Goal: Task Accomplishment & Management: Use online tool/utility

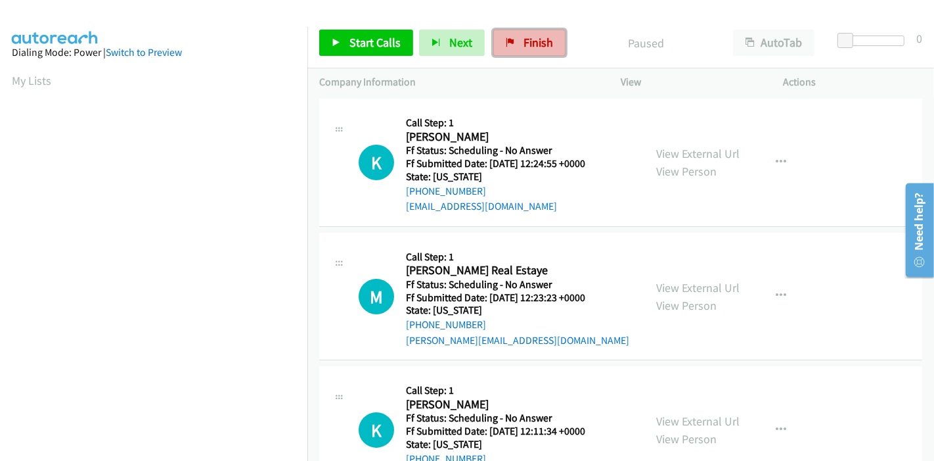
click at [526, 45] on span "Finish" at bounding box center [539, 42] width 30 height 15
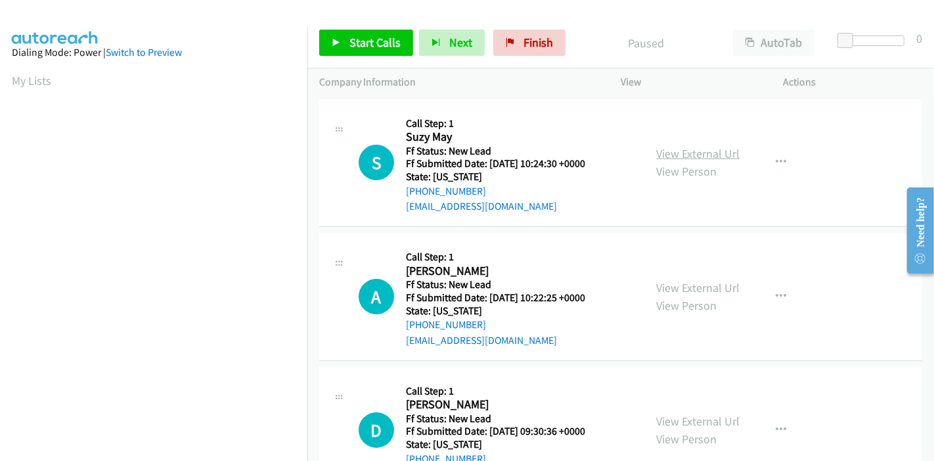
click at [675, 158] on link "View External Url" at bounding box center [697, 153] width 83 height 15
click at [689, 281] on link "View External Url" at bounding box center [697, 287] width 83 height 15
click at [685, 289] on link "View External Url" at bounding box center [697, 287] width 83 height 15
click at [347, 42] on link "Start Calls" at bounding box center [366, 43] width 94 height 26
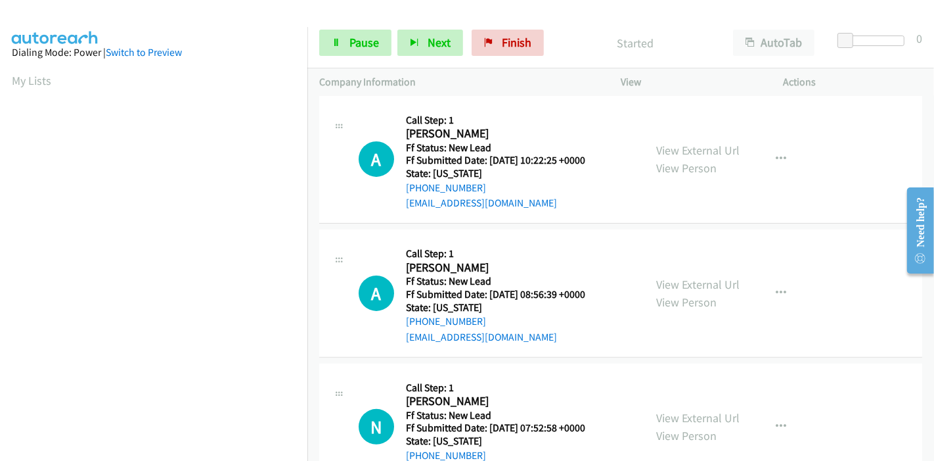
scroll to position [292, 0]
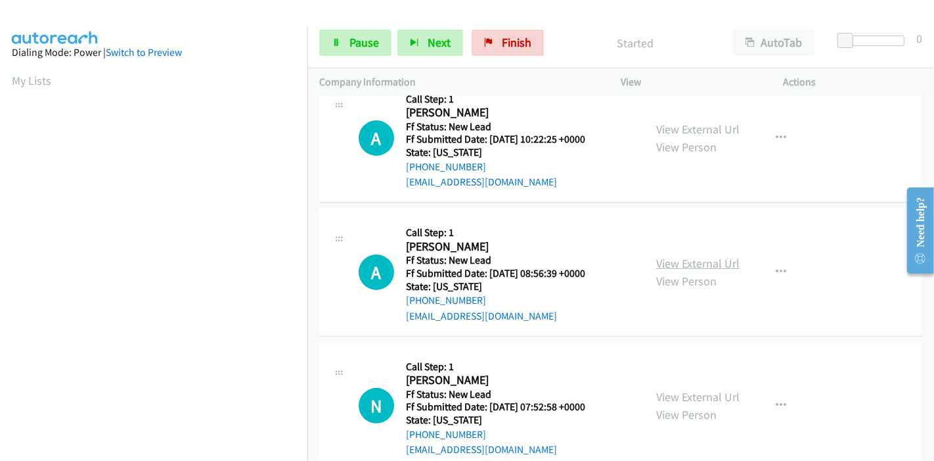
click at [673, 264] on link "View External Url" at bounding box center [697, 263] width 83 height 15
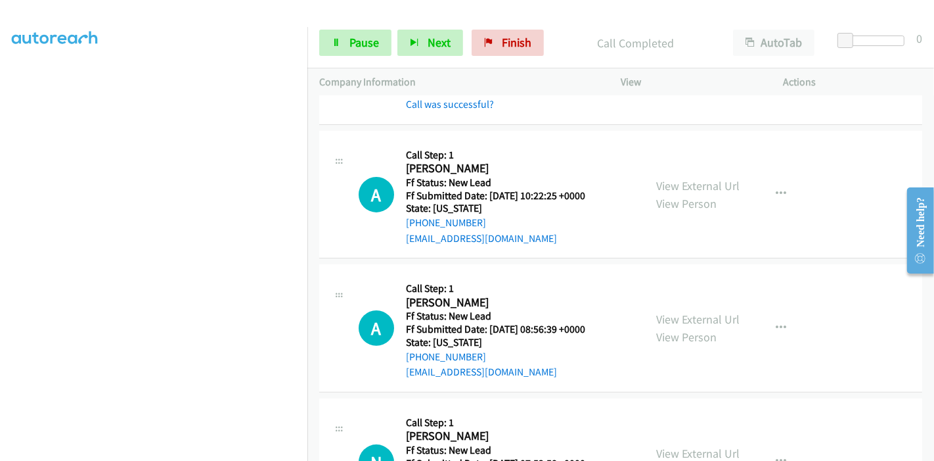
scroll to position [146, 0]
click at [357, 44] on span "Pause" at bounding box center [364, 42] width 30 height 15
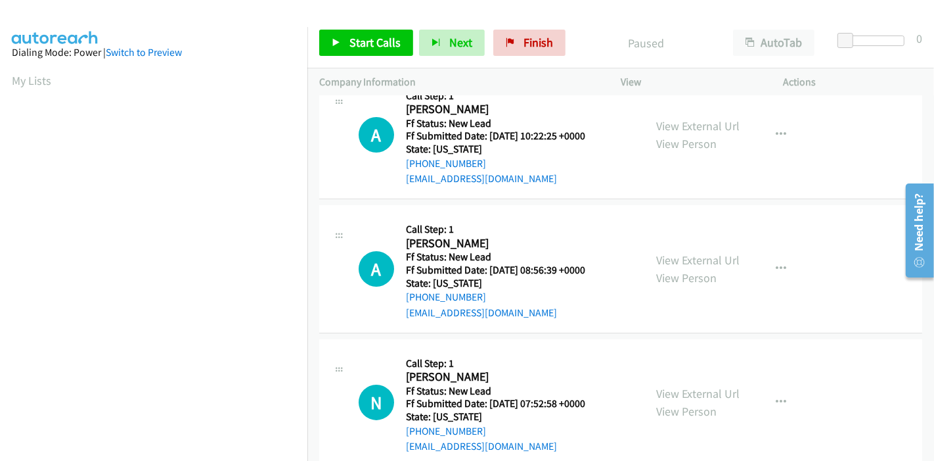
scroll to position [53, 0]
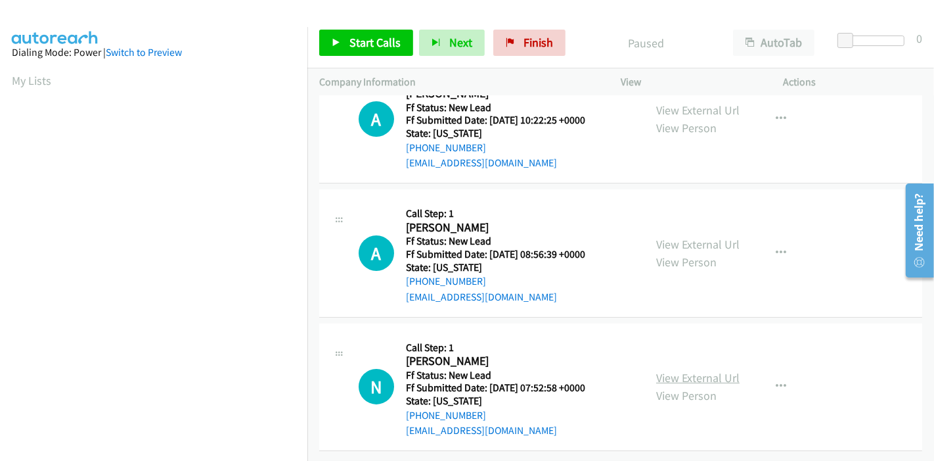
click at [664, 370] on link "View External Url" at bounding box center [697, 377] width 83 height 15
click at [344, 39] on link "Start Calls" at bounding box center [366, 43] width 94 height 26
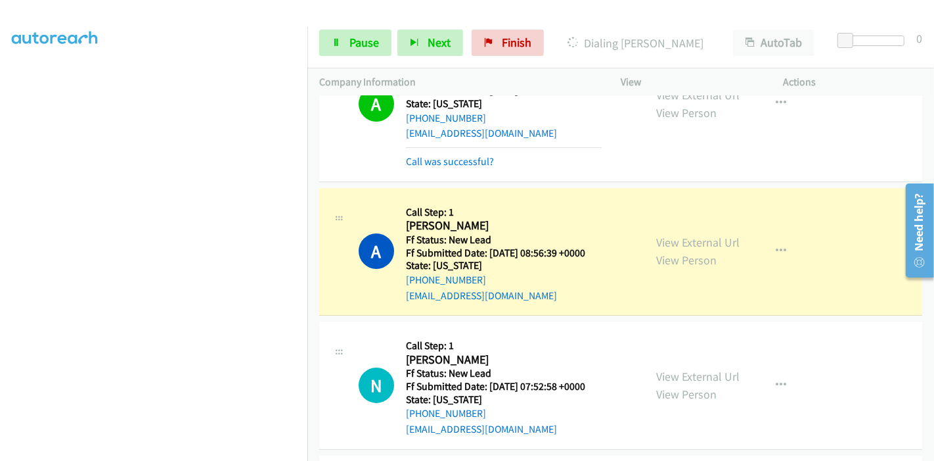
scroll to position [277, 0]
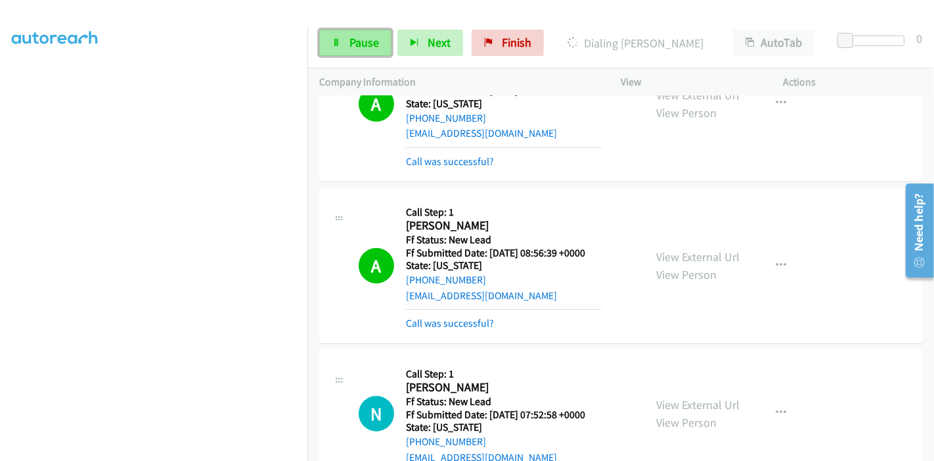
click at [357, 39] on span "Pause" at bounding box center [364, 42] width 30 height 15
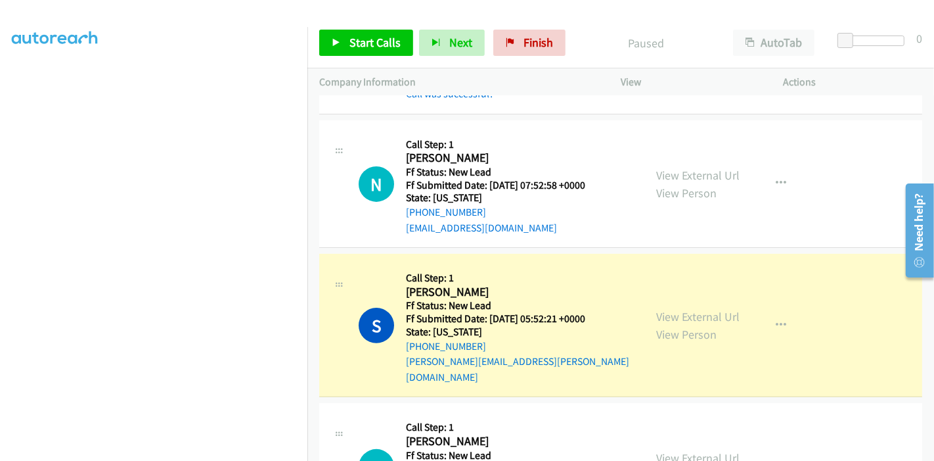
scroll to position [365, 0]
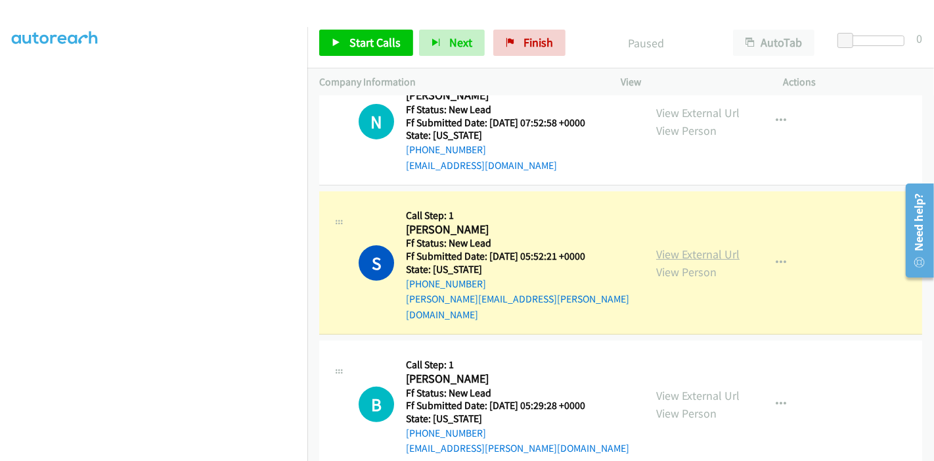
click at [680, 246] on link "View External Url" at bounding box center [697, 253] width 83 height 15
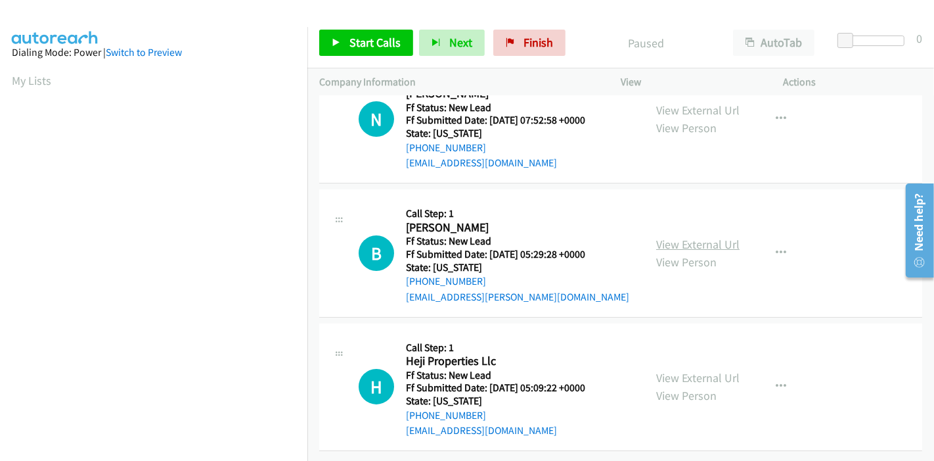
click at [715, 237] on link "View External Url" at bounding box center [697, 244] width 83 height 15
click at [721, 370] on link "View External Url" at bounding box center [697, 377] width 83 height 15
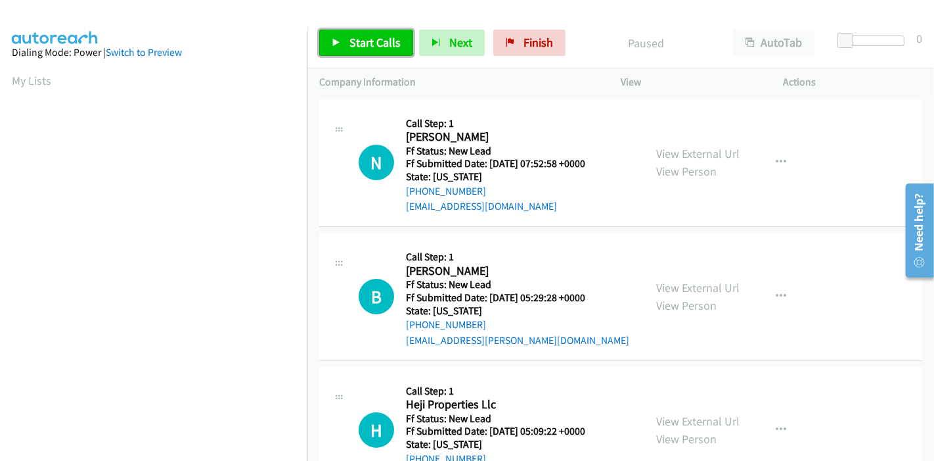
click at [346, 44] on link "Start Calls" at bounding box center [366, 43] width 94 height 26
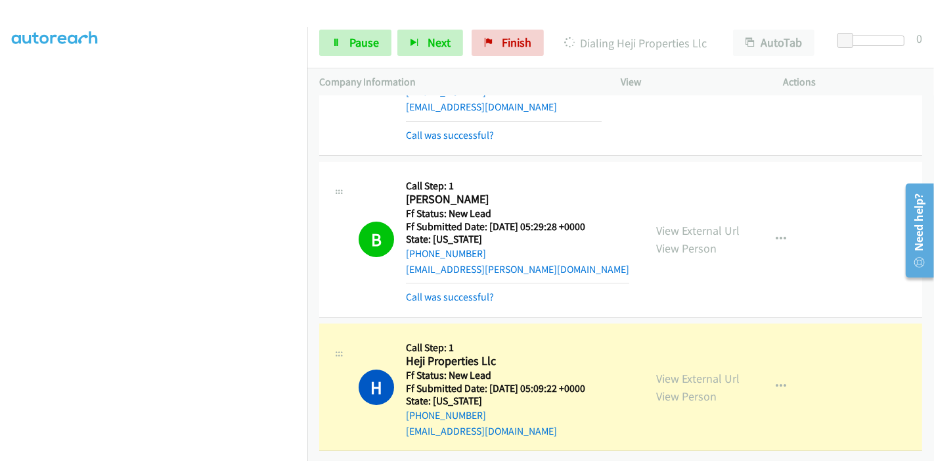
scroll to position [108, 0]
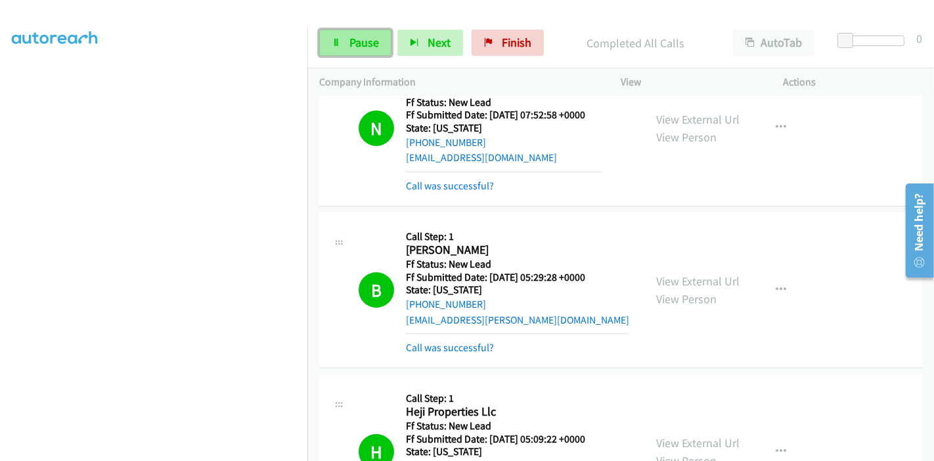
click at [346, 42] on link "Pause" at bounding box center [355, 43] width 72 height 26
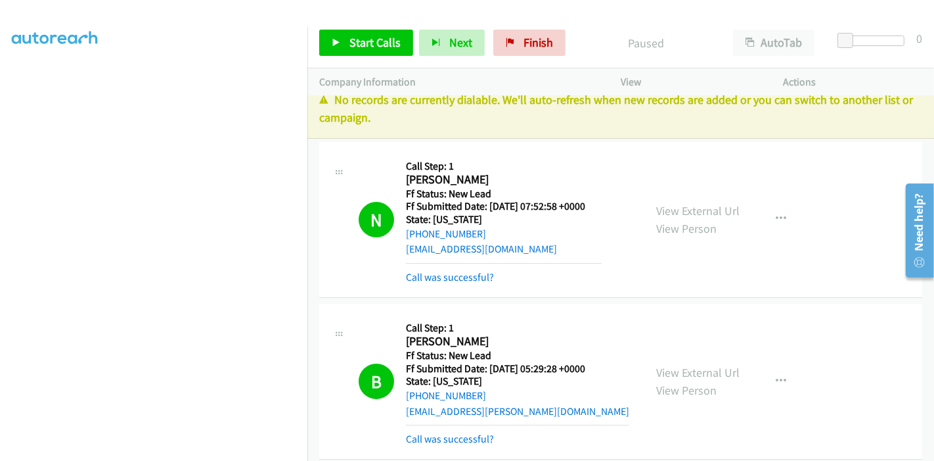
scroll to position [0, 0]
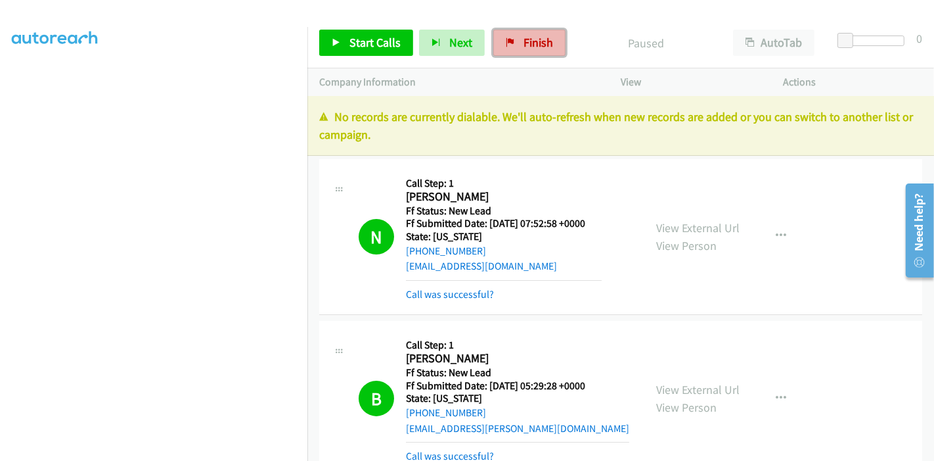
drag, startPoint x: 548, startPoint y: 36, endPoint x: 529, endPoint y: 46, distance: 20.9
click at [546, 36] on span "Finish" at bounding box center [539, 42] width 30 height 15
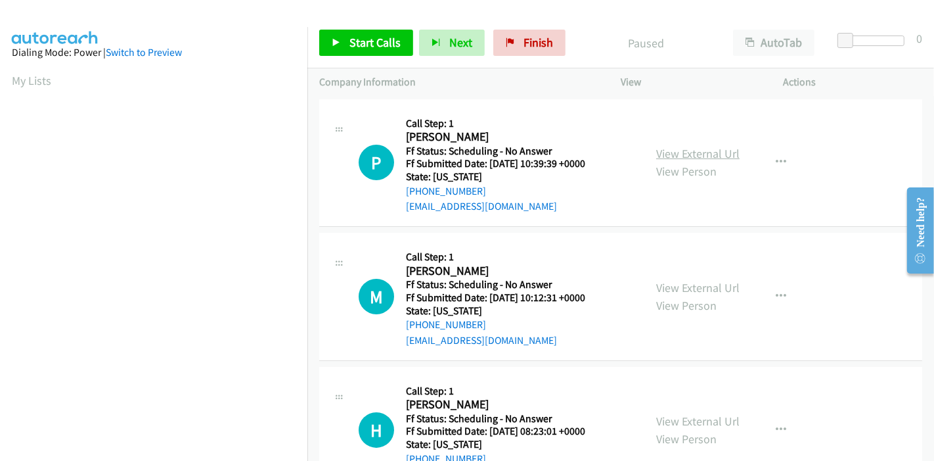
click at [677, 150] on link "View External Url" at bounding box center [697, 153] width 83 height 15
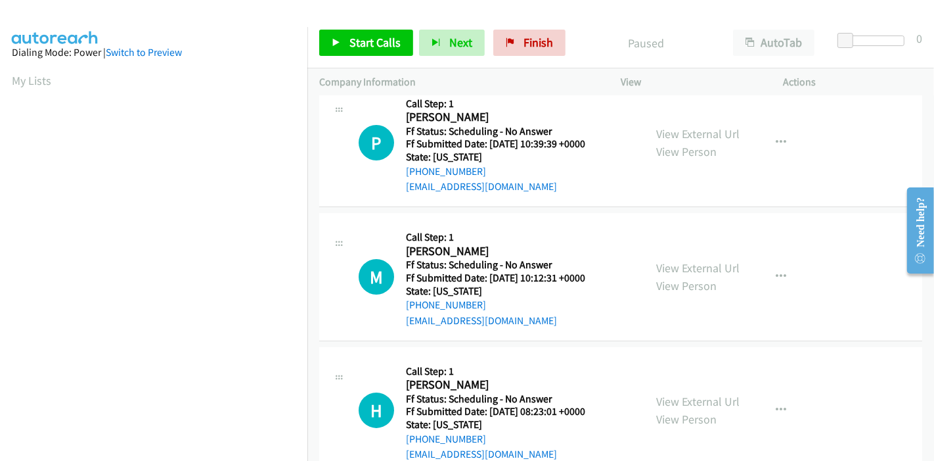
scroll to position [73, 0]
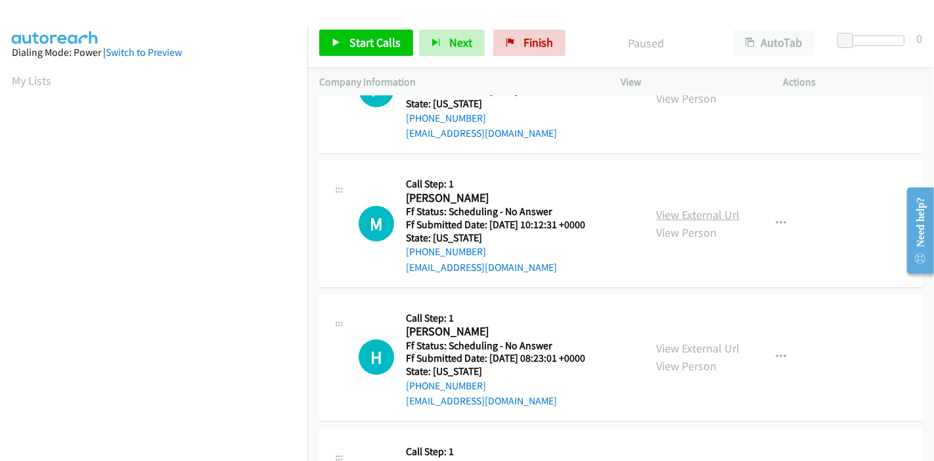
click at [698, 212] on link "View External Url" at bounding box center [697, 214] width 83 height 15
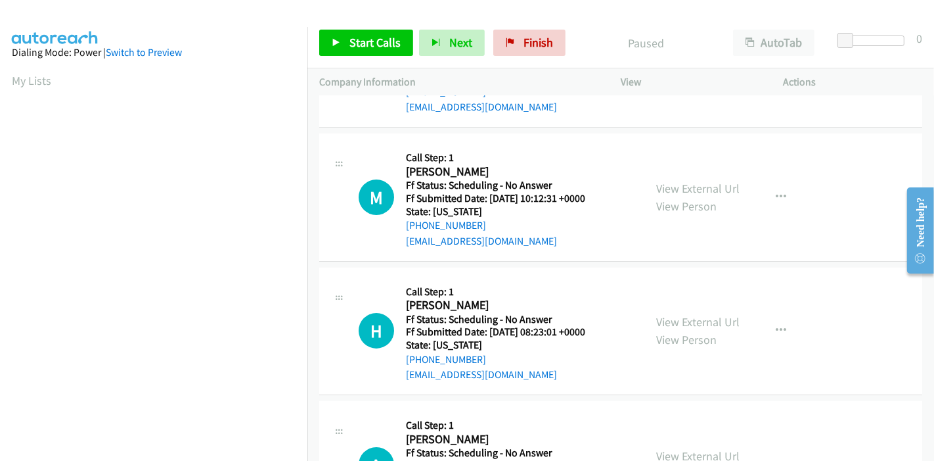
scroll to position [146, 0]
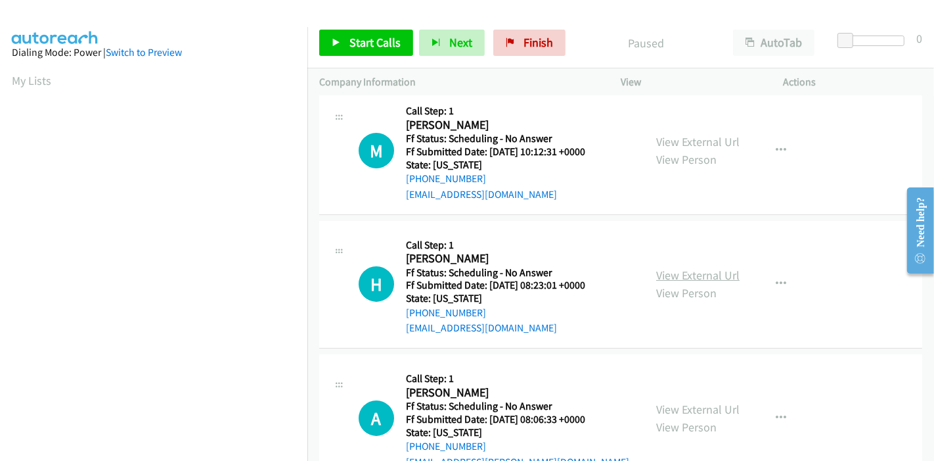
click at [664, 272] on link "View External Url" at bounding box center [697, 274] width 83 height 15
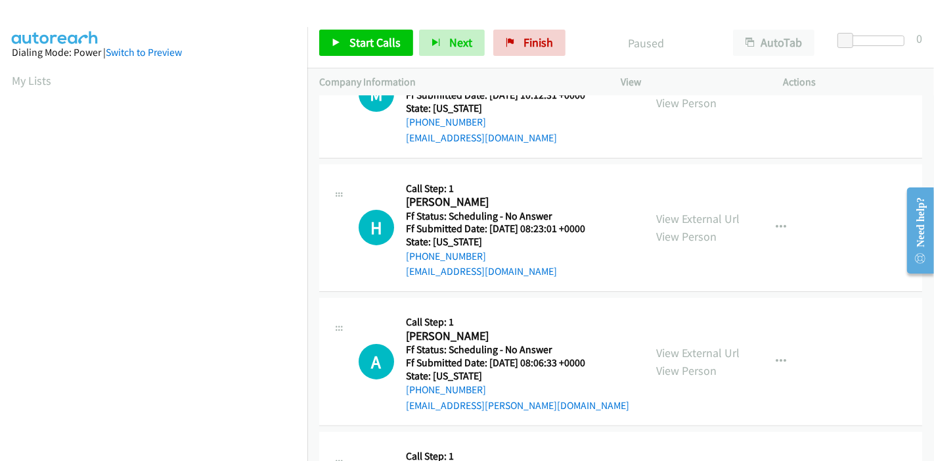
scroll to position [292, 0]
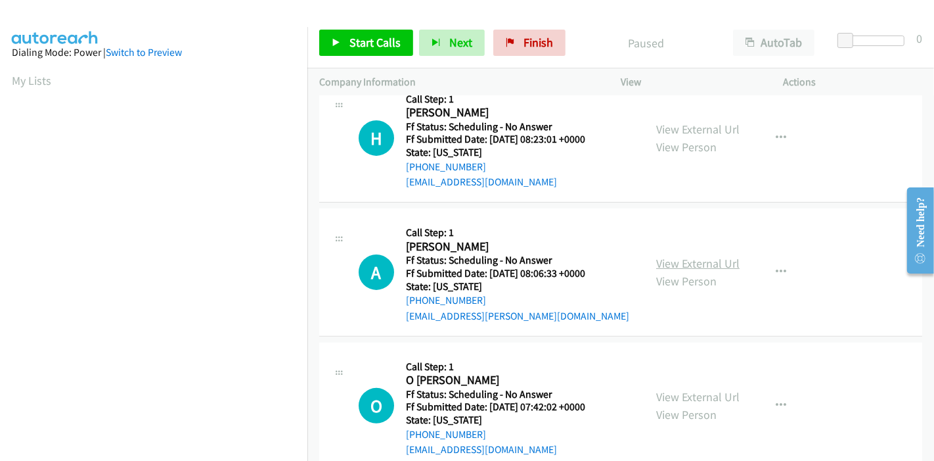
click at [690, 263] on link "View External Url" at bounding box center [697, 263] width 83 height 15
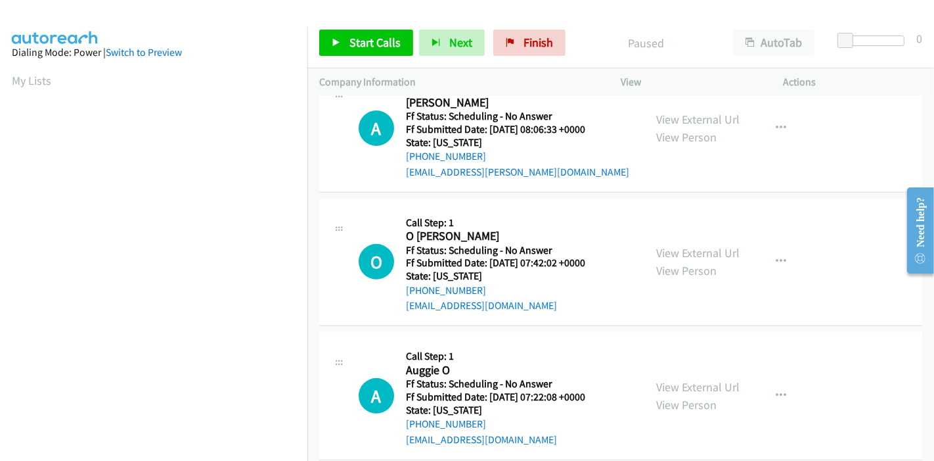
scroll to position [438, 0]
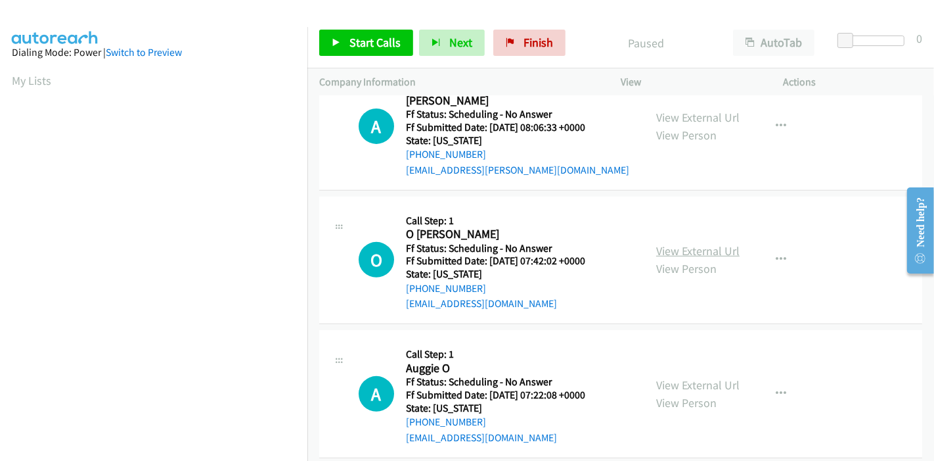
click at [684, 254] on link "View External Url" at bounding box center [697, 250] width 83 height 15
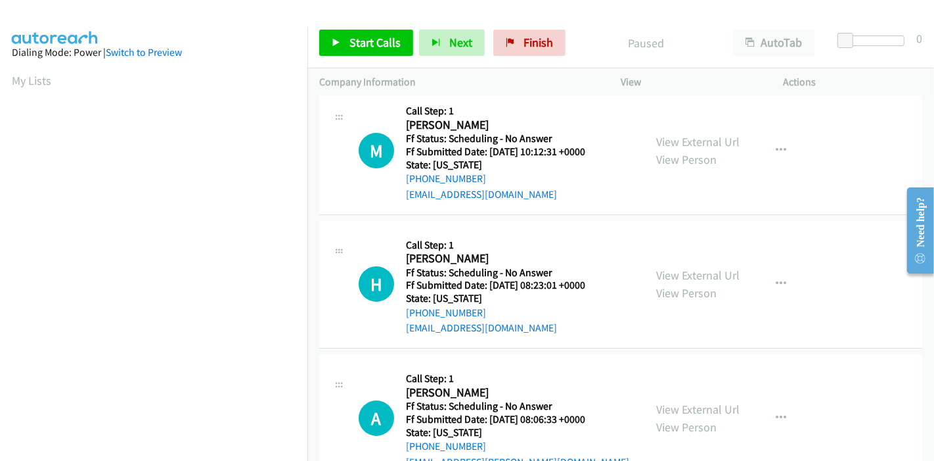
scroll to position [0, 0]
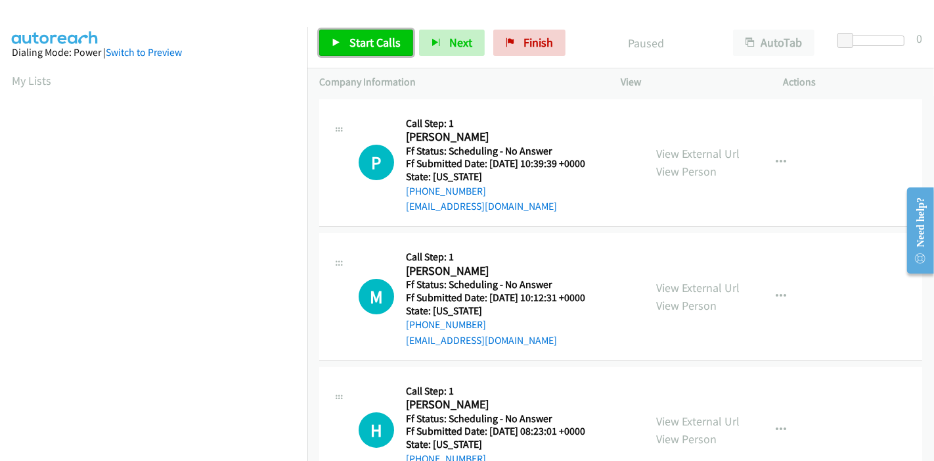
click at [357, 50] on link "Start Calls" at bounding box center [366, 43] width 94 height 26
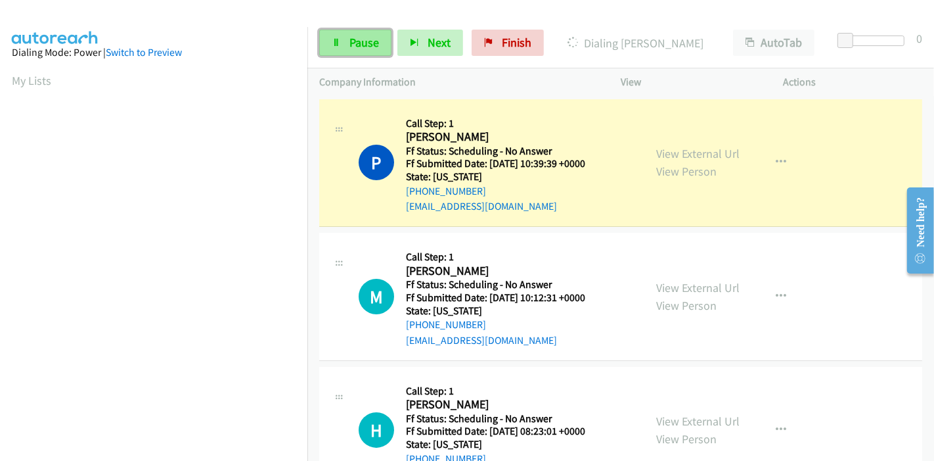
click at [336, 46] on icon at bounding box center [336, 43] width 9 height 9
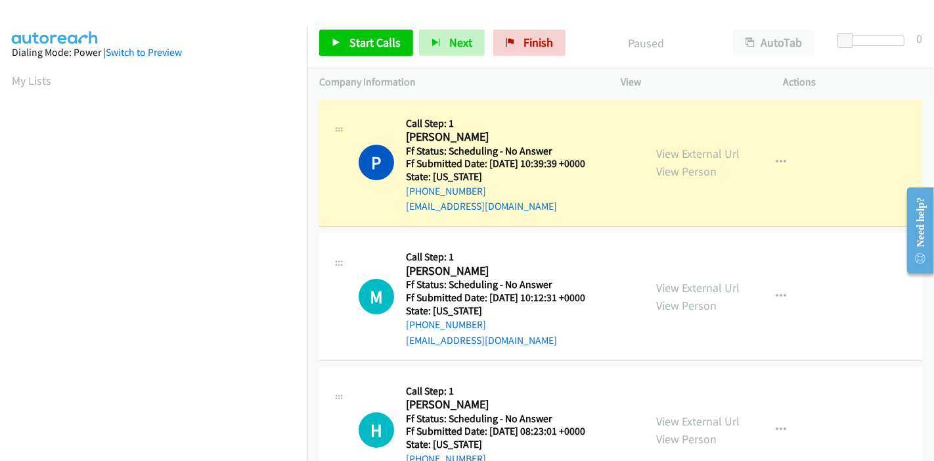
scroll to position [277, 0]
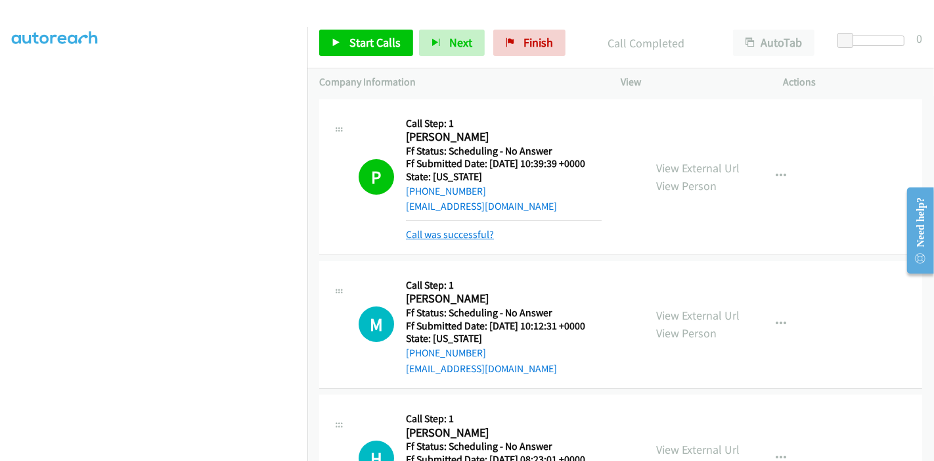
click at [455, 235] on link "Call was successful?" at bounding box center [450, 234] width 88 height 12
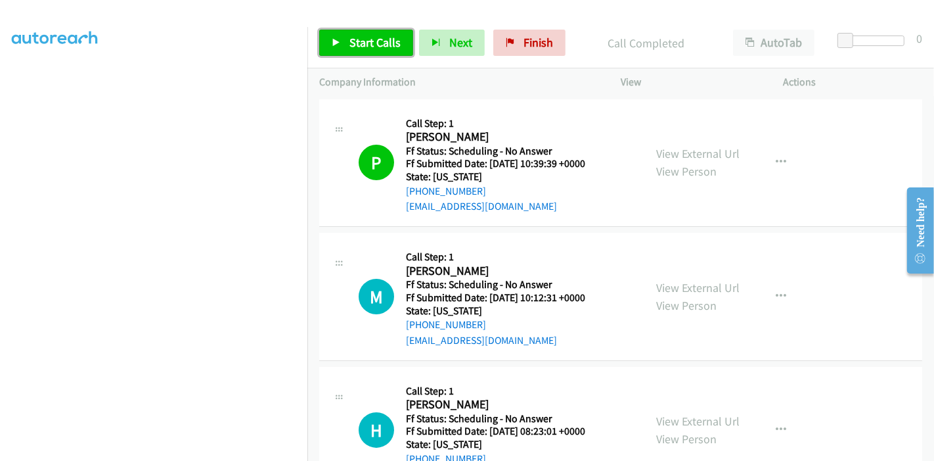
click at [364, 30] on link "Start Calls" at bounding box center [366, 43] width 94 height 26
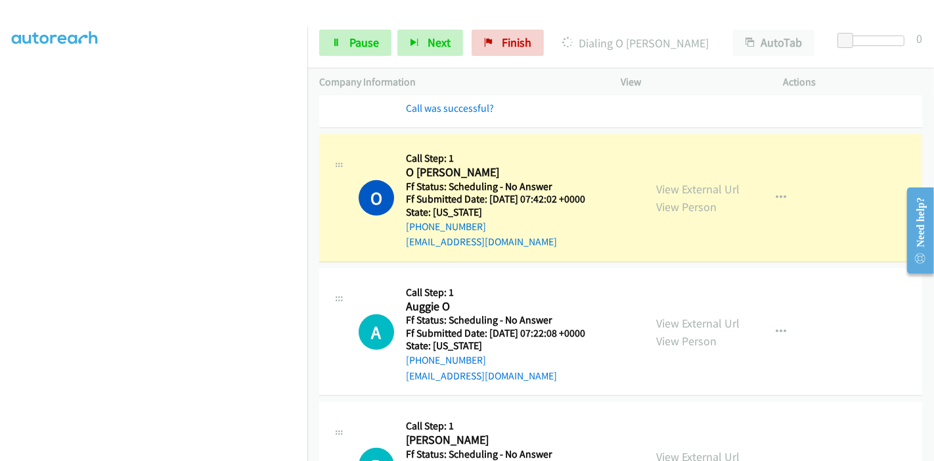
scroll to position [657, 0]
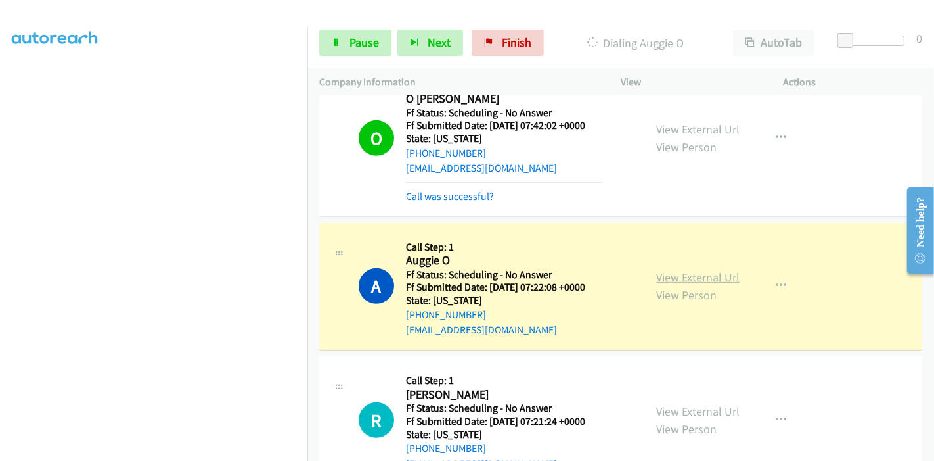
click at [691, 277] on link "View External Url" at bounding box center [697, 276] width 83 height 15
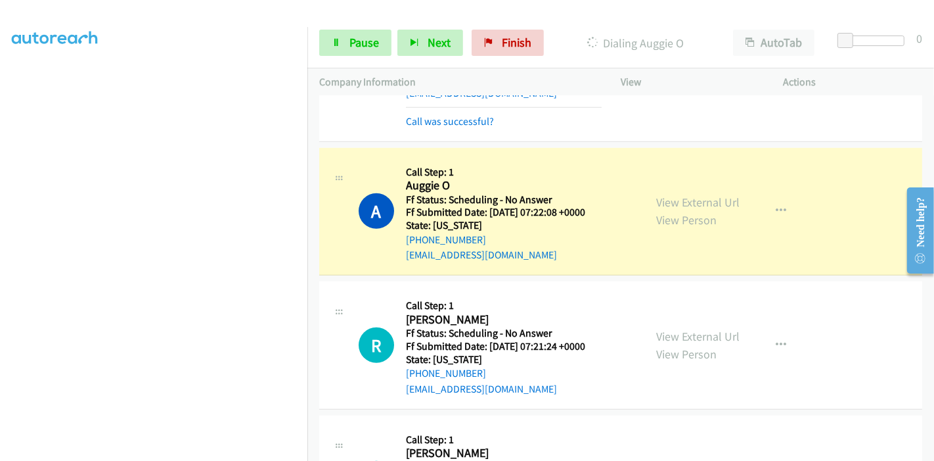
scroll to position [803, 0]
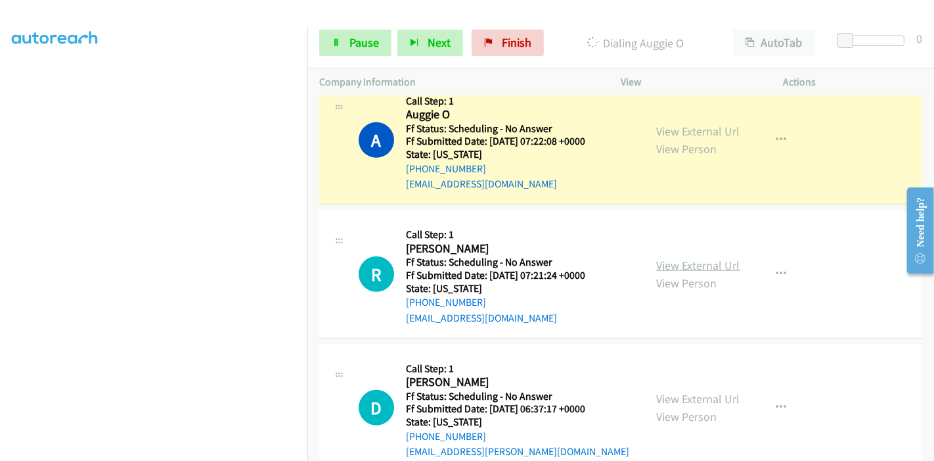
click at [686, 267] on link "View External Url" at bounding box center [697, 265] width 83 height 15
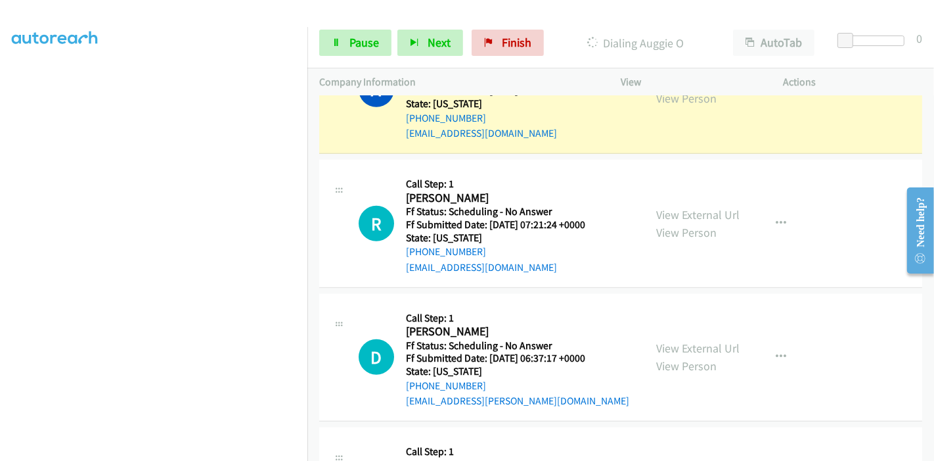
scroll to position [876, 0]
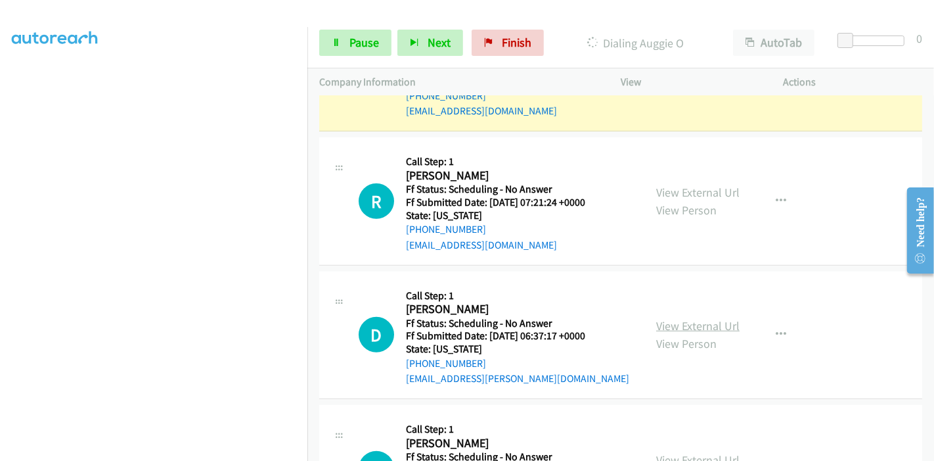
click at [687, 323] on link "View External Url" at bounding box center [697, 325] width 83 height 15
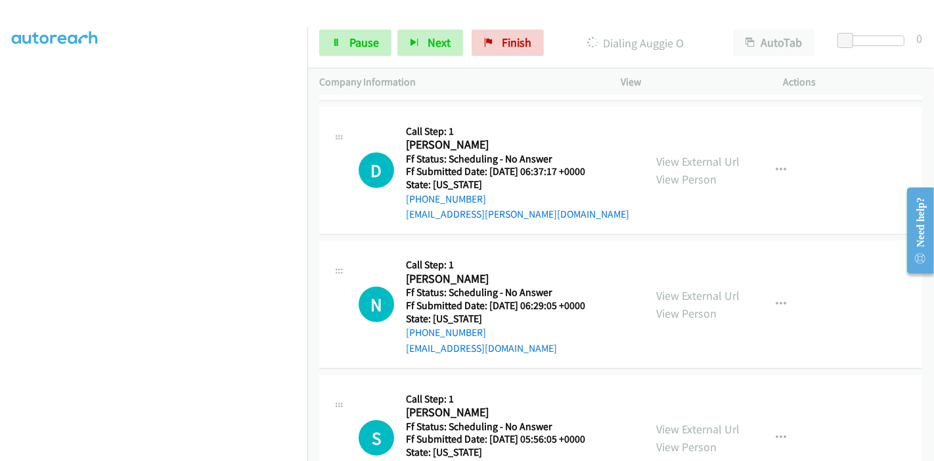
scroll to position [1094, 0]
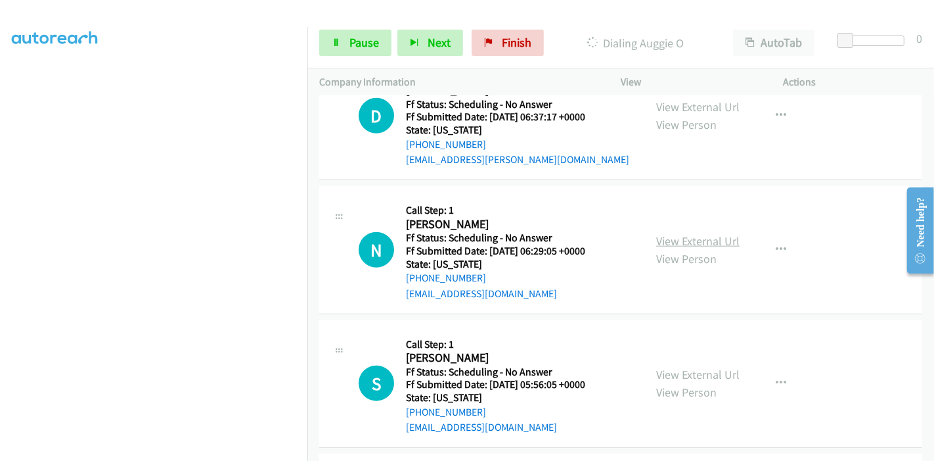
click at [700, 233] on link "View External Url" at bounding box center [697, 240] width 83 height 15
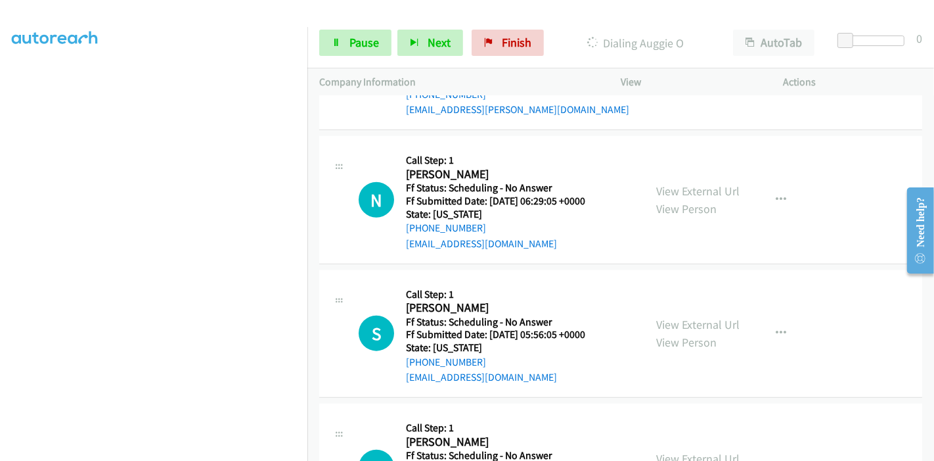
scroll to position [1167, 0]
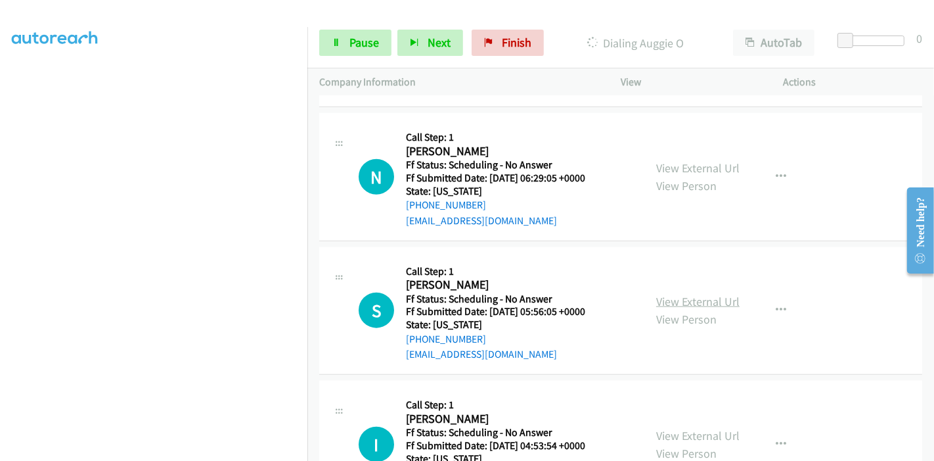
click at [692, 294] on link "View External Url" at bounding box center [697, 301] width 83 height 15
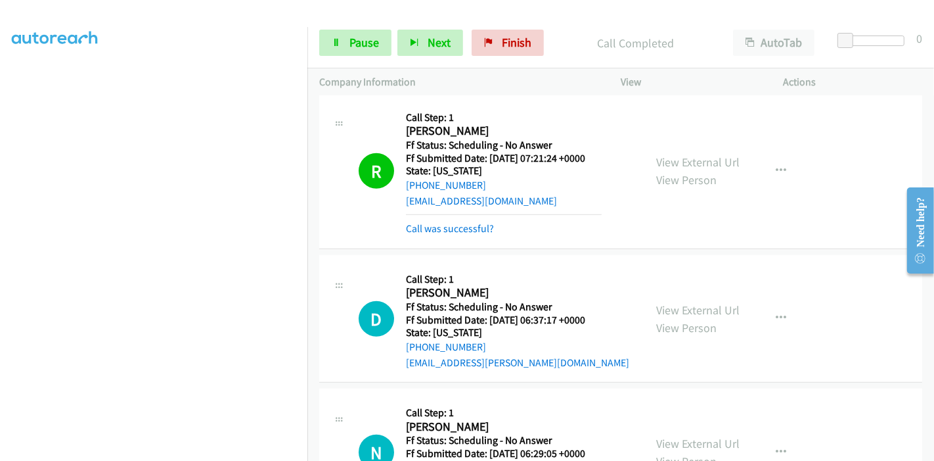
scroll to position [949, 0]
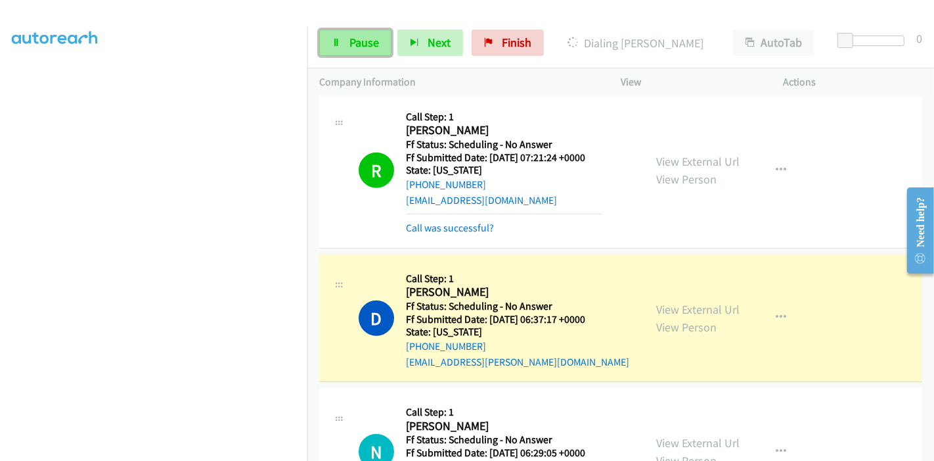
click at [344, 50] on link "Pause" at bounding box center [355, 43] width 72 height 26
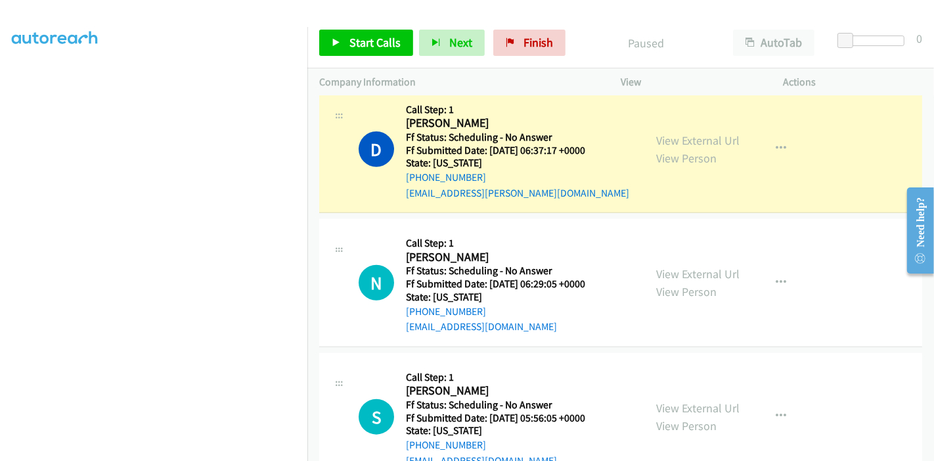
scroll to position [1094, 0]
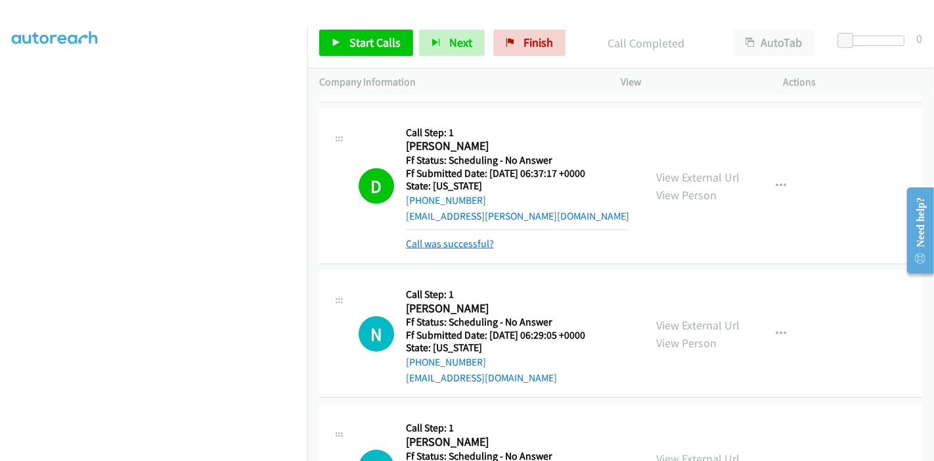
click at [480, 241] on link "Call was successful?" at bounding box center [450, 243] width 88 height 12
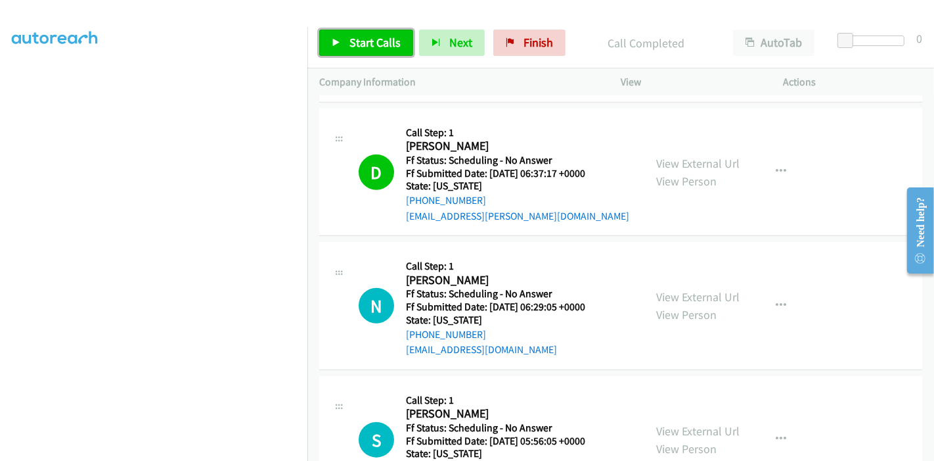
click at [353, 45] on span "Start Calls" at bounding box center [374, 42] width 51 height 15
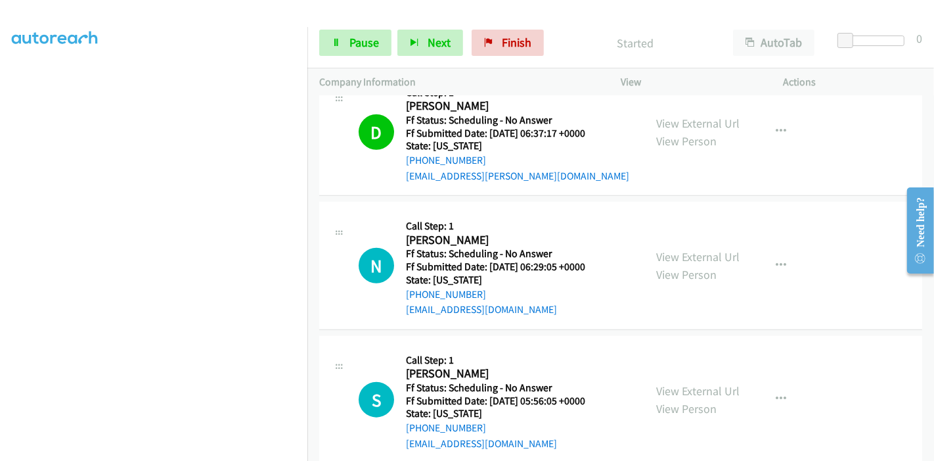
scroll to position [1167, 0]
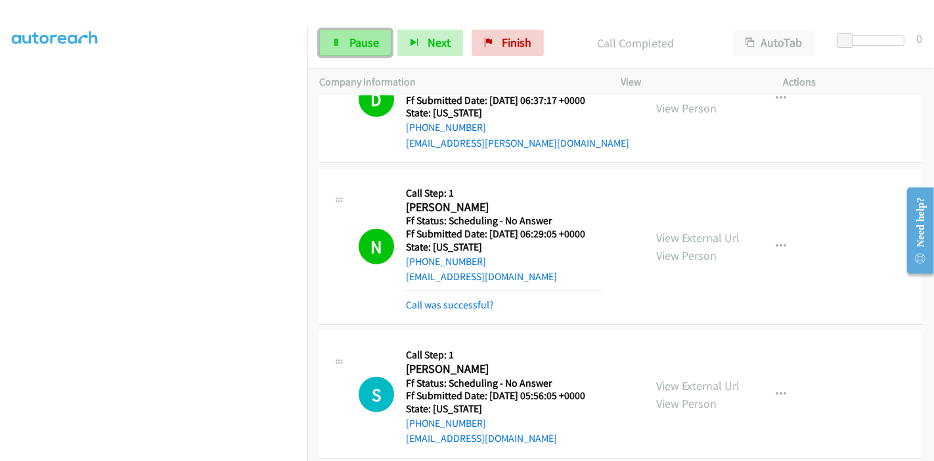
click at [349, 36] on span "Pause" at bounding box center [364, 42] width 30 height 15
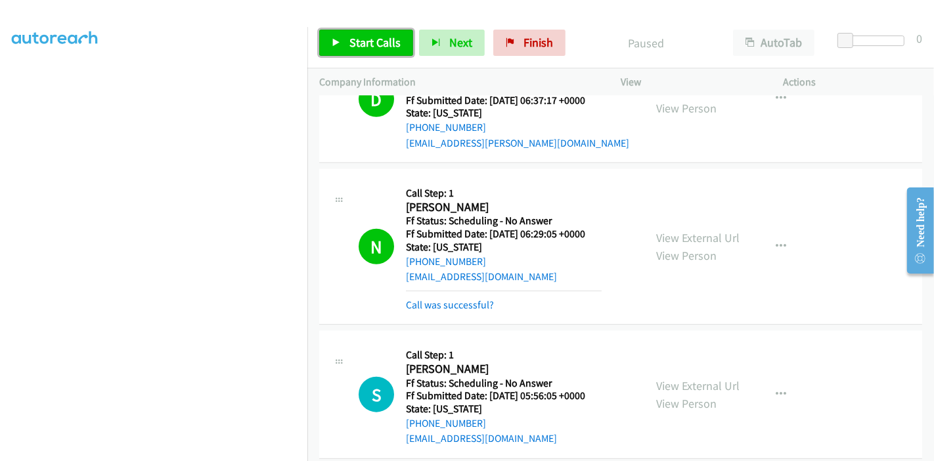
click at [349, 36] on span "Start Calls" at bounding box center [374, 42] width 51 height 15
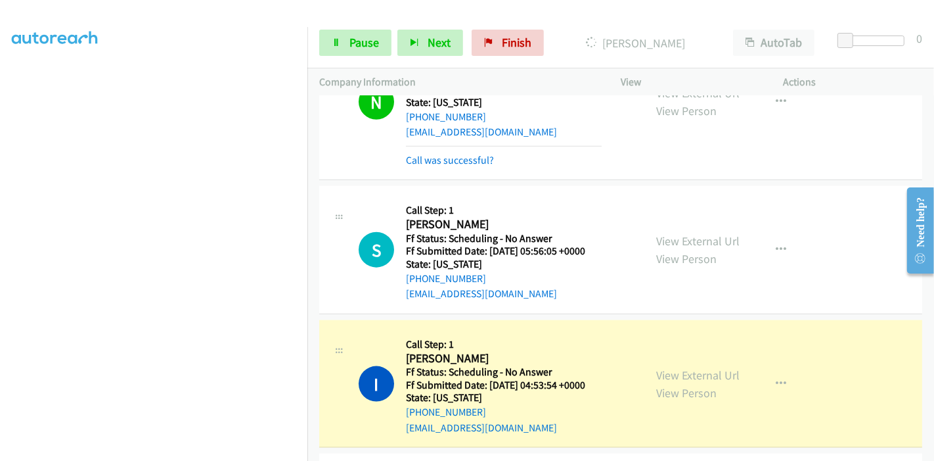
scroll to position [1314, 0]
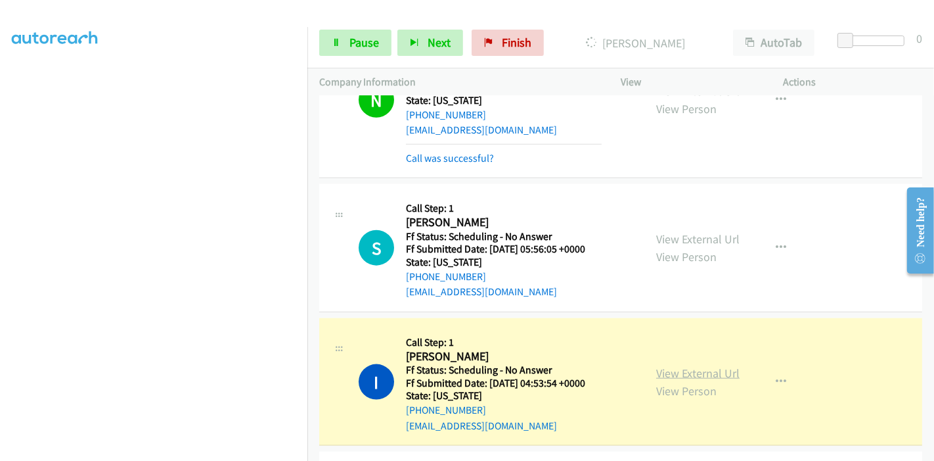
click at [703, 370] on link "View External Url" at bounding box center [697, 372] width 83 height 15
click at [361, 49] on span "Pause" at bounding box center [364, 42] width 30 height 15
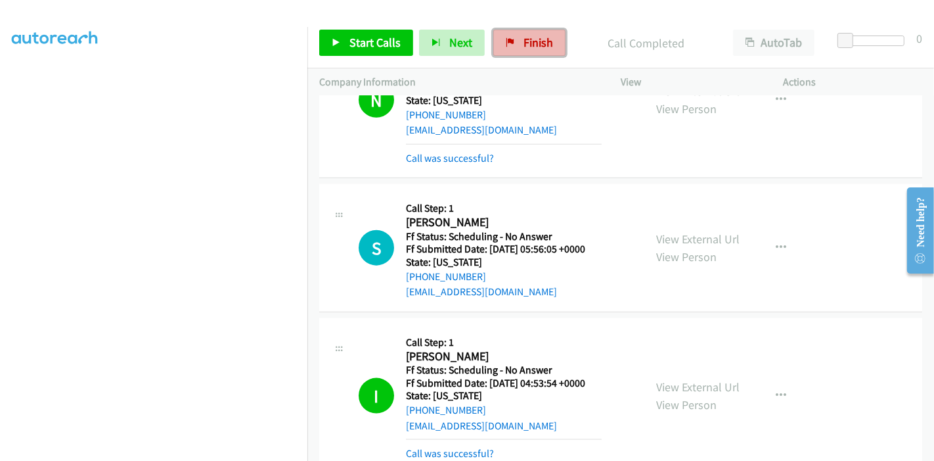
click at [524, 42] on span "Finish" at bounding box center [539, 42] width 30 height 15
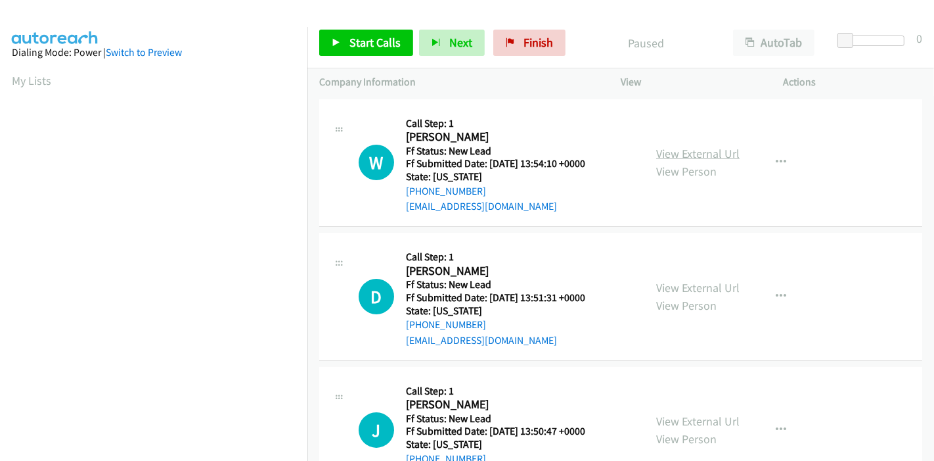
click at [696, 150] on link "View External Url" at bounding box center [697, 153] width 83 height 15
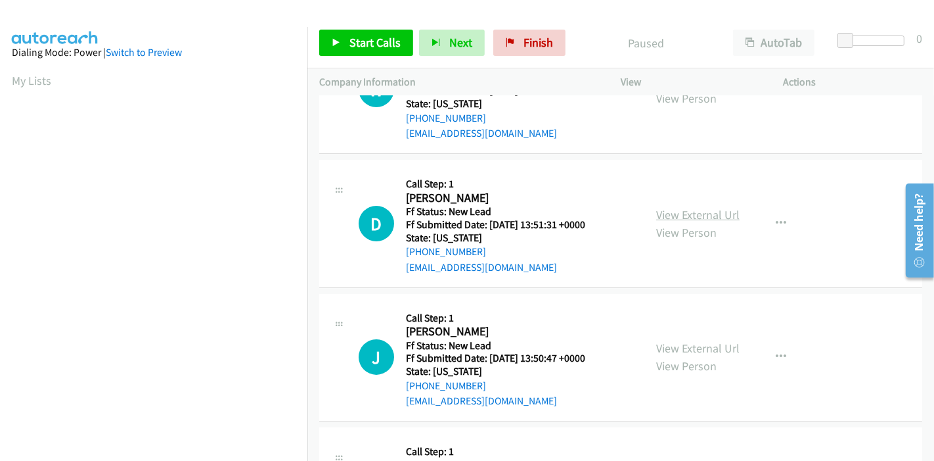
click at [703, 217] on link "View External Url" at bounding box center [697, 214] width 83 height 15
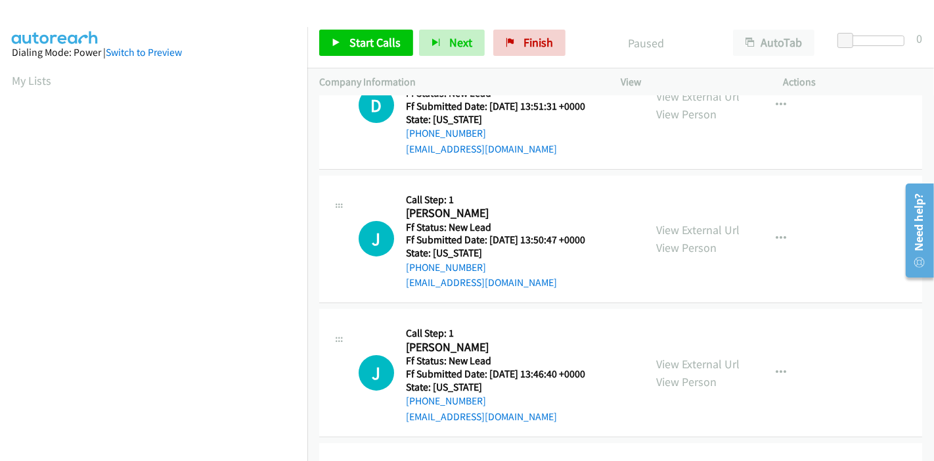
scroll to position [219, 0]
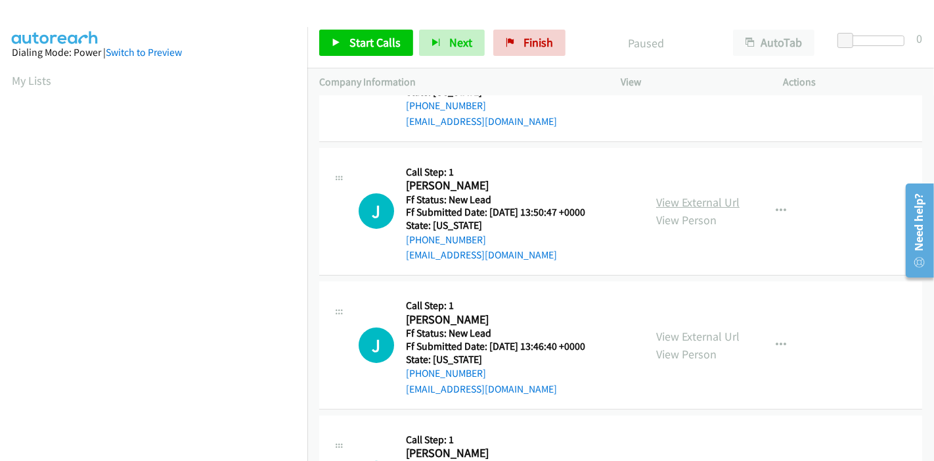
click at [688, 198] on link "View External Url" at bounding box center [697, 201] width 83 height 15
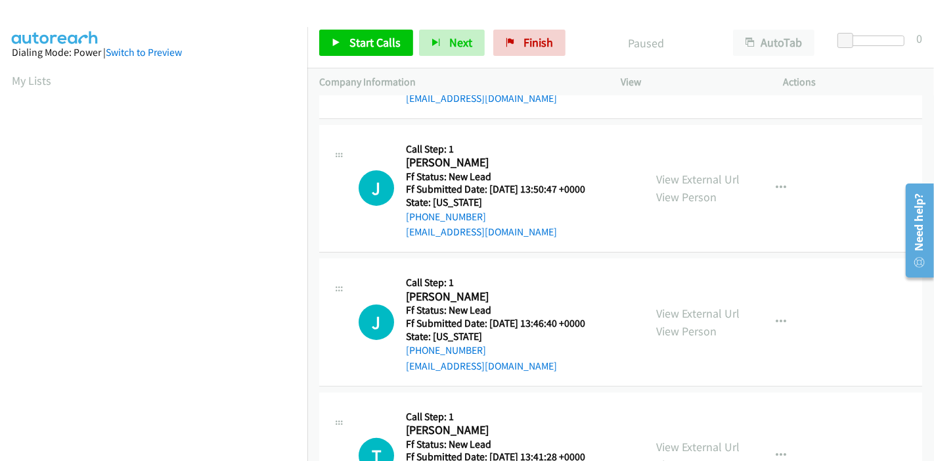
scroll to position [292, 0]
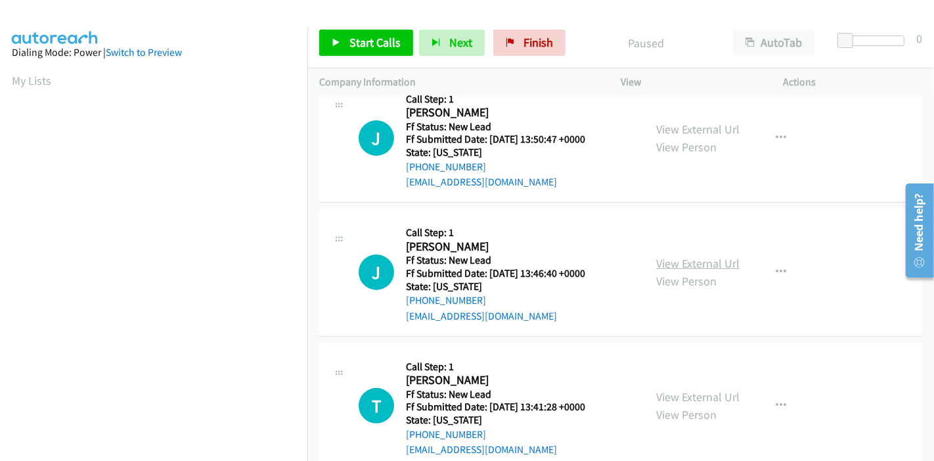
click at [673, 265] on link "View External Url" at bounding box center [697, 263] width 83 height 15
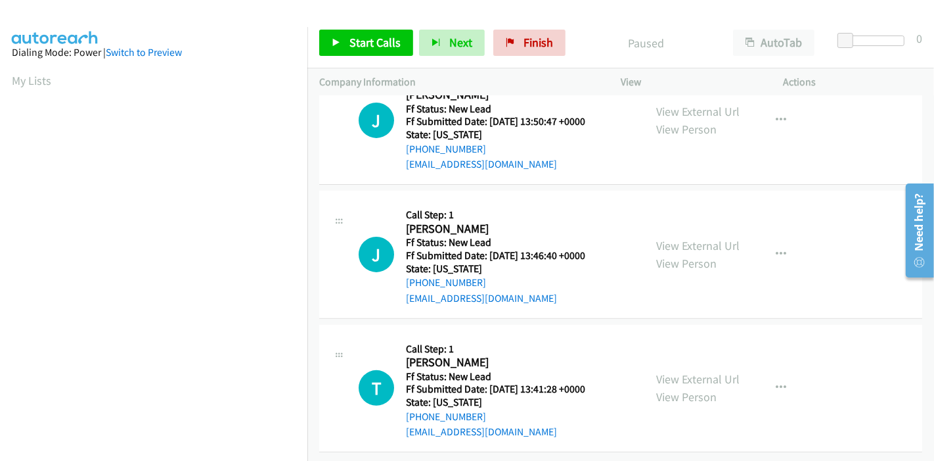
scroll to position [320, 0]
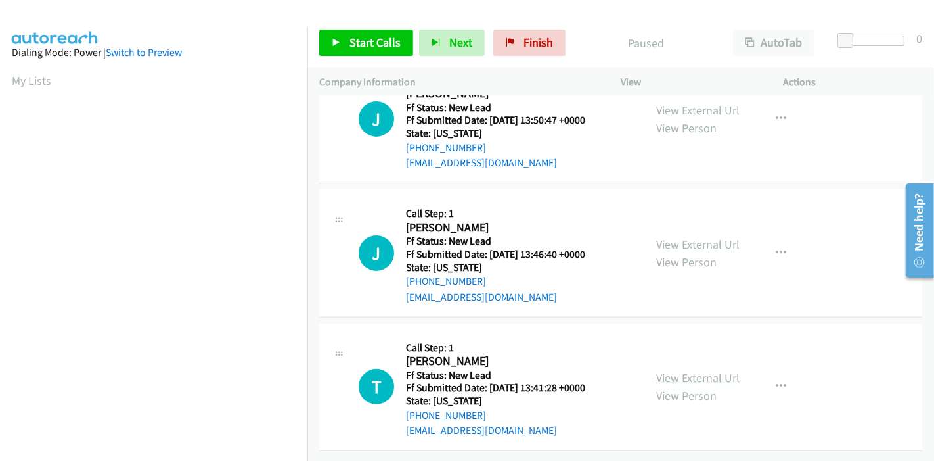
click at [679, 370] on link "View External Url" at bounding box center [697, 377] width 83 height 15
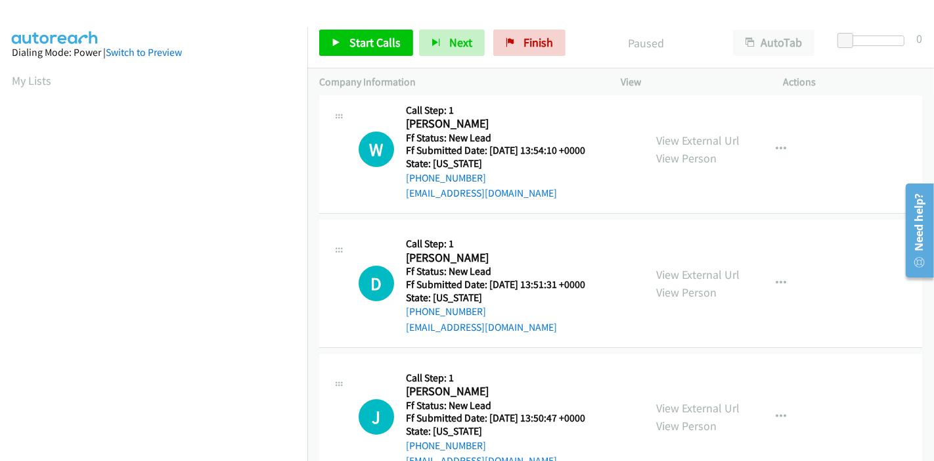
scroll to position [0, 0]
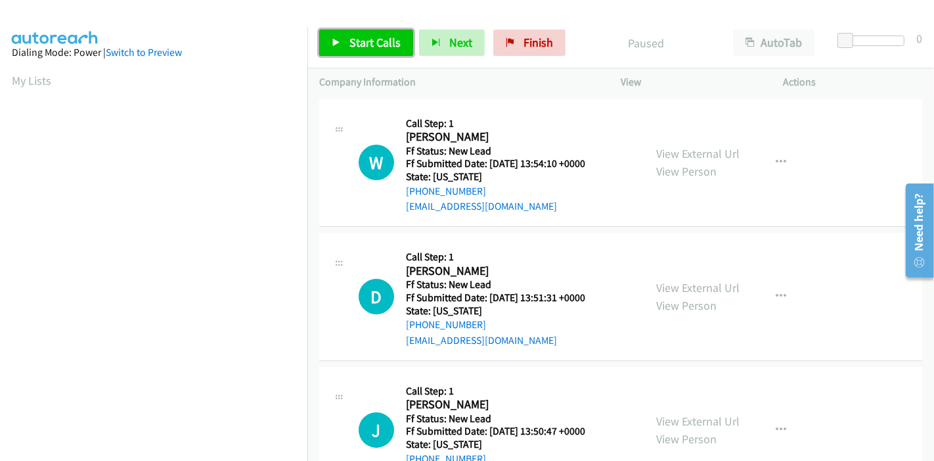
click at [349, 46] on span "Start Calls" at bounding box center [374, 42] width 51 height 15
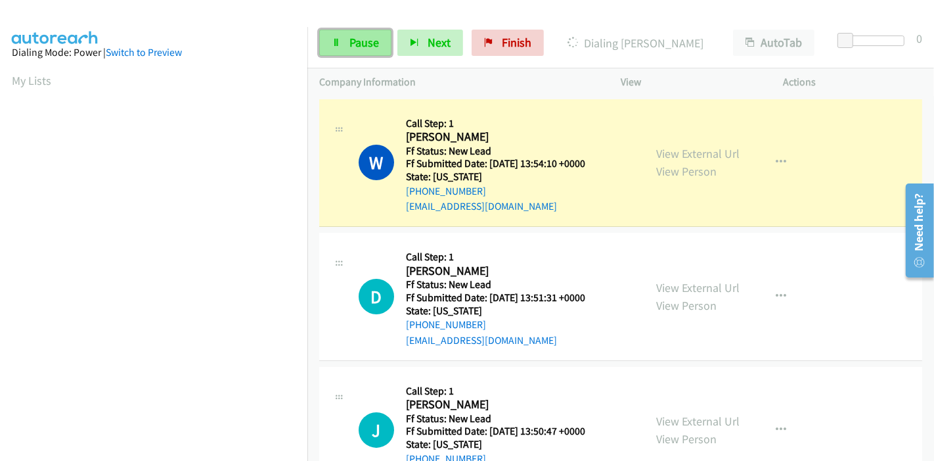
click at [353, 38] on span "Pause" at bounding box center [364, 42] width 30 height 15
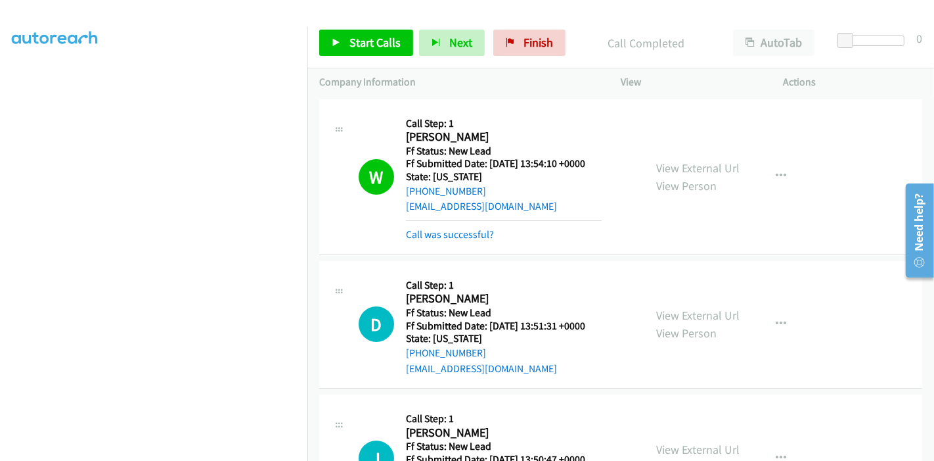
scroll to position [72, 0]
click at [487, 233] on link "Call was successful?" at bounding box center [450, 234] width 88 height 12
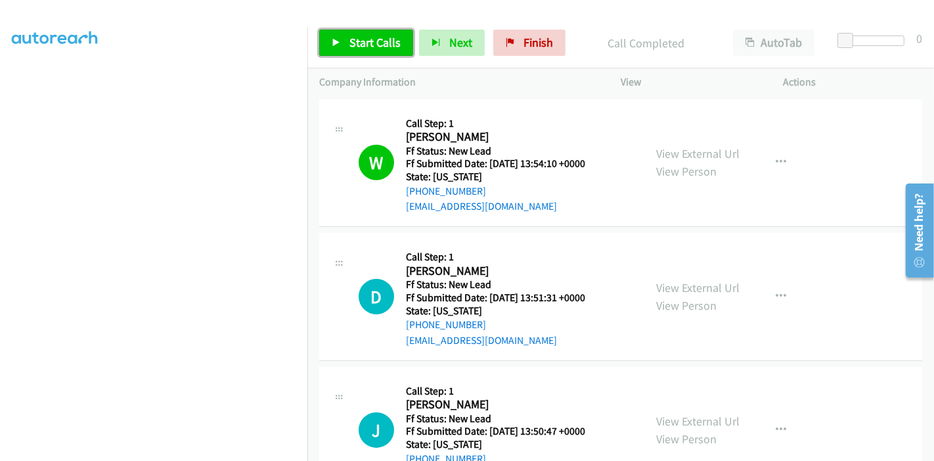
click at [350, 43] on span "Start Calls" at bounding box center [374, 42] width 51 height 15
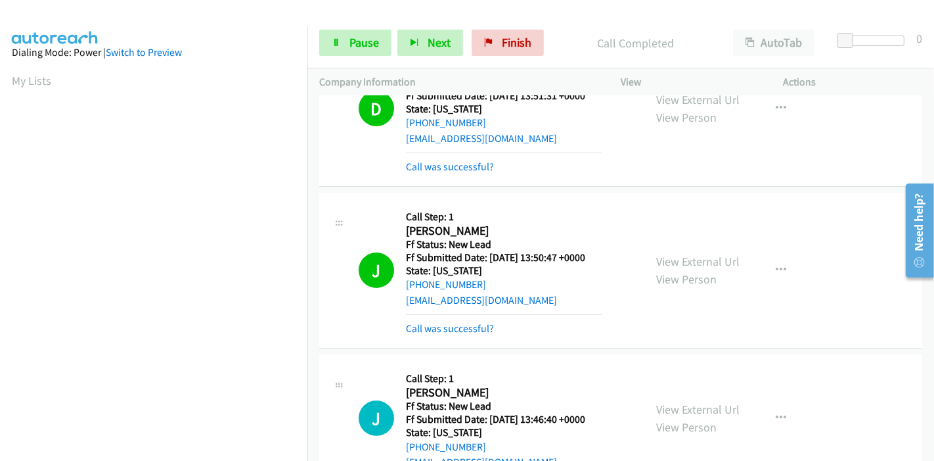
scroll to position [277, 0]
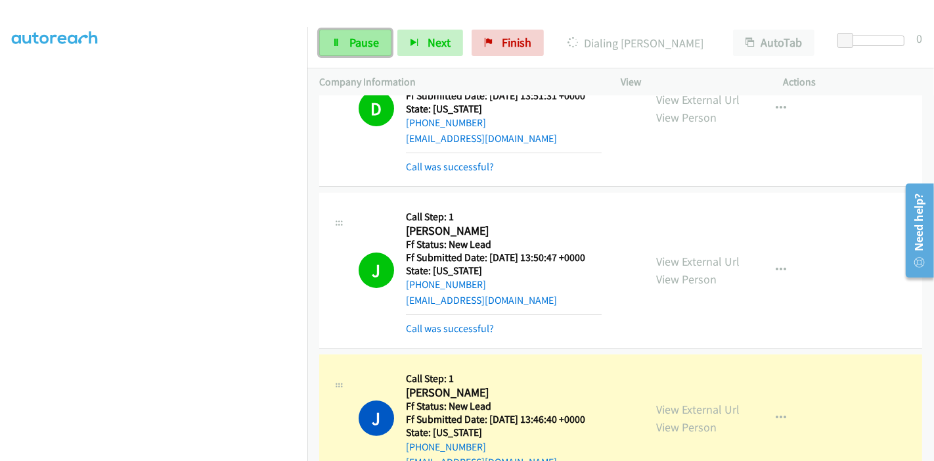
click at [366, 36] on span "Pause" at bounding box center [364, 42] width 30 height 15
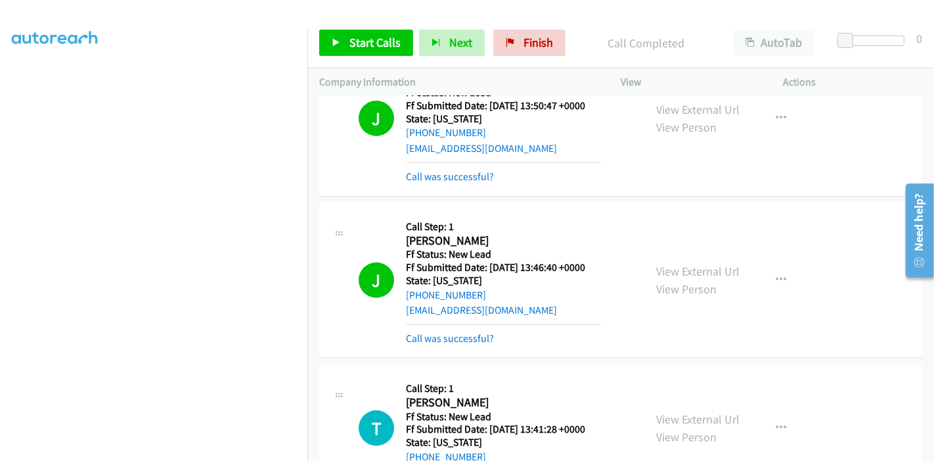
scroll to position [403, 0]
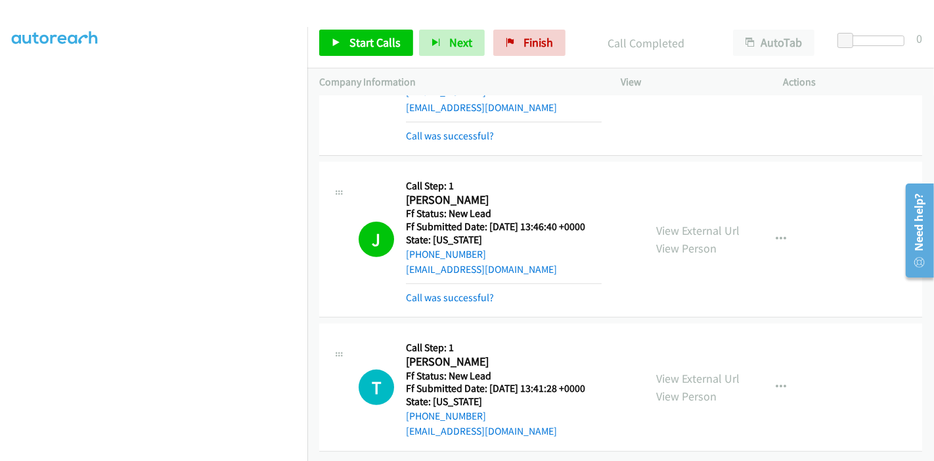
click at [369, 56] on div "Start Calls Pause Next Finish Call Completed AutoTab AutoTab 0" at bounding box center [620, 43] width 627 height 51
click at [367, 55] on link "Start Calls" at bounding box center [366, 43] width 94 height 26
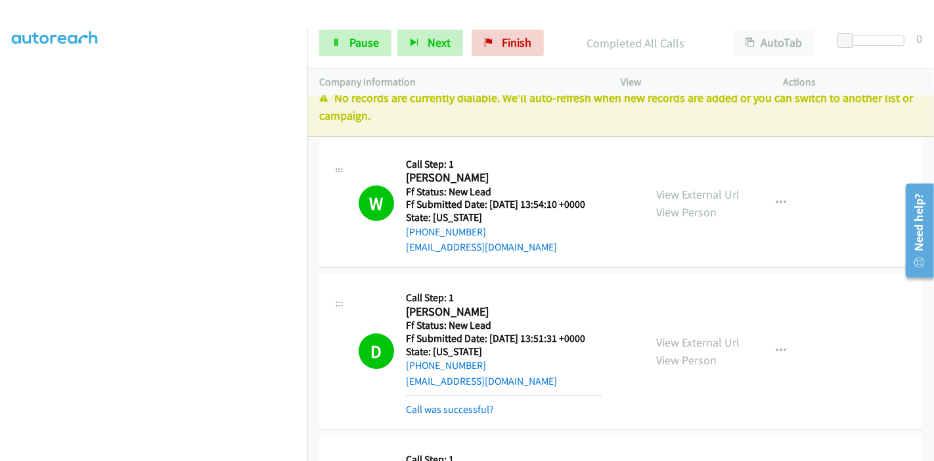
scroll to position [0, 0]
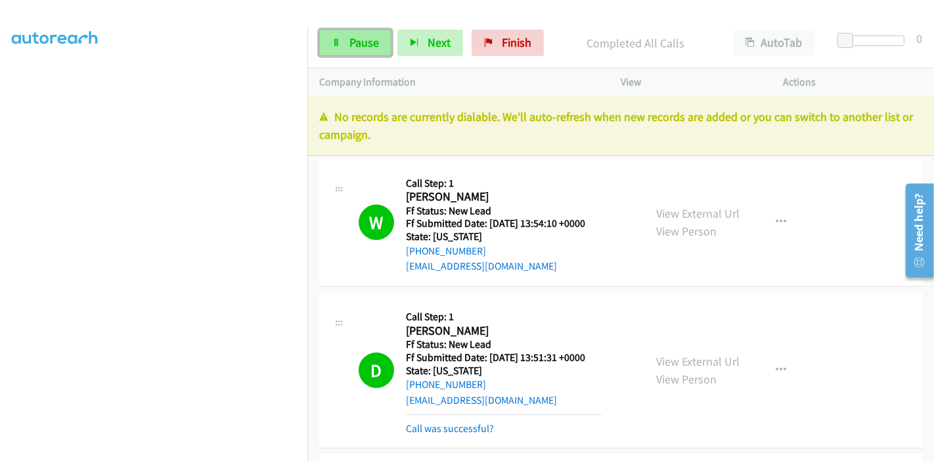
click at [358, 43] on span "Pause" at bounding box center [364, 42] width 30 height 15
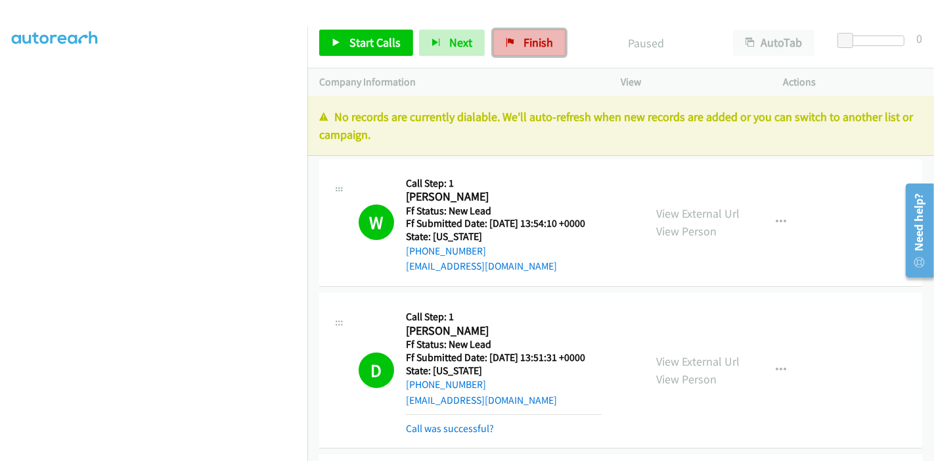
click at [506, 39] on icon at bounding box center [510, 43] width 9 height 9
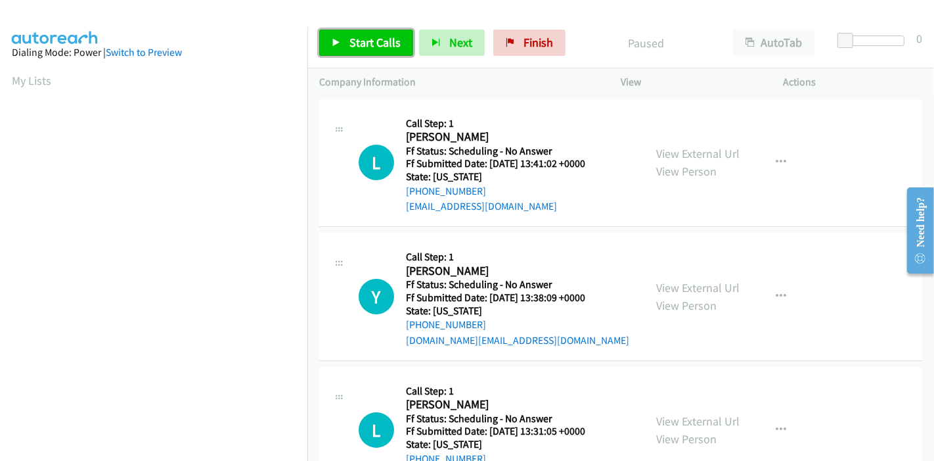
click at [345, 52] on link "Start Calls" at bounding box center [366, 43] width 94 height 26
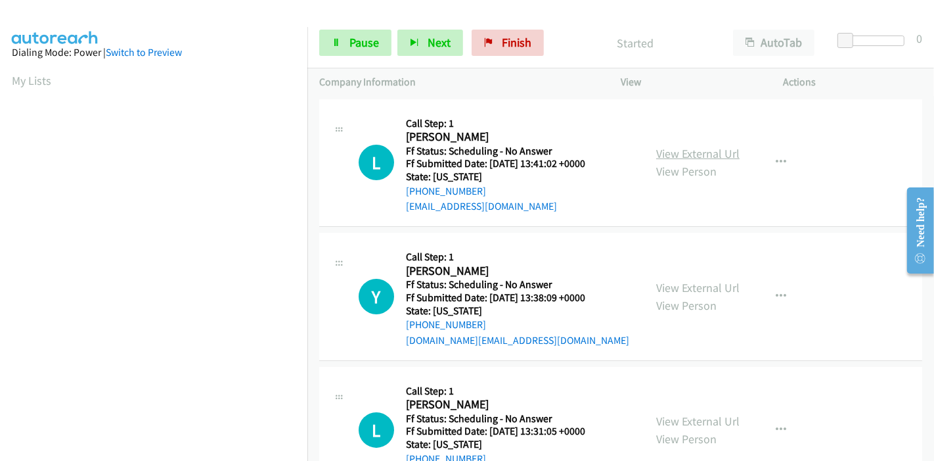
click at [686, 154] on link "View External Url" at bounding box center [697, 153] width 83 height 15
click at [677, 281] on link "View External Url" at bounding box center [697, 287] width 83 height 15
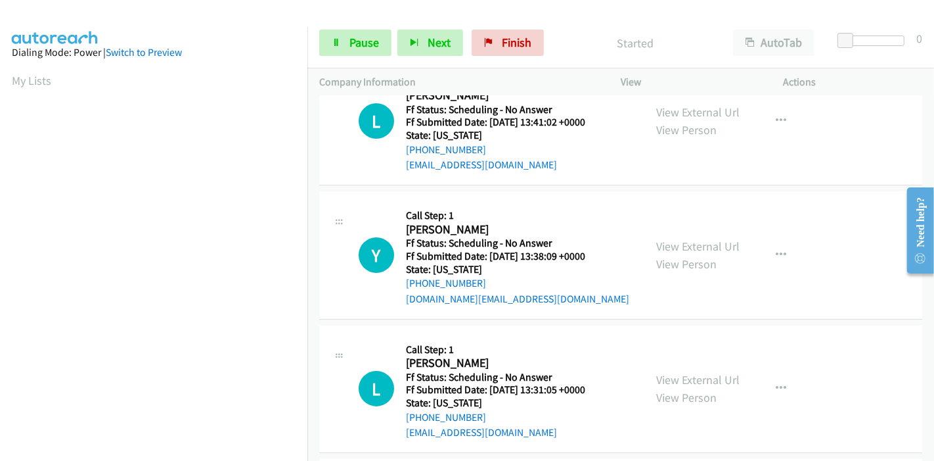
scroll to position [73, 0]
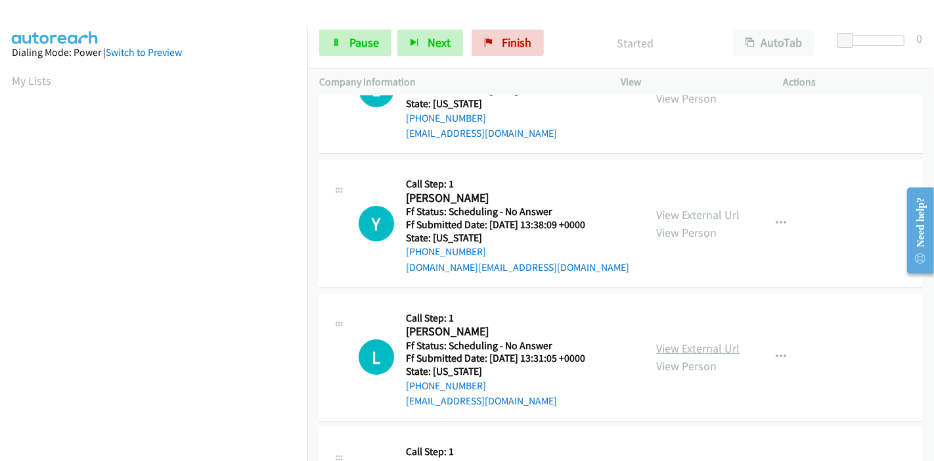
click at [702, 342] on link "View External Url" at bounding box center [697, 347] width 83 height 15
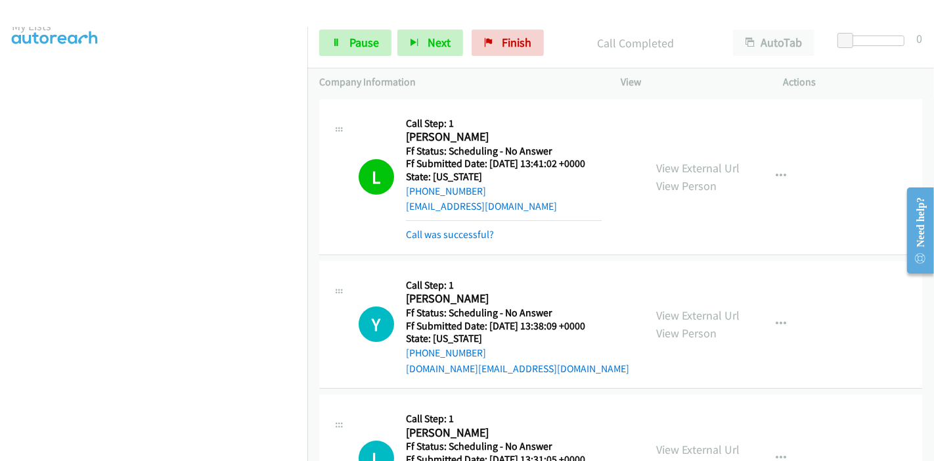
scroll to position [0, 0]
click at [353, 45] on span "Pause" at bounding box center [364, 42] width 30 height 15
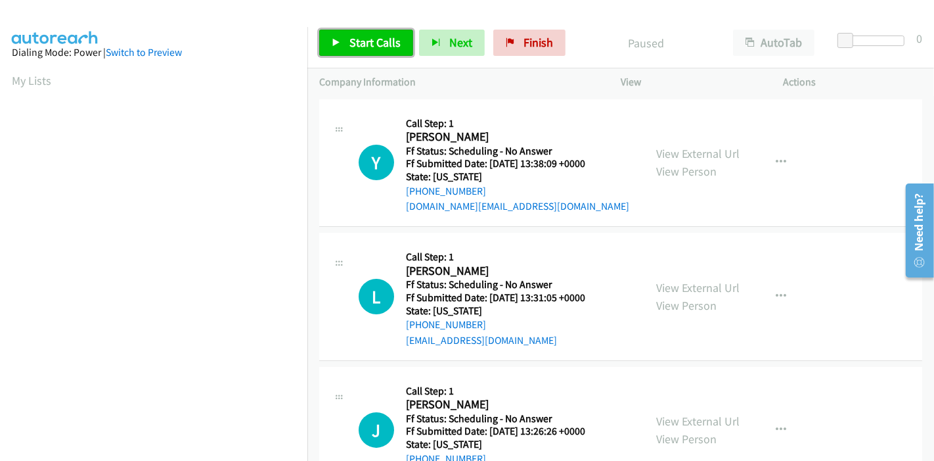
click at [358, 41] on span "Start Calls" at bounding box center [374, 42] width 51 height 15
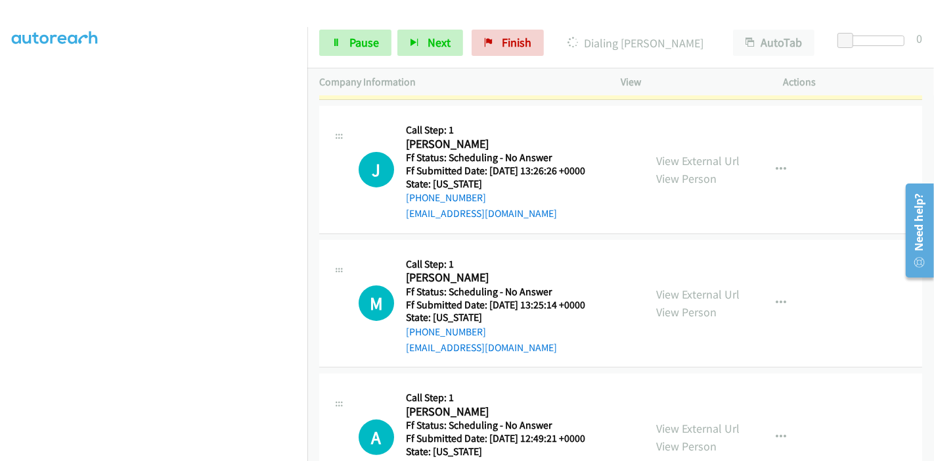
scroll to position [292, 0]
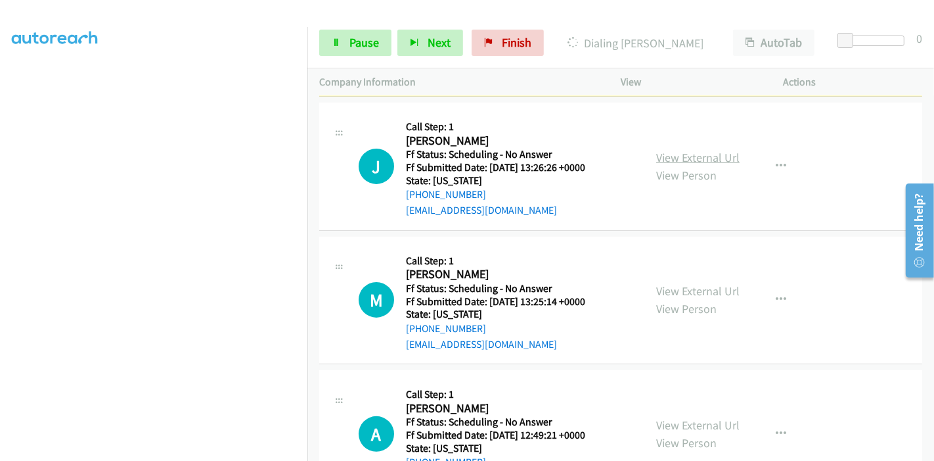
click at [671, 162] on link "View External Url" at bounding box center [697, 157] width 83 height 15
click at [667, 292] on link "View External Url" at bounding box center [697, 290] width 83 height 15
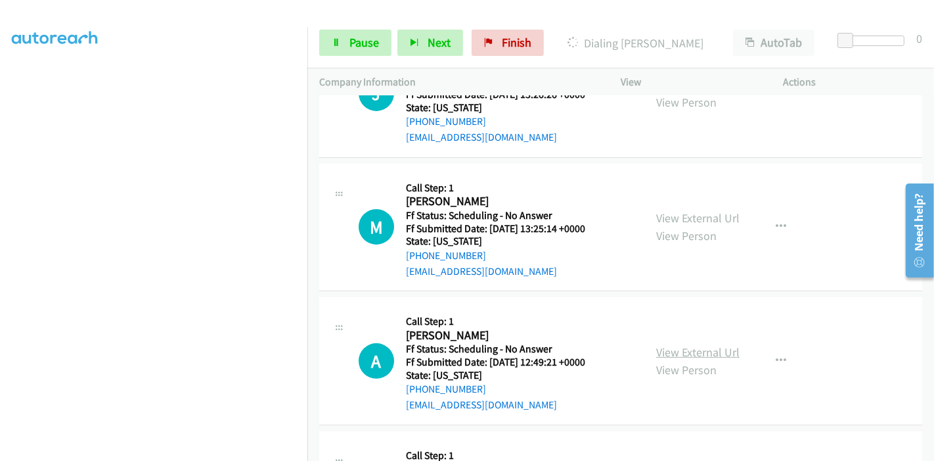
click at [656, 347] on link "View External Url" at bounding box center [697, 351] width 83 height 15
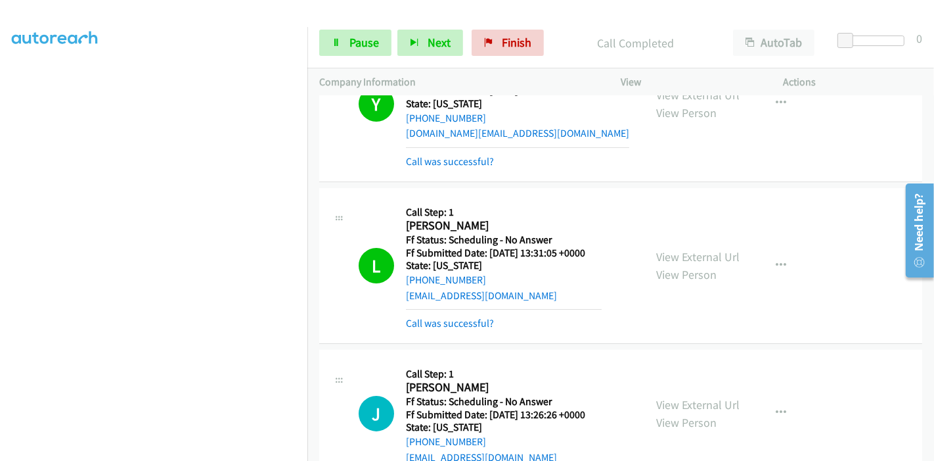
scroll to position [219, 0]
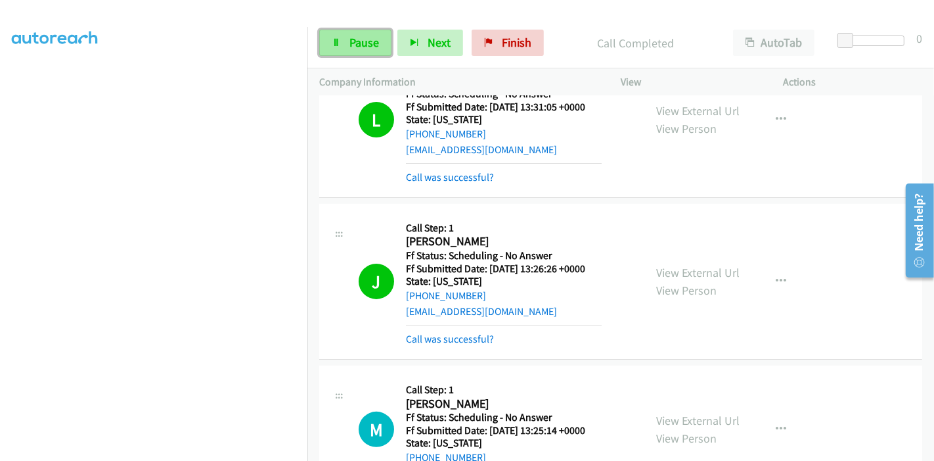
click at [363, 39] on span "Pause" at bounding box center [364, 42] width 30 height 15
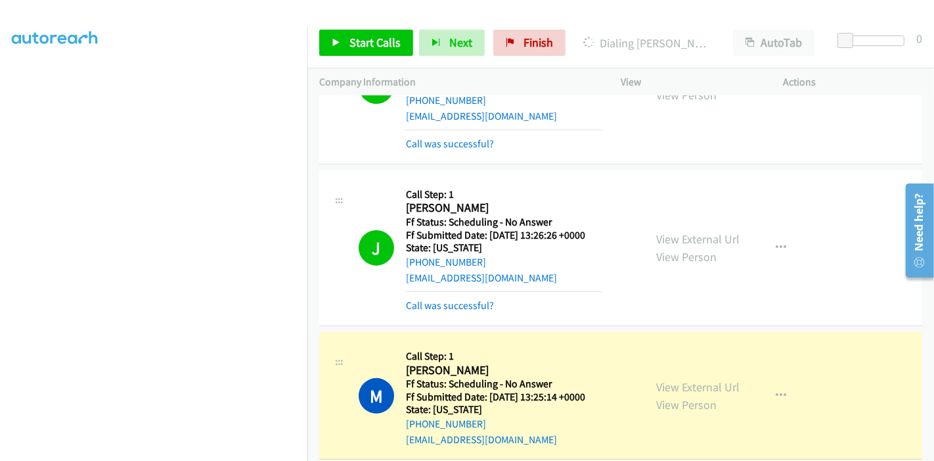
scroll to position [365, 0]
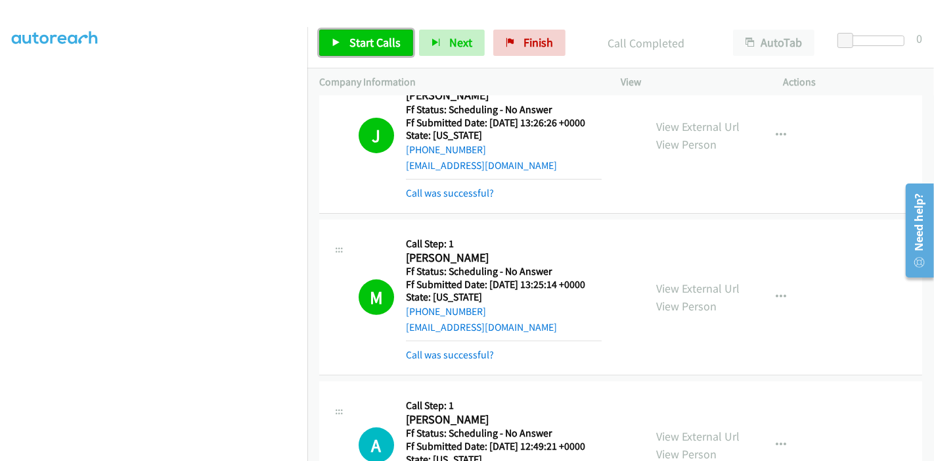
click at [343, 38] on link "Start Calls" at bounding box center [366, 43] width 94 height 26
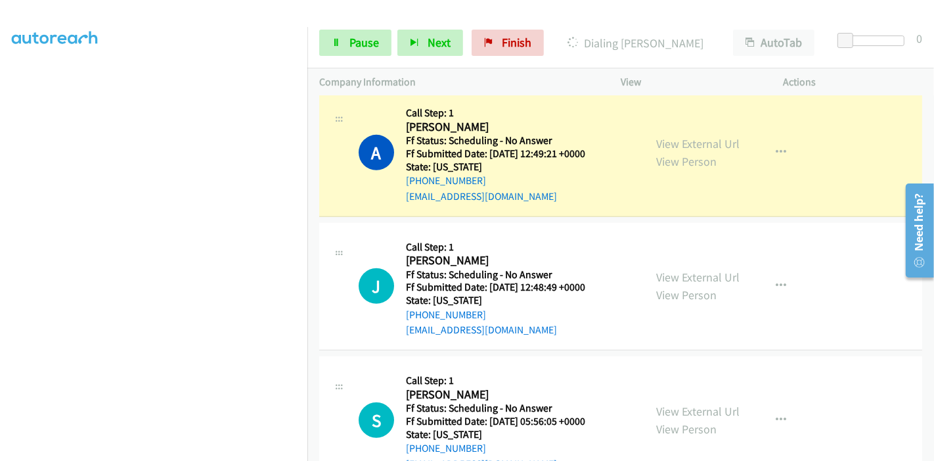
scroll to position [730, 0]
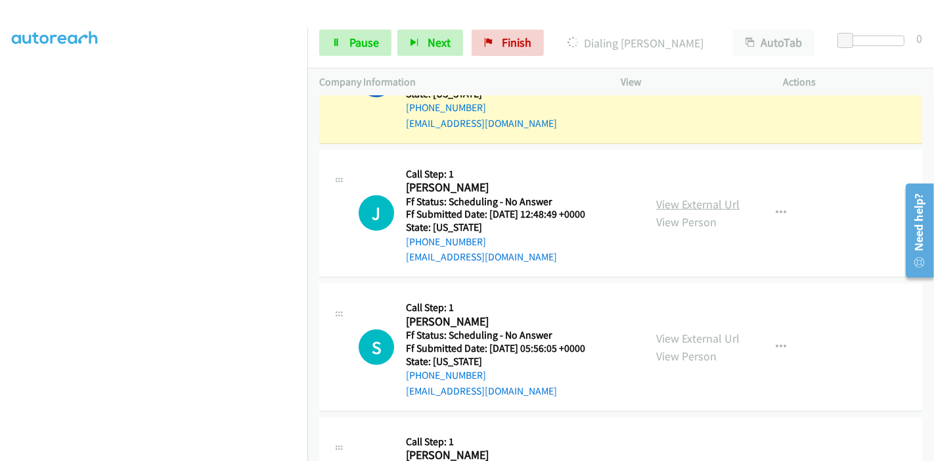
click at [673, 199] on link "View External Url" at bounding box center [697, 203] width 83 height 15
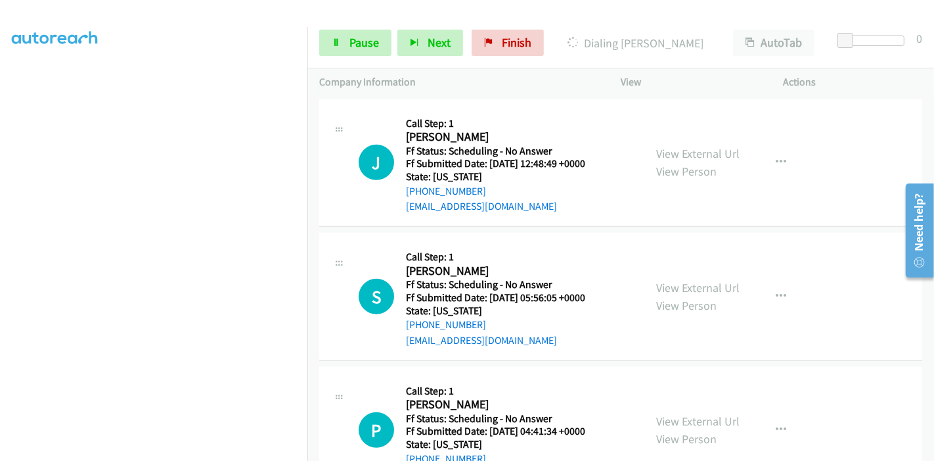
scroll to position [803, 0]
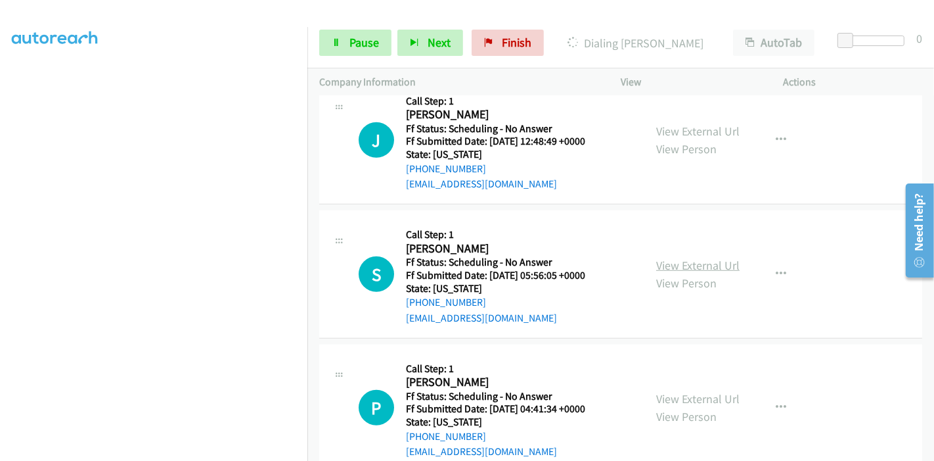
click at [698, 266] on link "View External Url" at bounding box center [697, 265] width 83 height 15
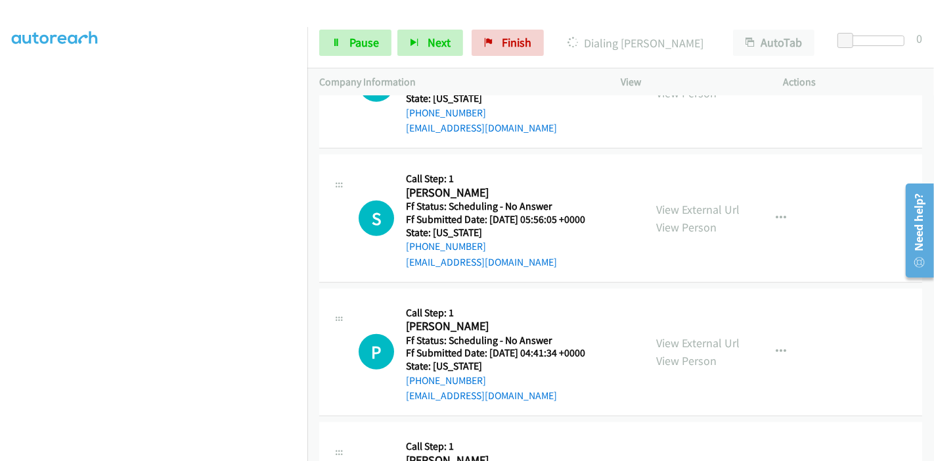
scroll to position [949, 0]
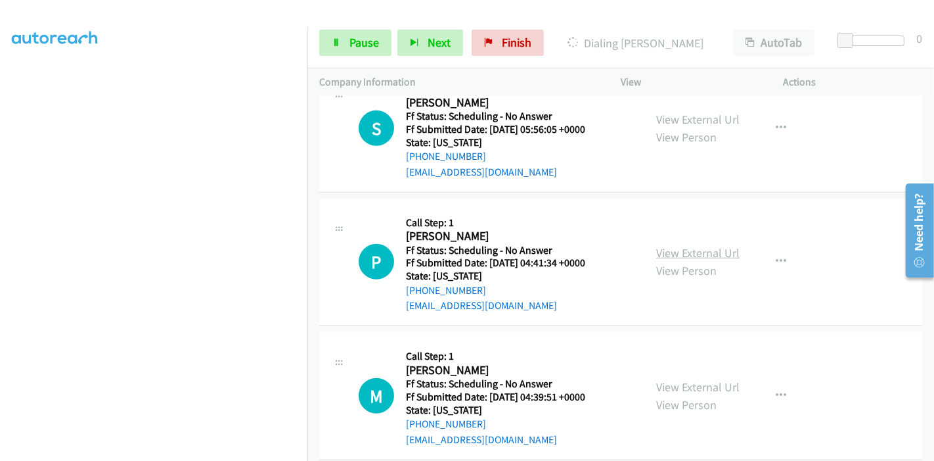
click at [675, 248] on link "View External Url" at bounding box center [697, 252] width 83 height 15
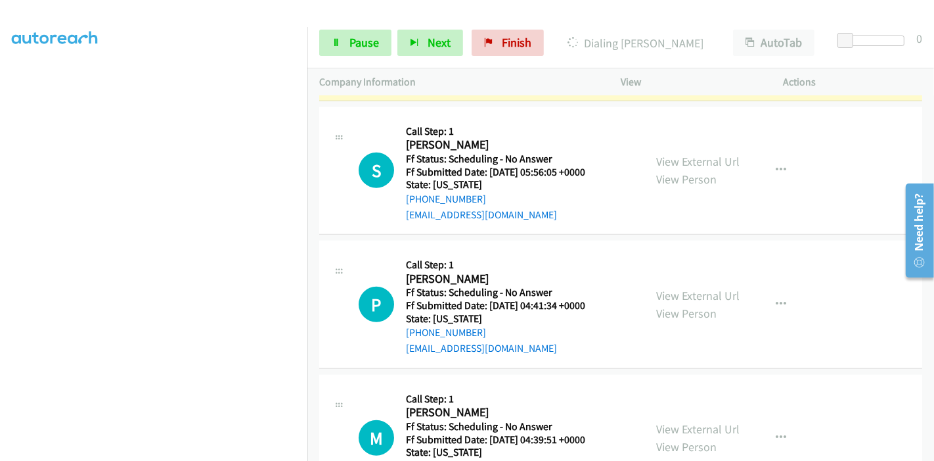
scroll to position [1022, 0]
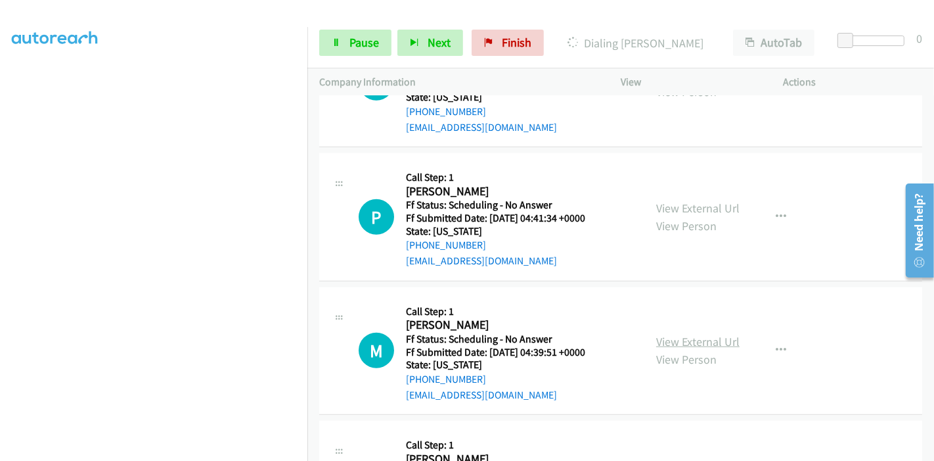
click at [693, 338] on link "View External Url" at bounding box center [697, 341] width 83 height 15
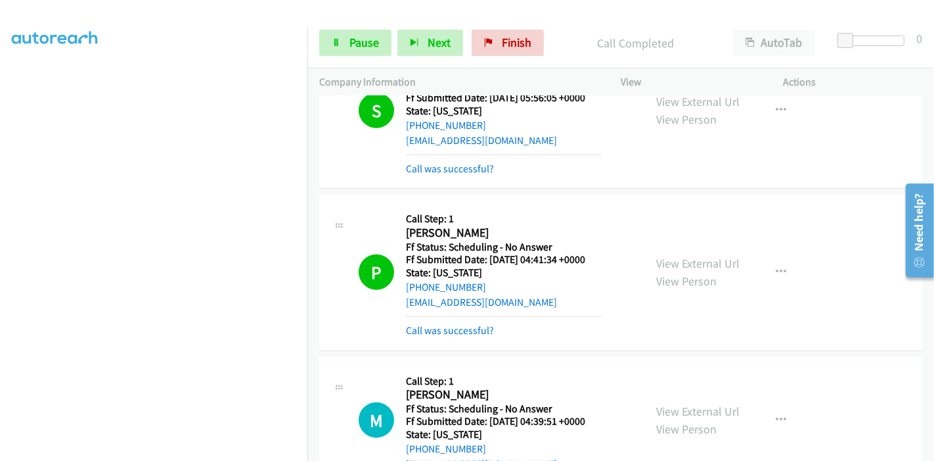
scroll to position [58, 0]
click at [346, 30] on link "Pause" at bounding box center [355, 43] width 72 height 26
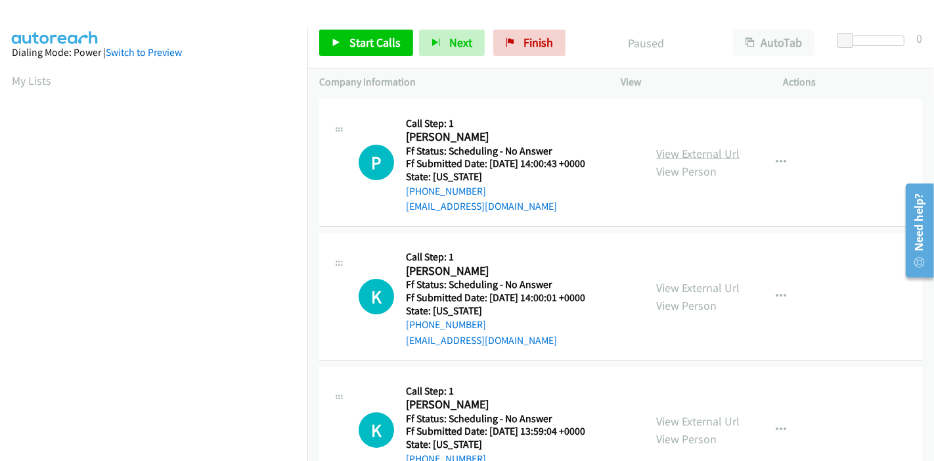
click at [702, 150] on link "View External Url" at bounding box center [697, 153] width 83 height 15
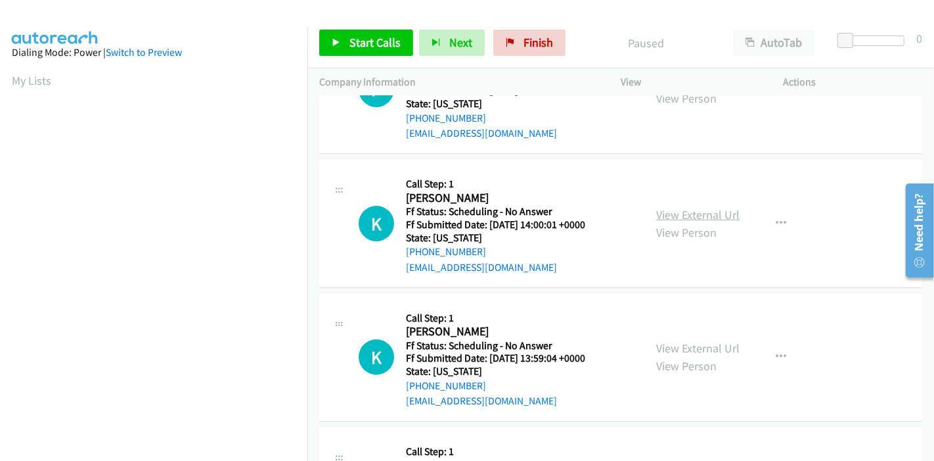
click at [699, 215] on link "View External Url" at bounding box center [697, 214] width 83 height 15
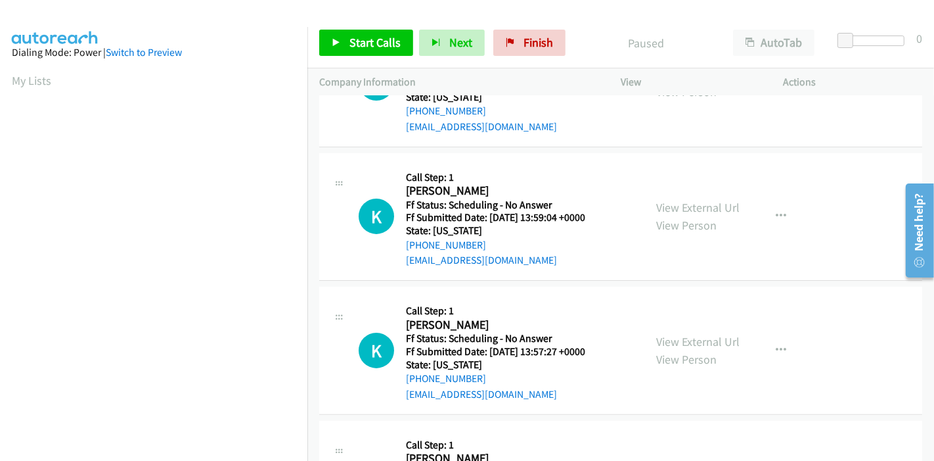
scroll to position [219, 0]
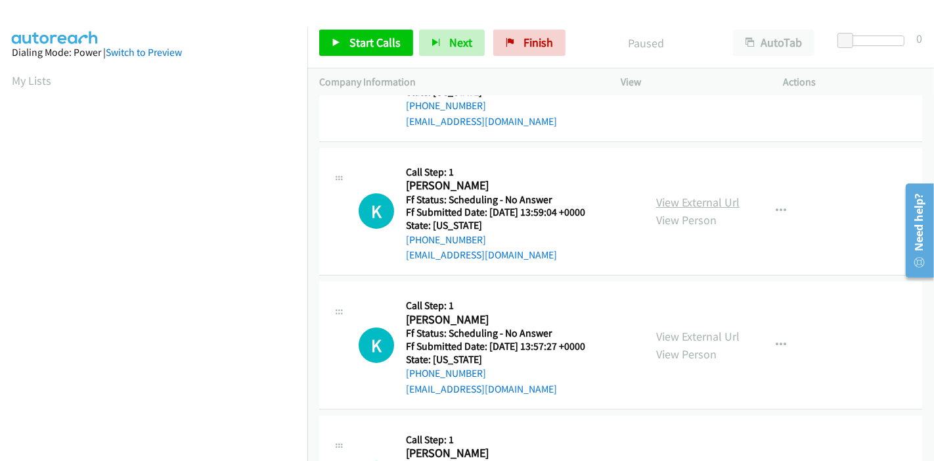
click at [679, 199] on link "View External Url" at bounding box center [697, 201] width 83 height 15
click at [664, 335] on link "View External Url" at bounding box center [697, 335] width 83 height 15
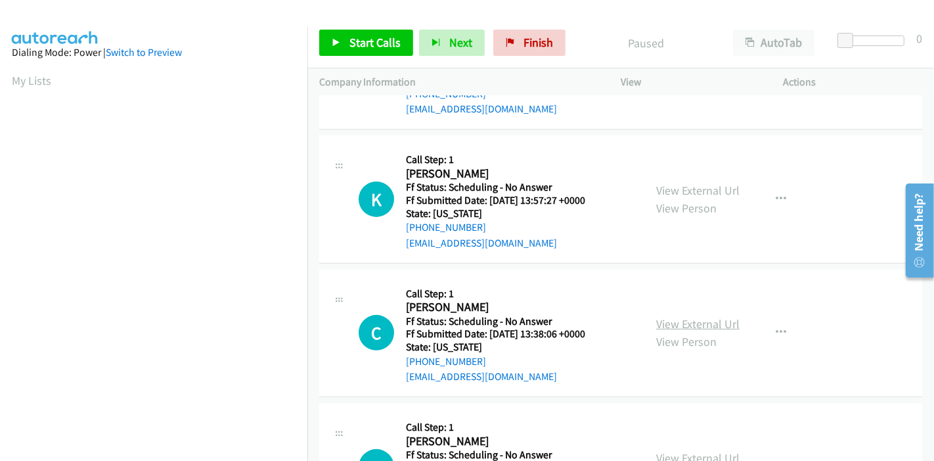
click at [658, 317] on link "View External Url" at bounding box center [697, 323] width 83 height 15
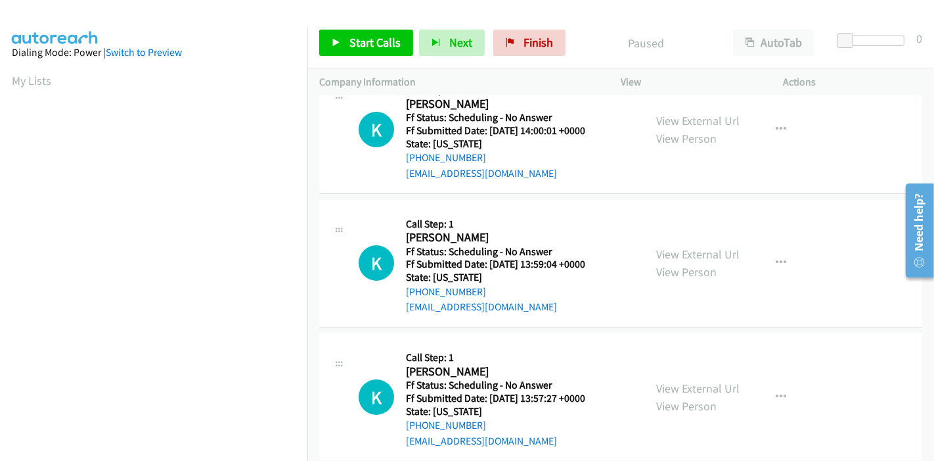
scroll to position [0, 0]
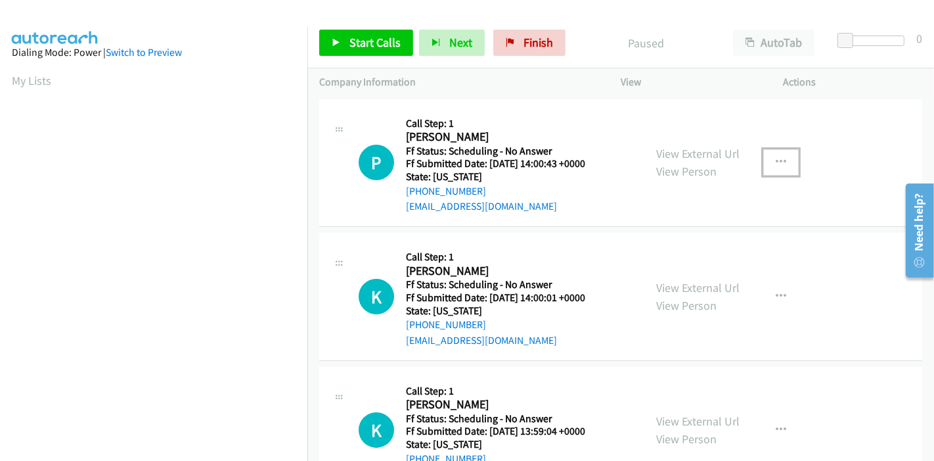
click at [765, 161] on button "button" at bounding box center [780, 162] width 35 height 26
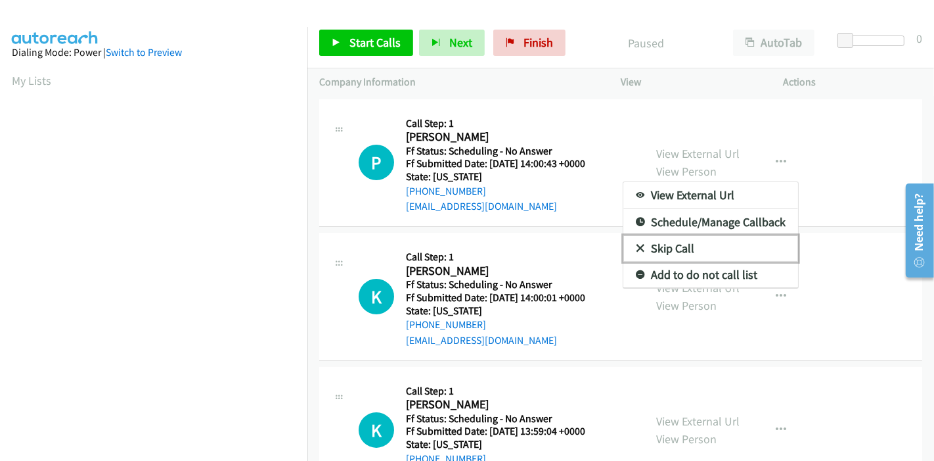
click at [693, 244] on link "Skip Call" at bounding box center [710, 248] width 175 height 26
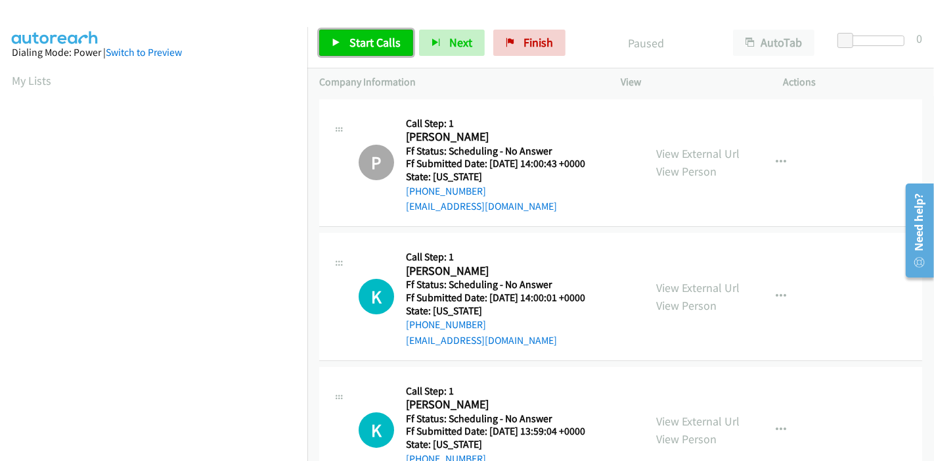
click at [341, 43] on link "Start Calls" at bounding box center [366, 43] width 94 height 26
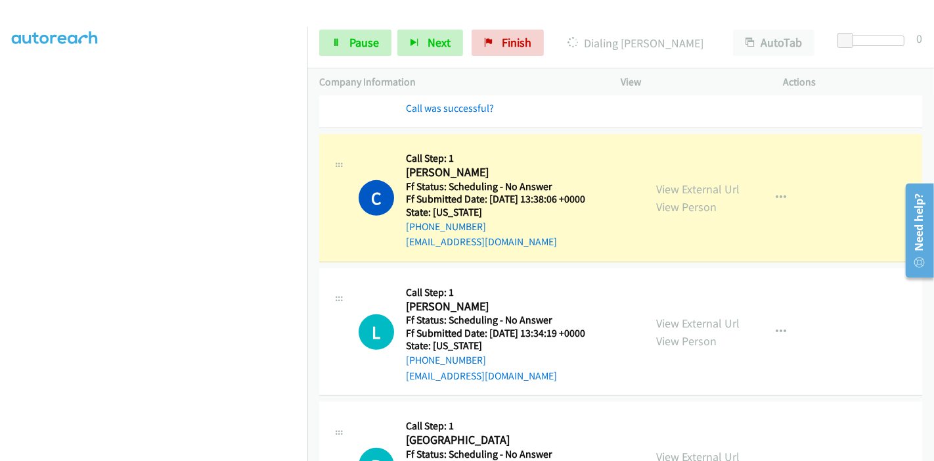
scroll to position [730, 0]
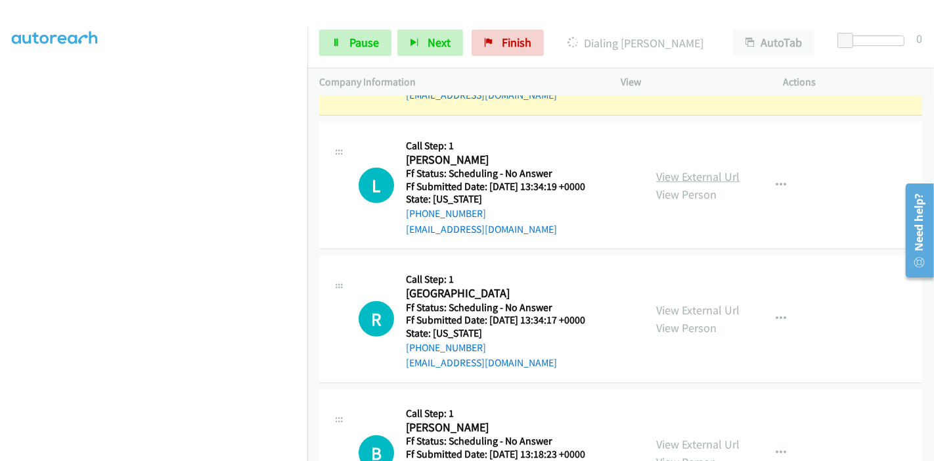
click at [688, 177] on link "View External Url" at bounding box center [697, 176] width 83 height 15
click at [661, 304] on link "View External Url" at bounding box center [697, 309] width 83 height 15
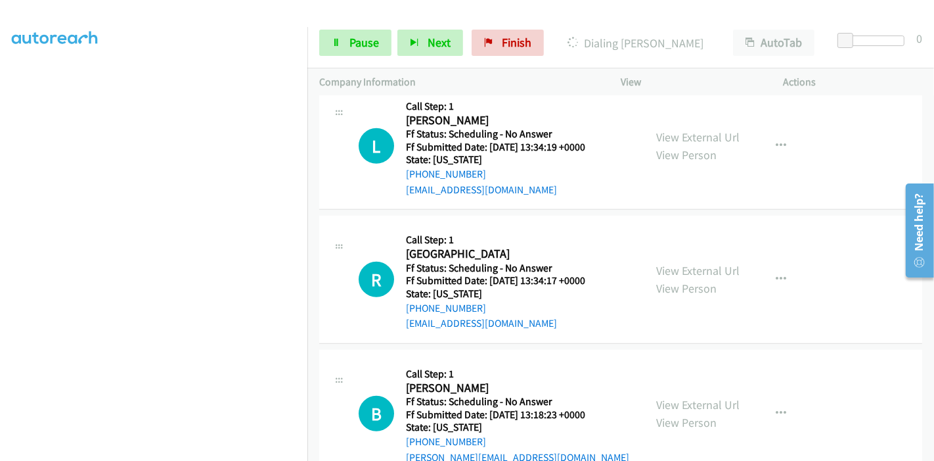
scroll to position [803, 0]
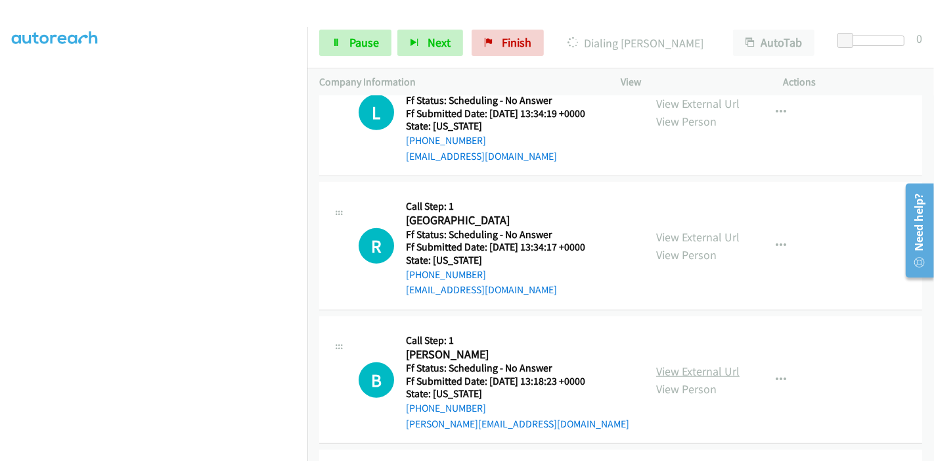
click at [673, 363] on link "View External Url" at bounding box center [697, 370] width 83 height 15
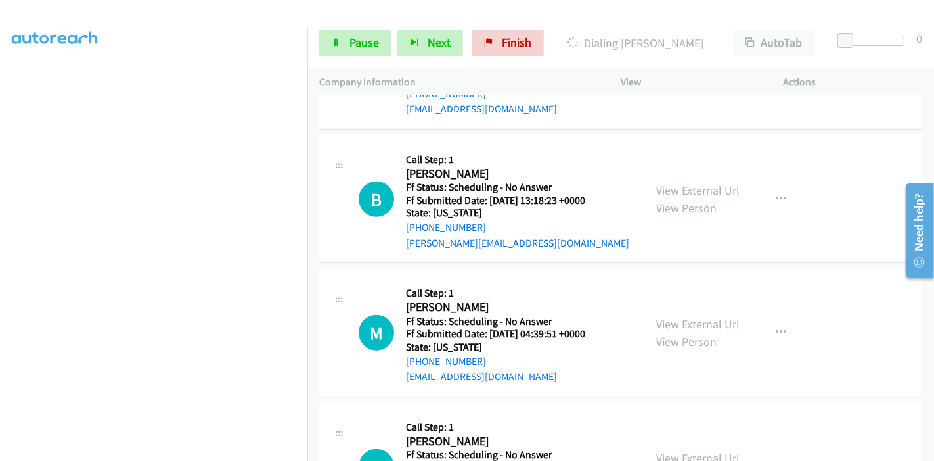
scroll to position [1022, 0]
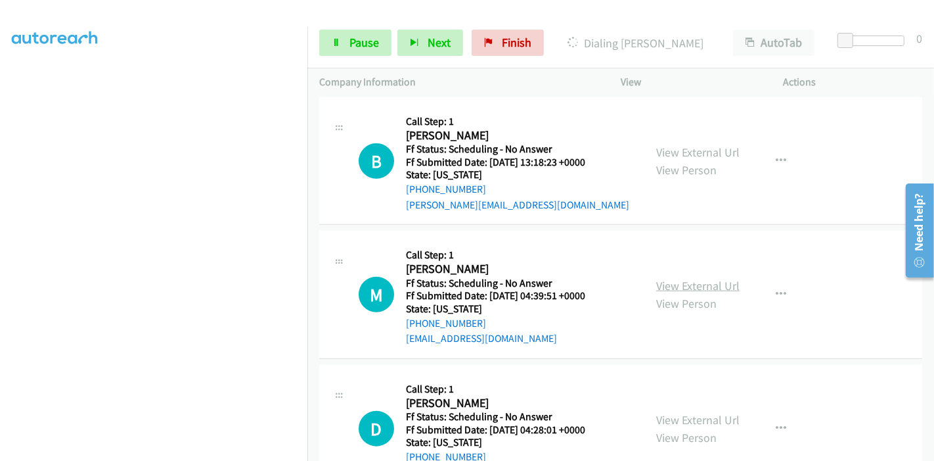
click at [681, 286] on link "View External Url" at bounding box center [697, 285] width 83 height 15
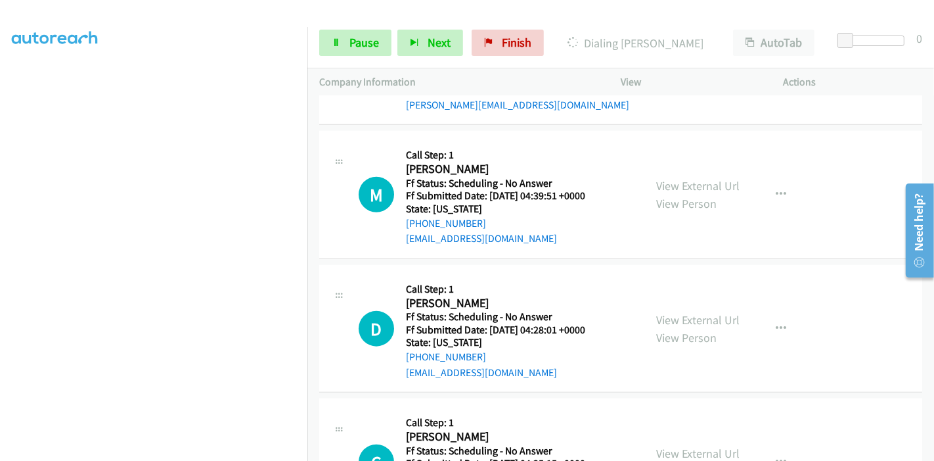
scroll to position [1167, 0]
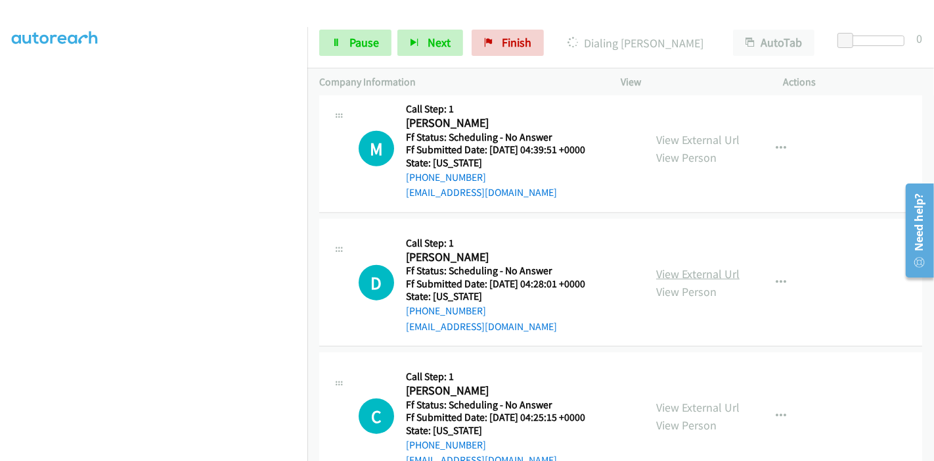
click at [659, 266] on link "View External Url" at bounding box center [697, 273] width 83 height 15
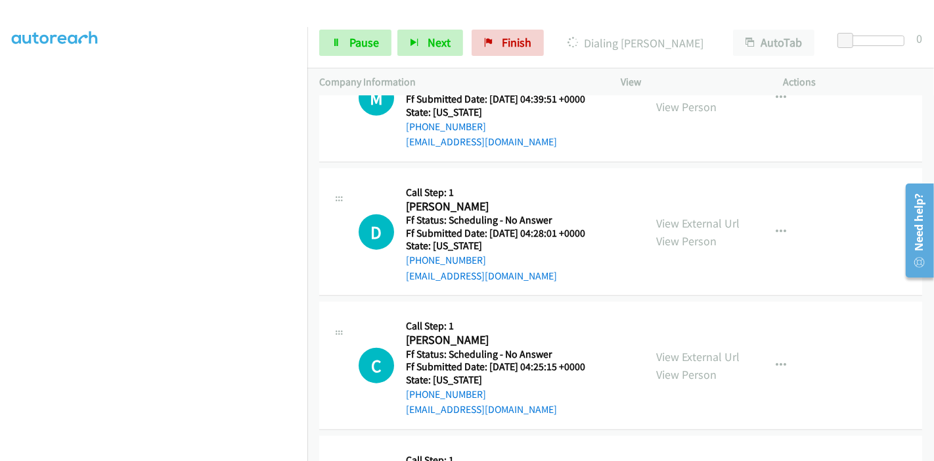
scroll to position [1240, 0]
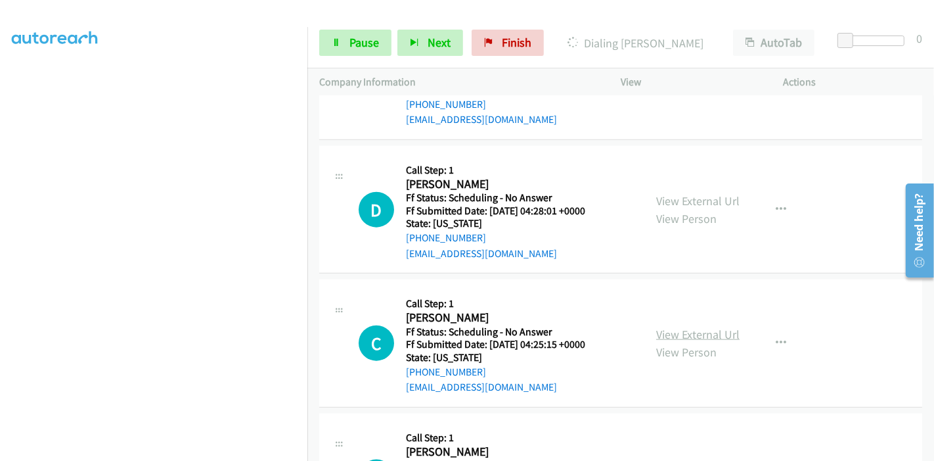
click at [701, 330] on link "View External Url" at bounding box center [697, 334] width 83 height 15
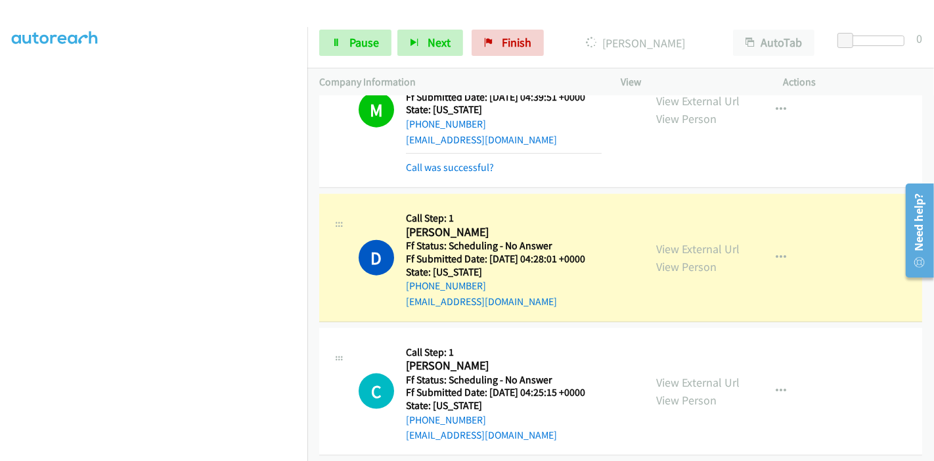
scroll to position [1355, 0]
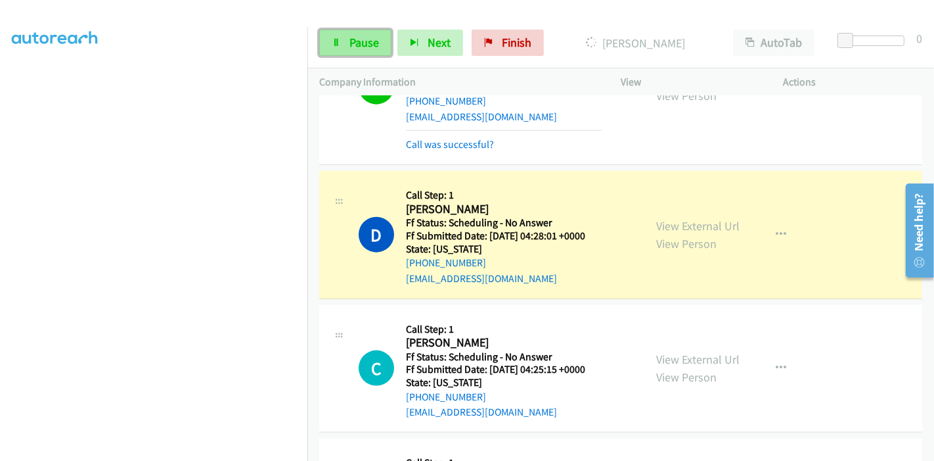
click at [353, 48] on span "Pause" at bounding box center [364, 42] width 30 height 15
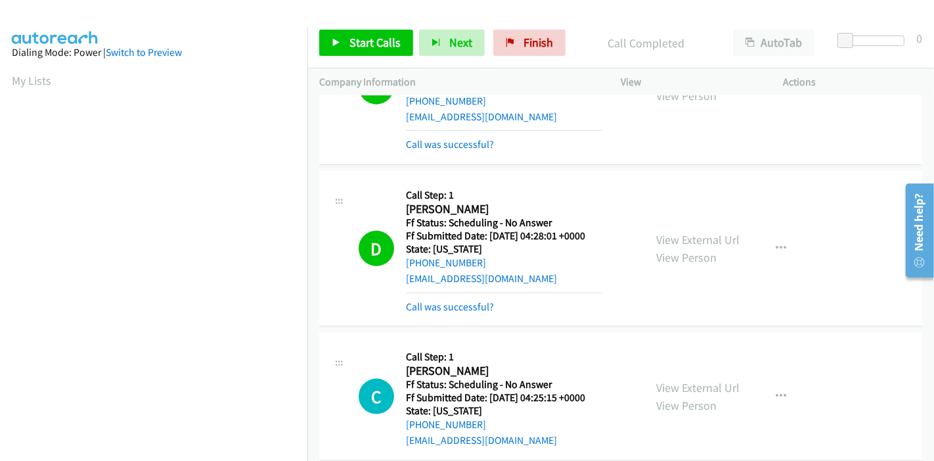
scroll to position [277, 0]
click at [343, 38] on link "Start Calls" at bounding box center [366, 43] width 94 height 26
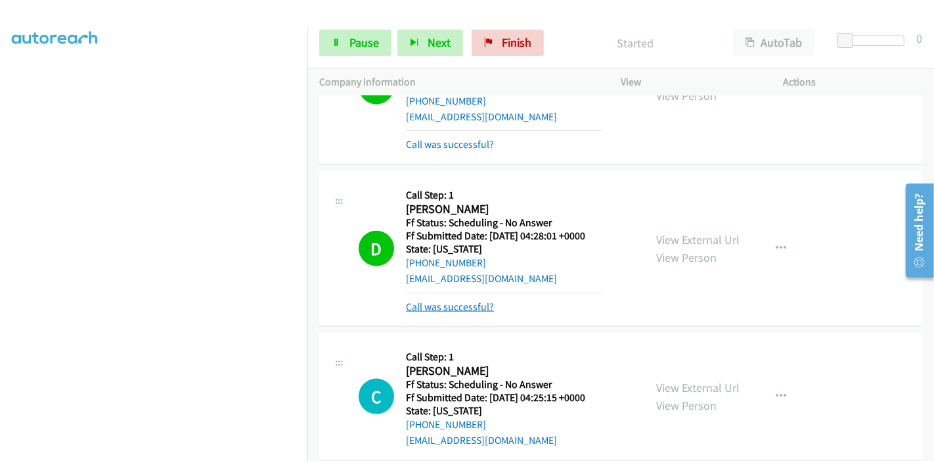
click at [448, 300] on link "Call was successful?" at bounding box center [450, 306] width 88 height 12
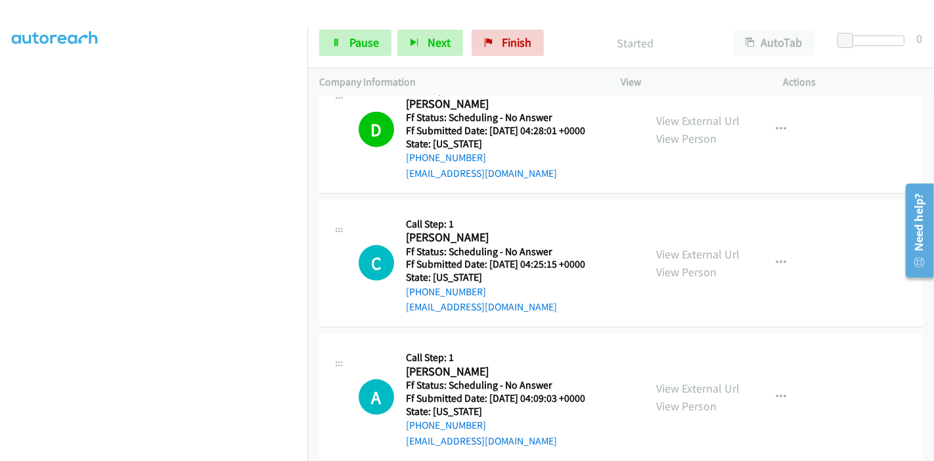
scroll to position [1501, 0]
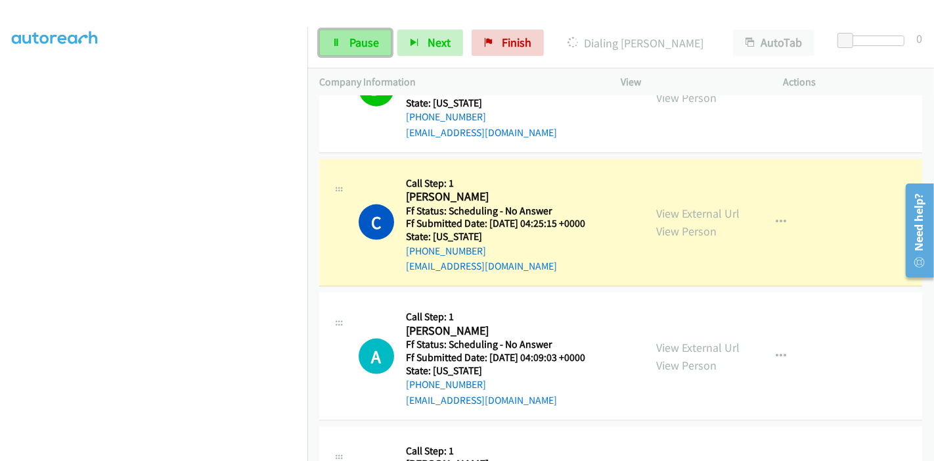
click at [351, 43] on span "Pause" at bounding box center [364, 42] width 30 height 15
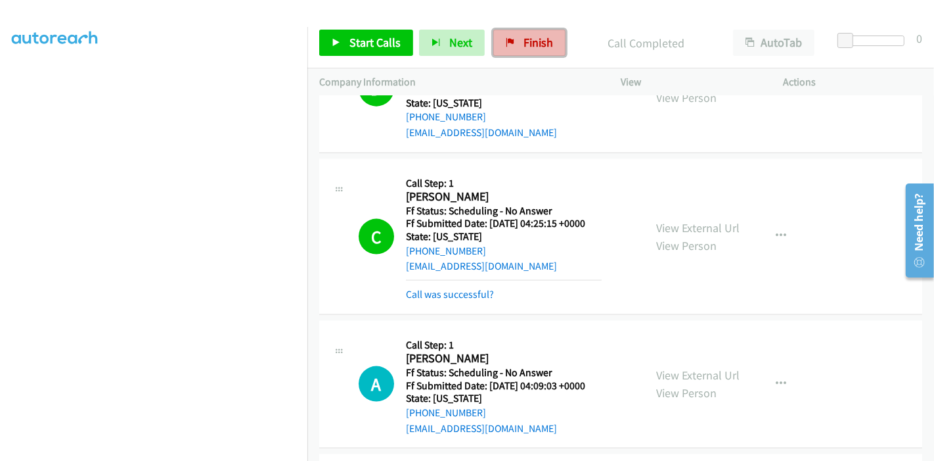
click at [514, 40] on link "Finish" at bounding box center [529, 43] width 72 height 26
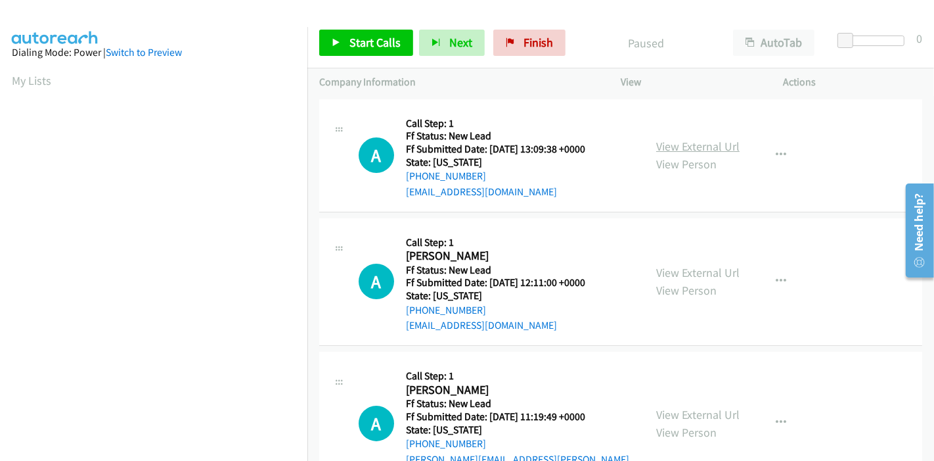
click at [713, 143] on link "View External Url" at bounding box center [697, 146] width 83 height 15
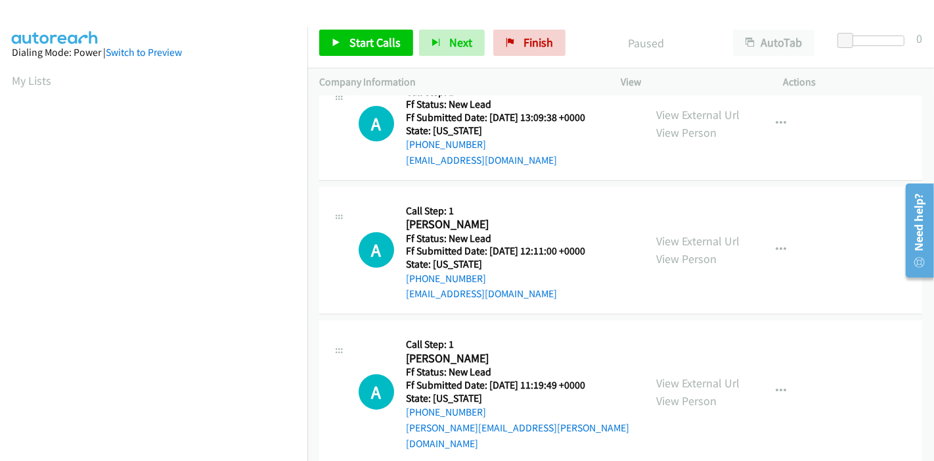
scroll to position [73, 0]
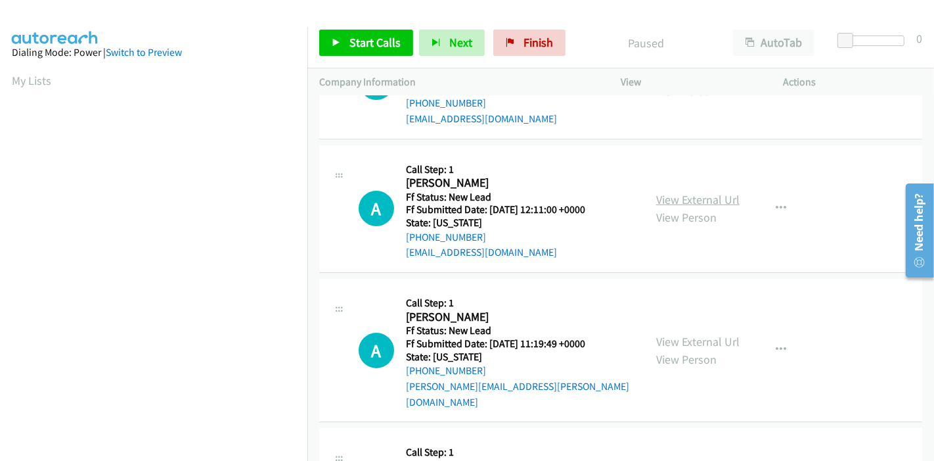
click at [704, 203] on link "View External Url" at bounding box center [697, 199] width 83 height 15
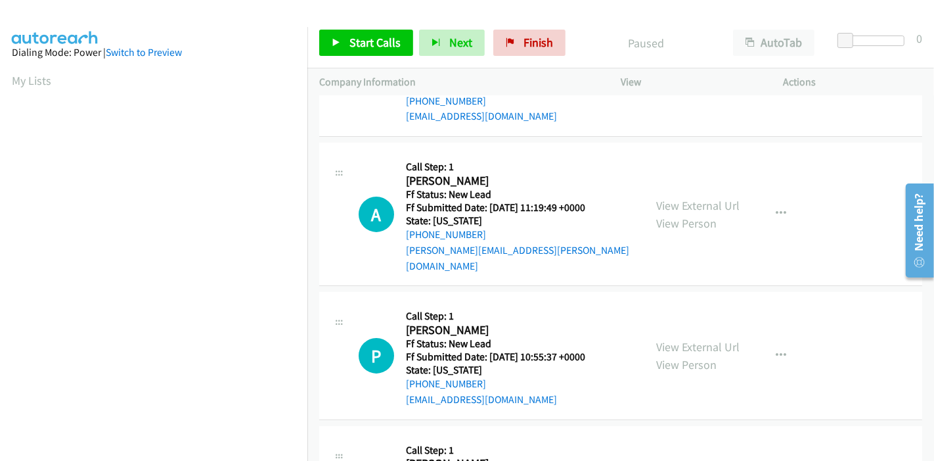
scroll to position [219, 0]
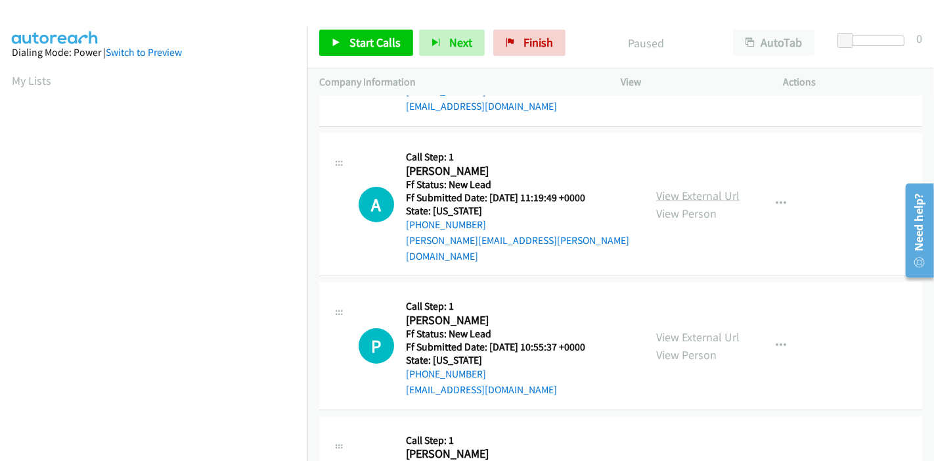
click at [700, 188] on link "View External Url" at bounding box center [697, 195] width 83 height 15
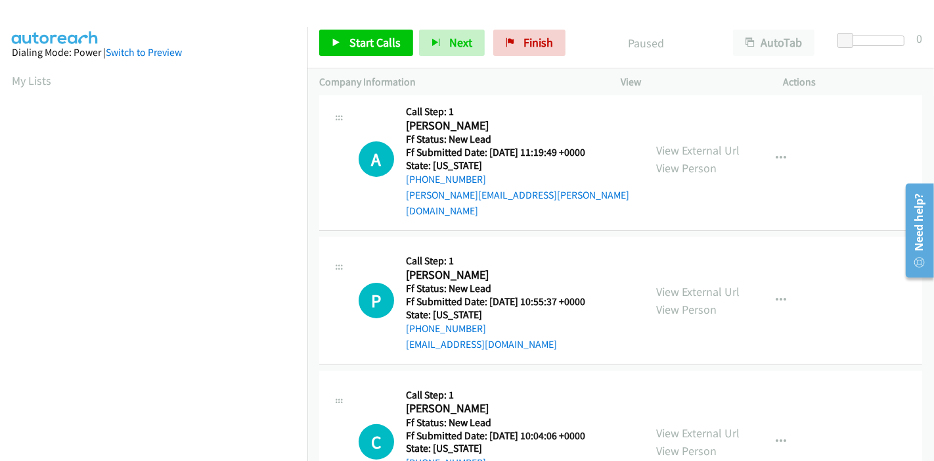
scroll to position [305, 0]
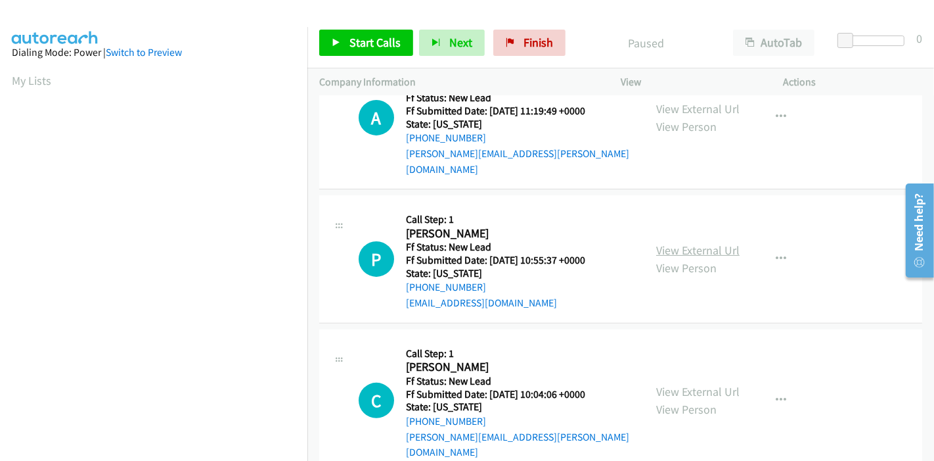
click at [677, 242] on link "View External Url" at bounding box center [697, 249] width 83 height 15
click at [657, 384] on link "View External Url" at bounding box center [697, 391] width 83 height 15
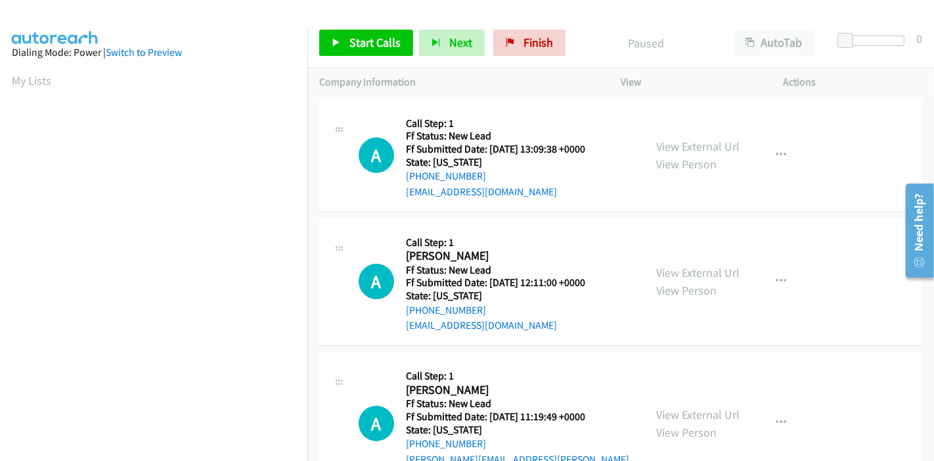
scroll to position [0, 0]
click at [344, 47] on link "Start Calls" at bounding box center [366, 43] width 94 height 26
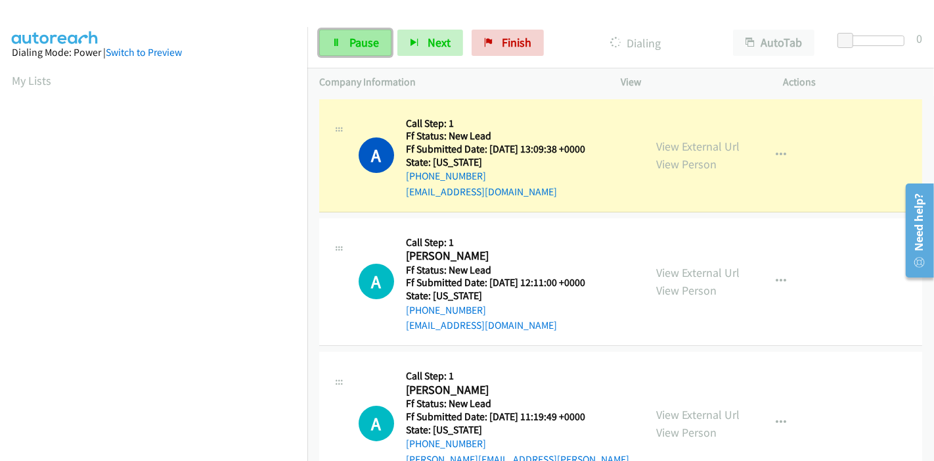
click at [347, 41] on link "Pause" at bounding box center [355, 43] width 72 height 26
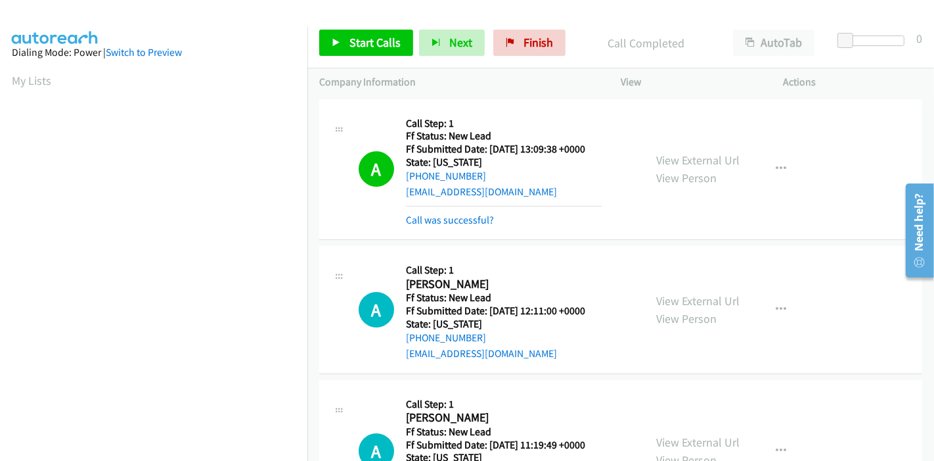
scroll to position [277, 0]
click at [338, 40] on icon at bounding box center [336, 43] width 9 height 9
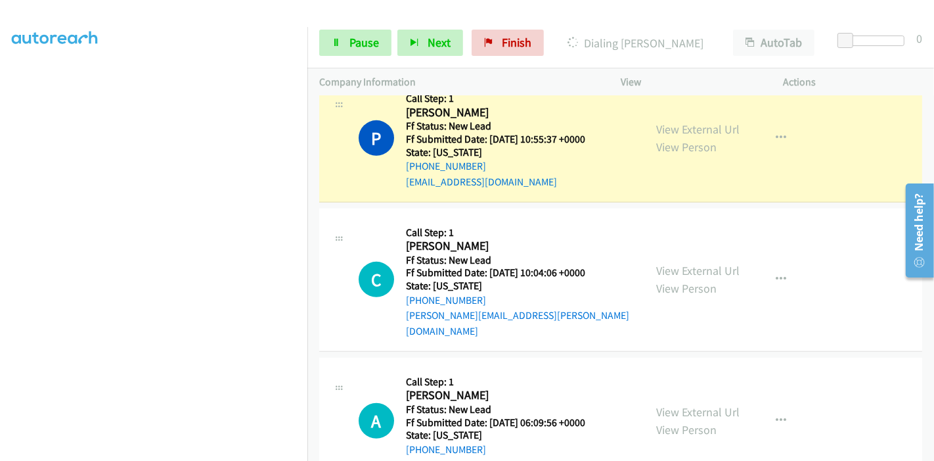
scroll to position [510, 0]
click at [355, 39] on span "Pause" at bounding box center [364, 42] width 30 height 15
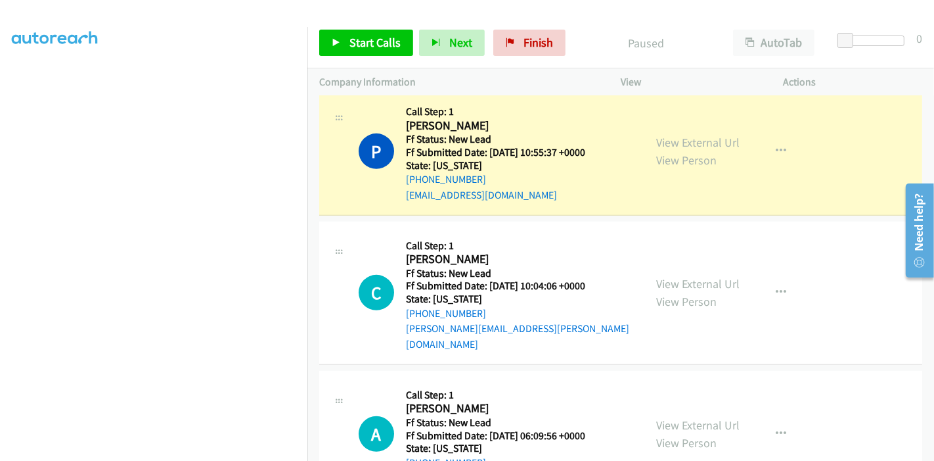
scroll to position [277, 0]
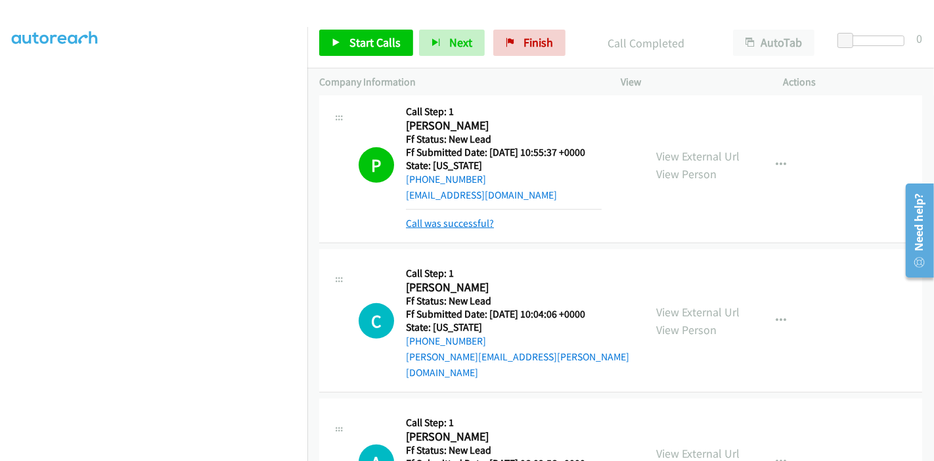
click at [454, 217] on link "Call was successful?" at bounding box center [450, 223] width 88 height 12
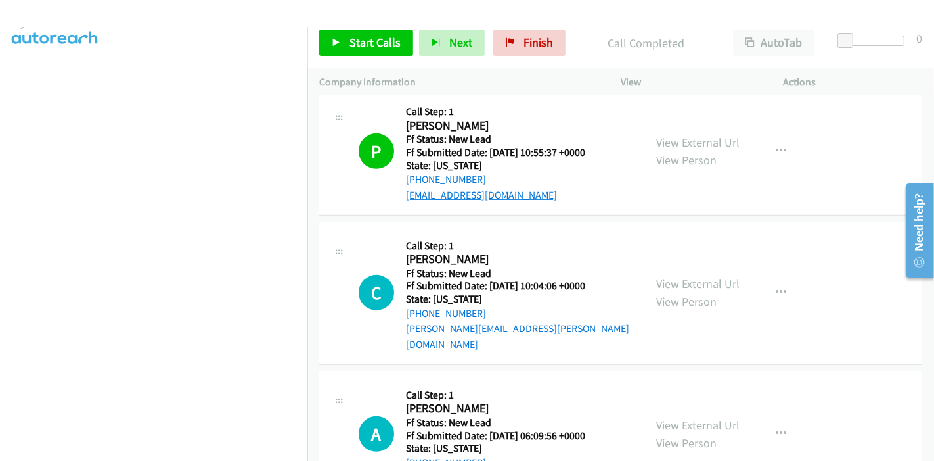
scroll to position [424, 0]
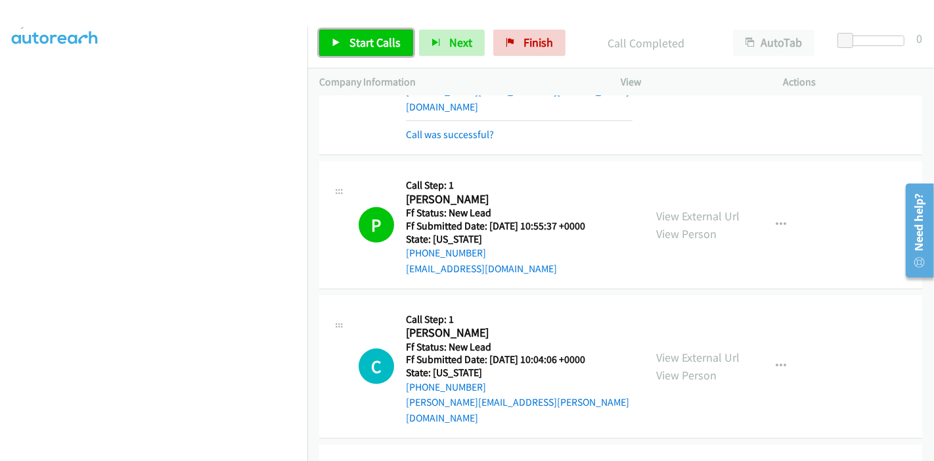
click at [380, 39] on span "Start Calls" at bounding box center [374, 42] width 51 height 15
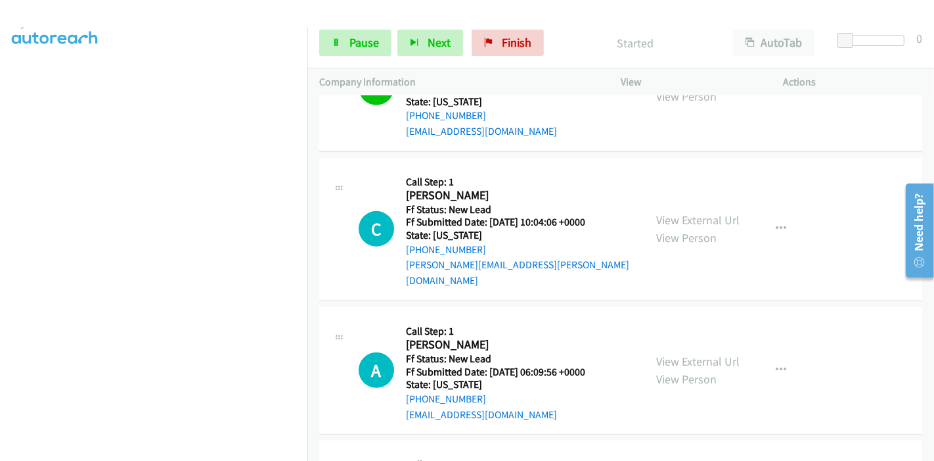
scroll to position [570, 0]
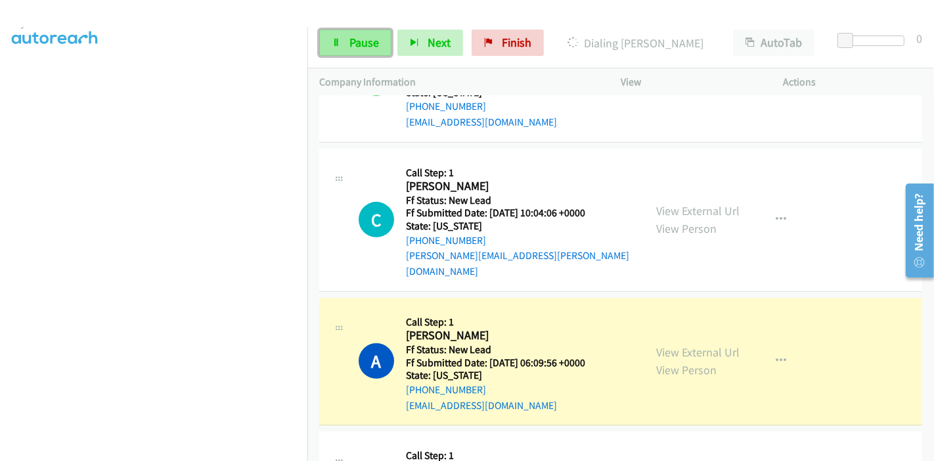
click at [359, 37] on span "Pause" at bounding box center [364, 42] width 30 height 15
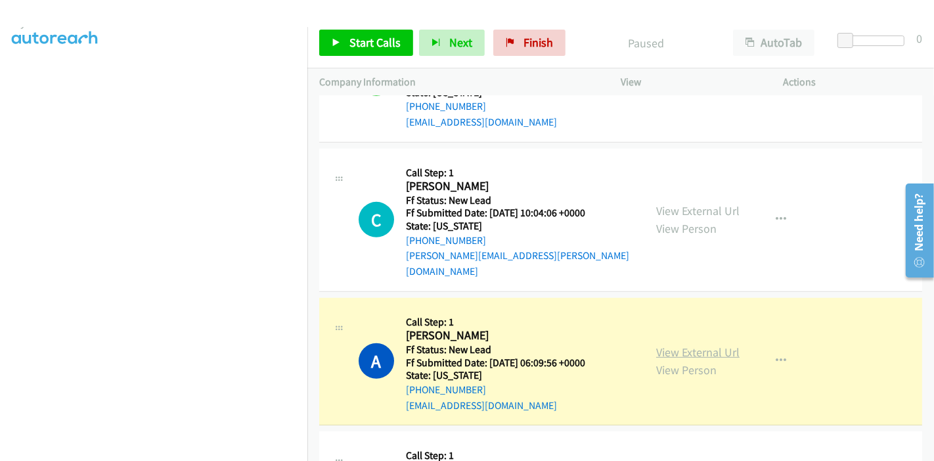
click at [665, 344] on link "View External Url" at bounding box center [697, 351] width 83 height 15
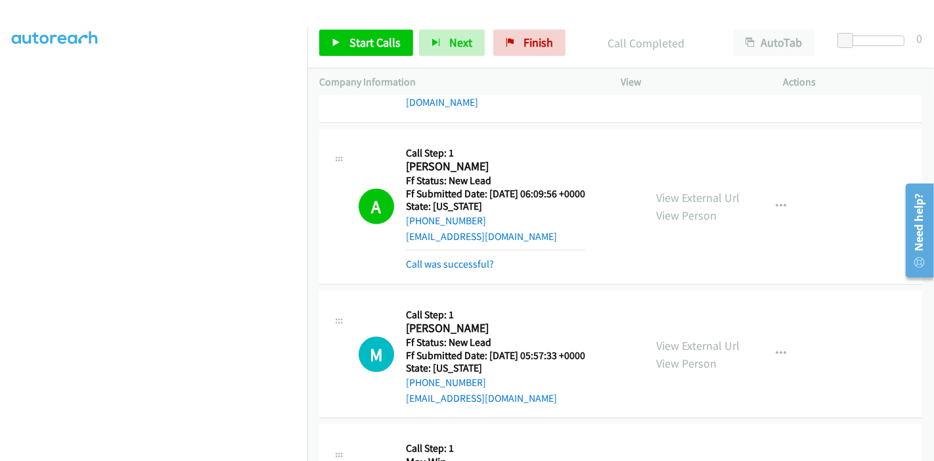
scroll to position [716, 0]
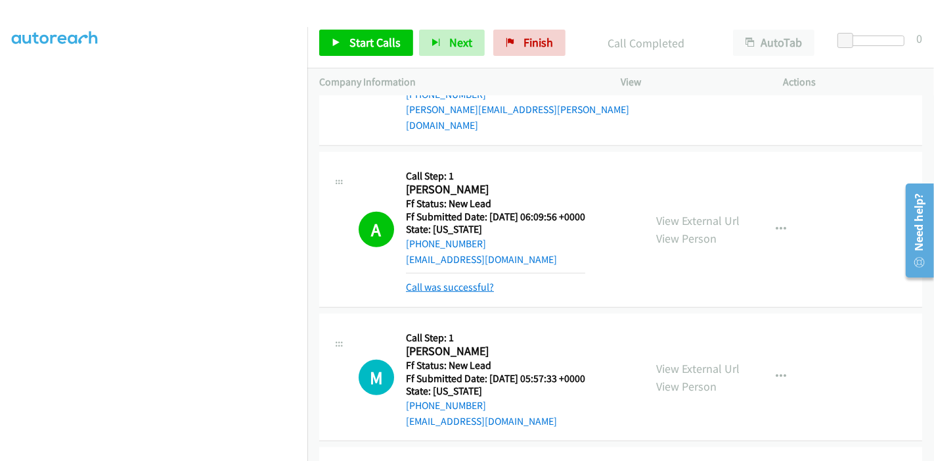
click at [436, 281] on link "Call was successful?" at bounding box center [450, 287] width 88 height 12
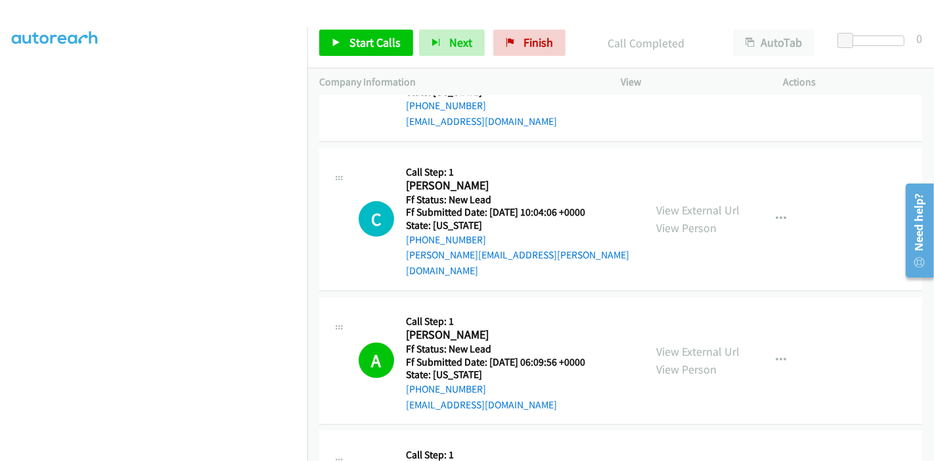
scroll to position [570, 0]
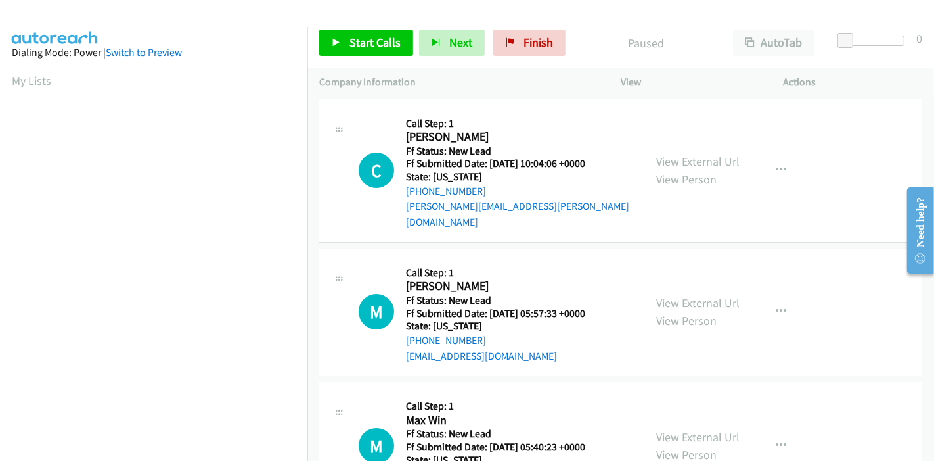
click at [698, 295] on link "View External Url" at bounding box center [697, 302] width 83 height 15
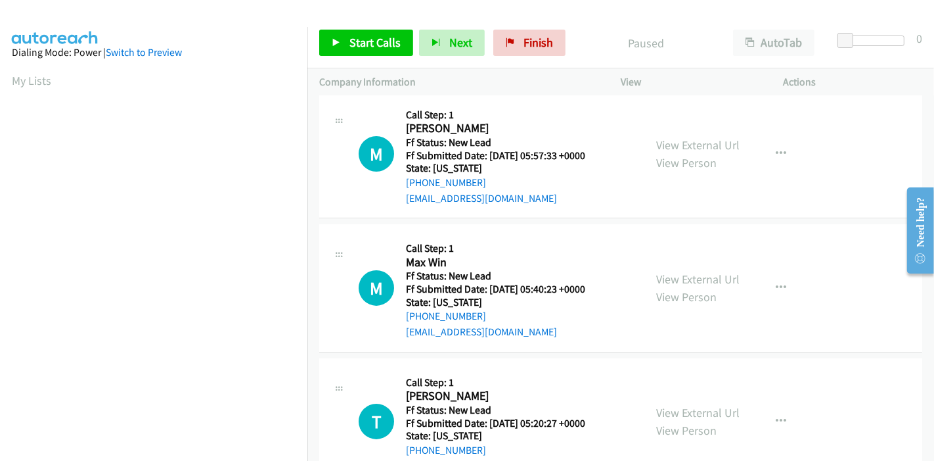
scroll to position [187, 0]
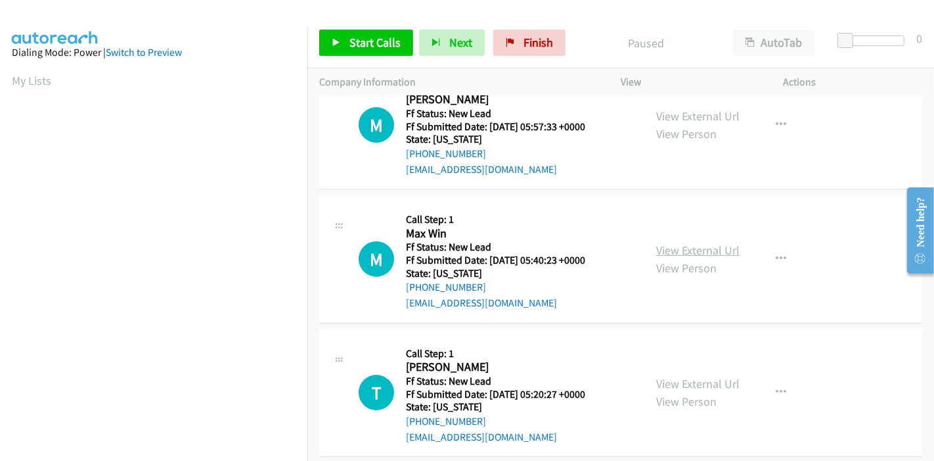
click at [692, 242] on link "View External Url" at bounding box center [697, 249] width 83 height 15
click at [679, 376] on link "View External Url" at bounding box center [697, 383] width 83 height 15
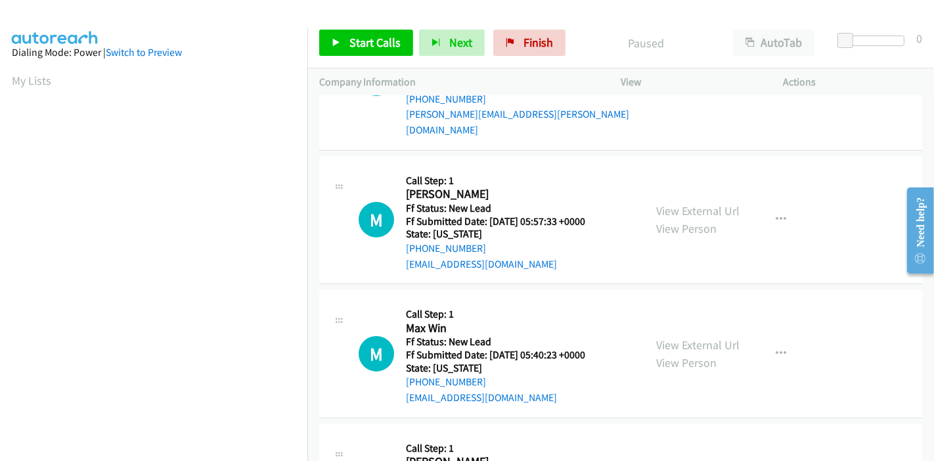
scroll to position [0, 0]
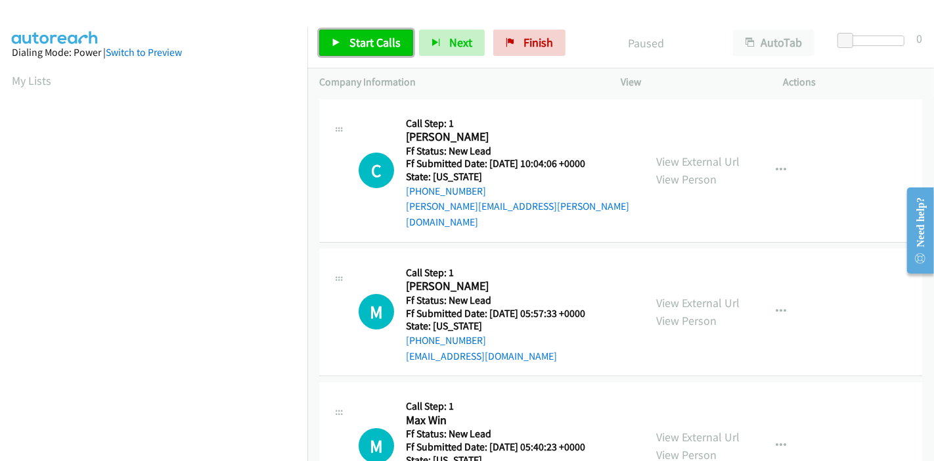
click at [353, 49] on span "Start Calls" at bounding box center [374, 42] width 51 height 15
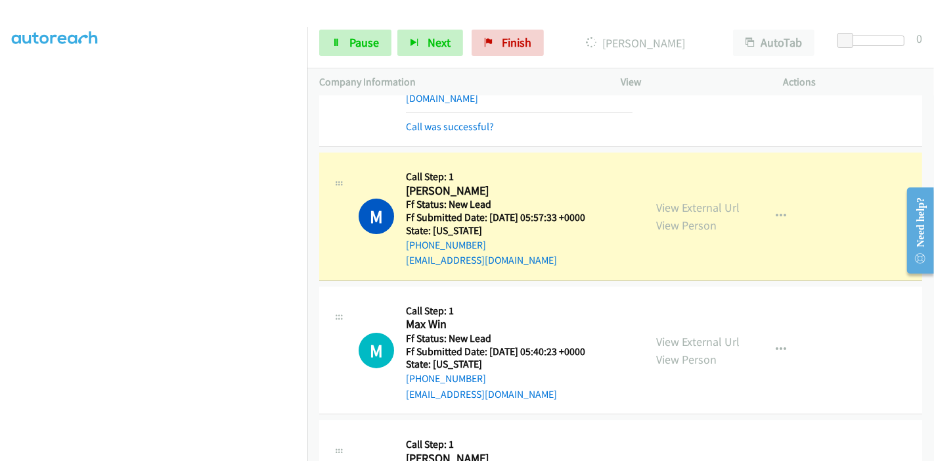
scroll to position [146, 0]
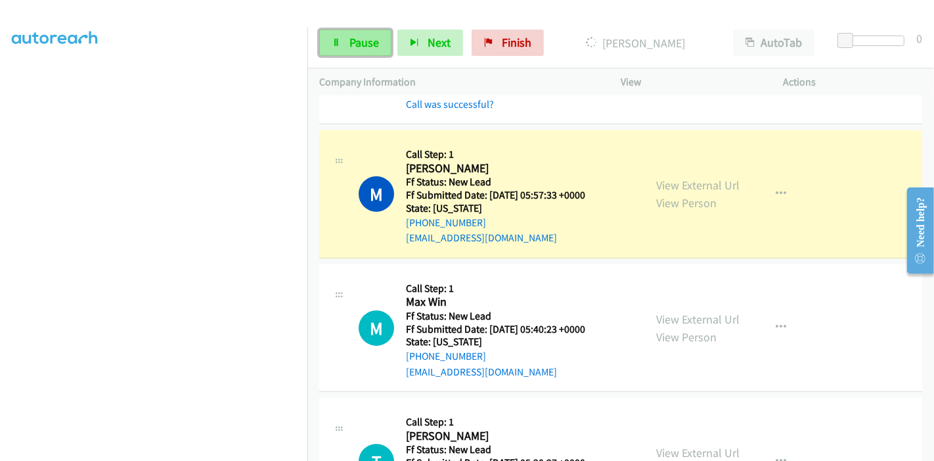
click at [342, 36] on link "Pause" at bounding box center [355, 43] width 72 height 26
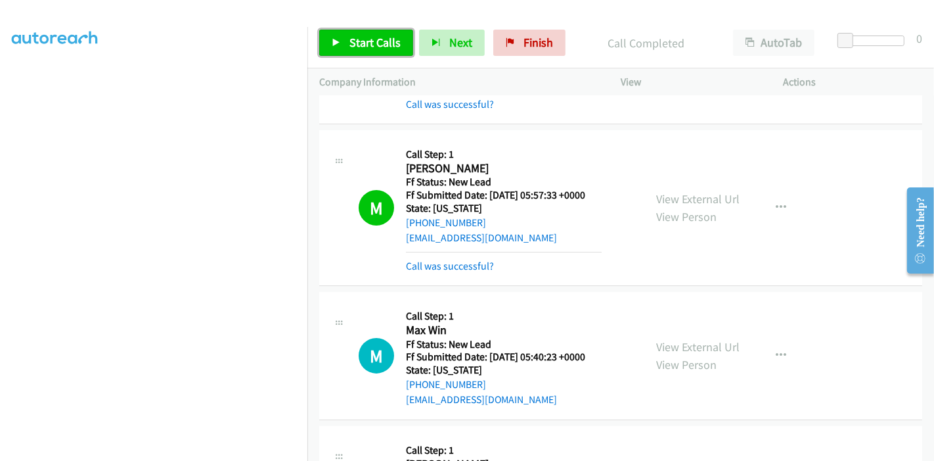
click at [335, 48] on link "Start Calls" at bounding box center [366, 43] width 94 height 26
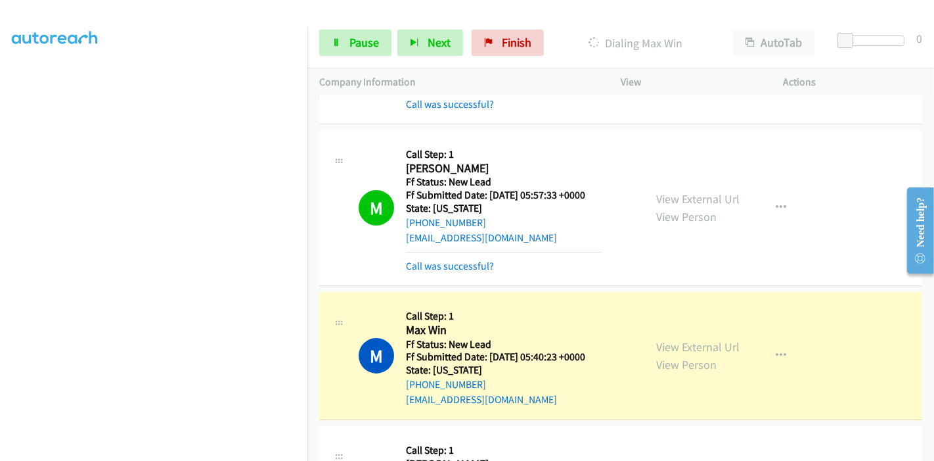
scroll to position [292, 0]
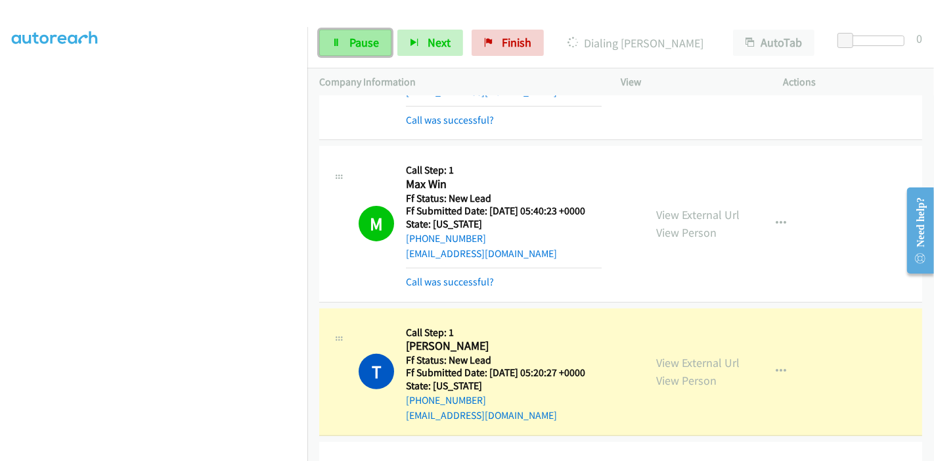
click at [353, 43] on span "Pause" at bounding box center [364, 42] width 30 height 15
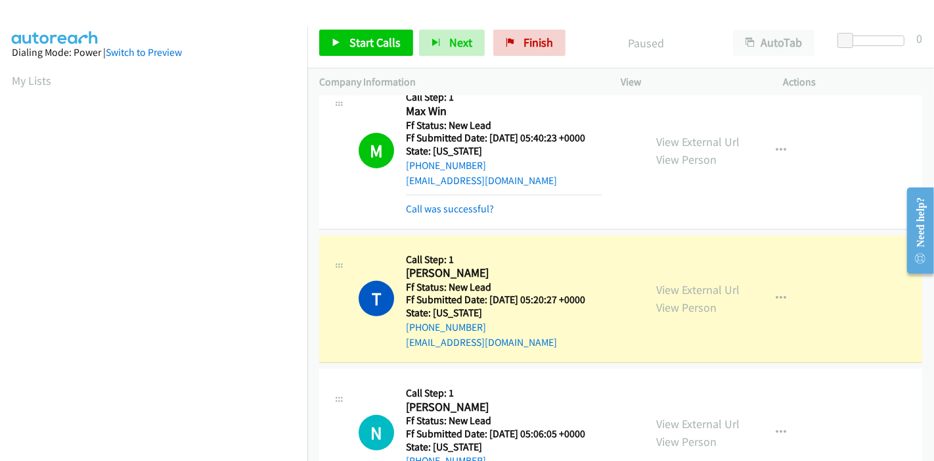
scroll to position [277, 0]
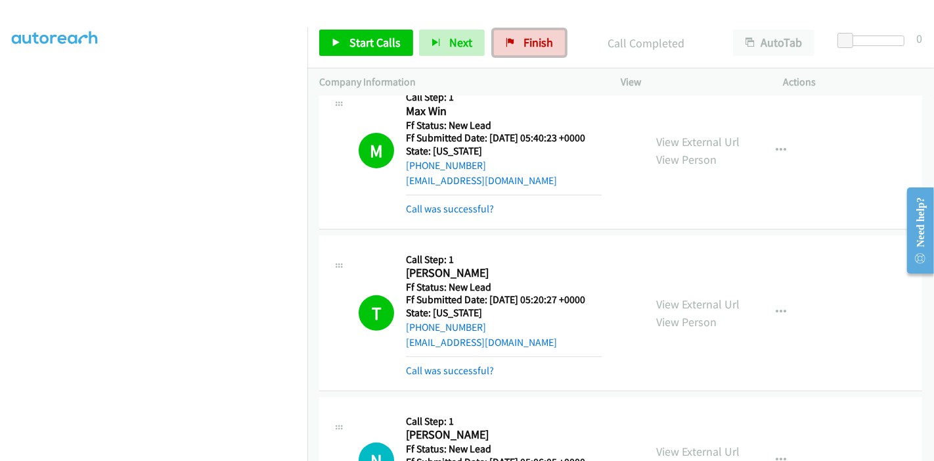
drag, startPoint x: 530, startPoint y: 45, endPoint x: 514, endPoint y: 60, distance: 22.3
click at [530, 45] on span "Finish" at bounding box center [539, 42] width 30 height 15
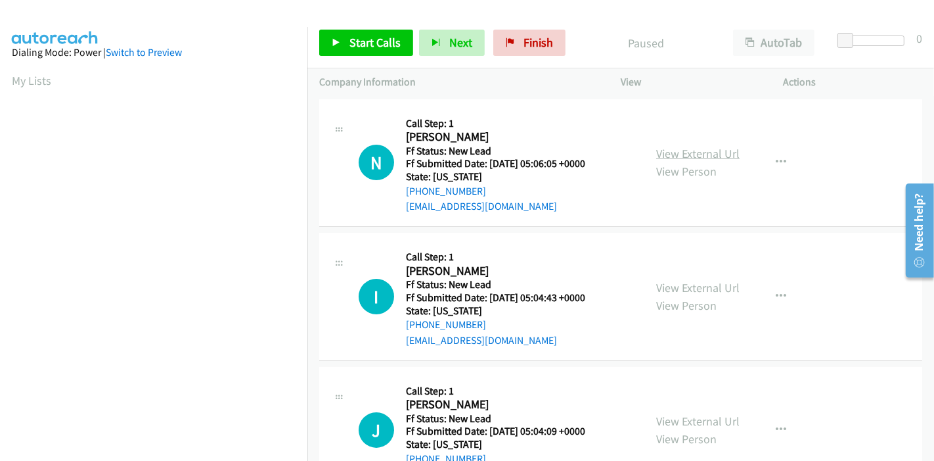
click at [675, 154] on link "View External Url" at bounding box center [697, 153] width 83 height 15
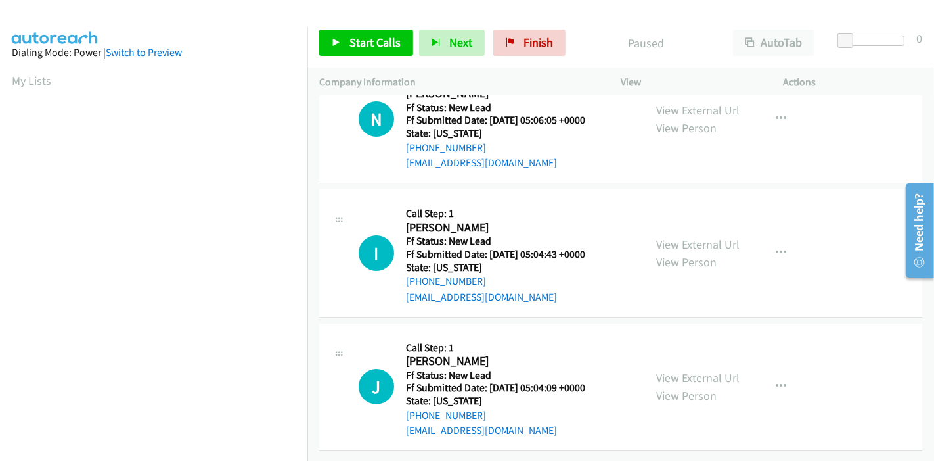
click at [673, 282] on div "View External Url View Person View External Url Email Schedule/Manage Callback …" at bounding box center [731, 253] width 175 height 104
drag, startPoint x: 698, startPoint y: 214, endPoint x: 698, endPoint y: 228, distance: 13.8
click at [698, 214] on div "View External Url View Person View External Url Email Schedule/Manage Callback …" at bounding box center [731, 253] width 175 height 104
click at [696, 237] on link "View External Url" at bounding box center [697, 244] width 83 height 15
click at [681, 370] on link "View External Url" at bounding box center [697, 377] width 83 height 15
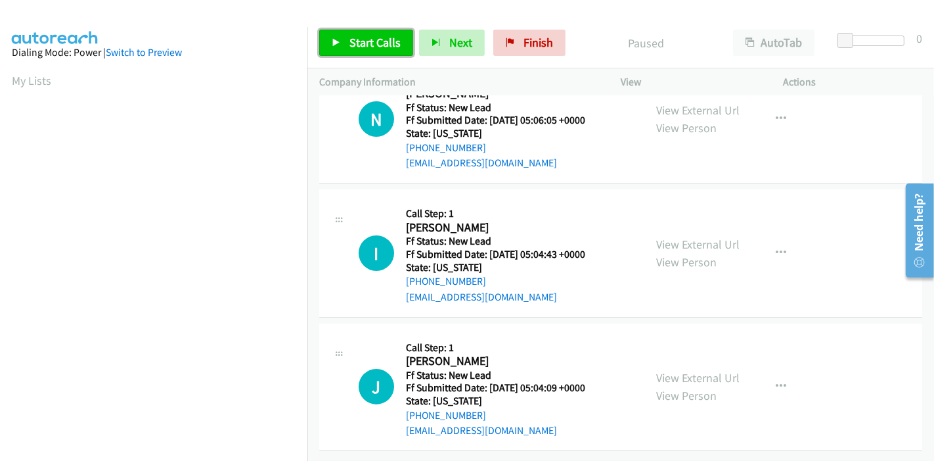
click at [355, 42] on span "Start Calls" at bounding box center [374, 42] width 51 height 15
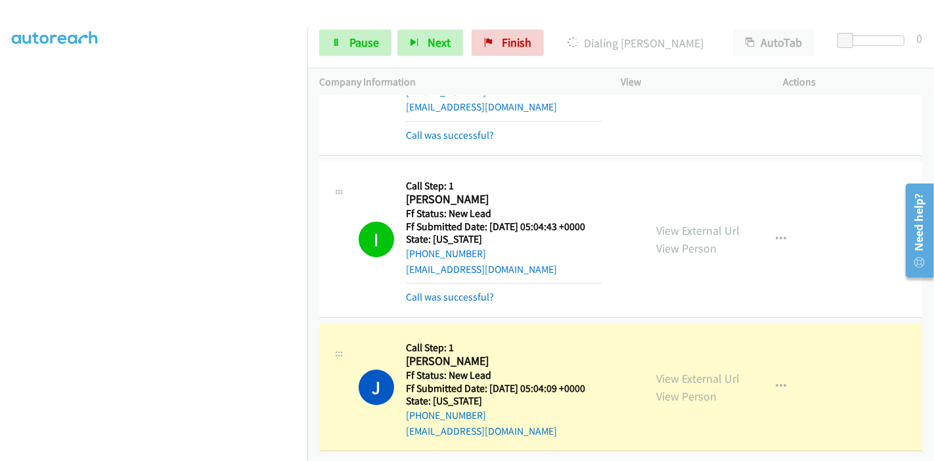
scroll to position [108, 0]
click at [325, 43] on link "Pause" at bounding box center [355, 43] width 72 height 26
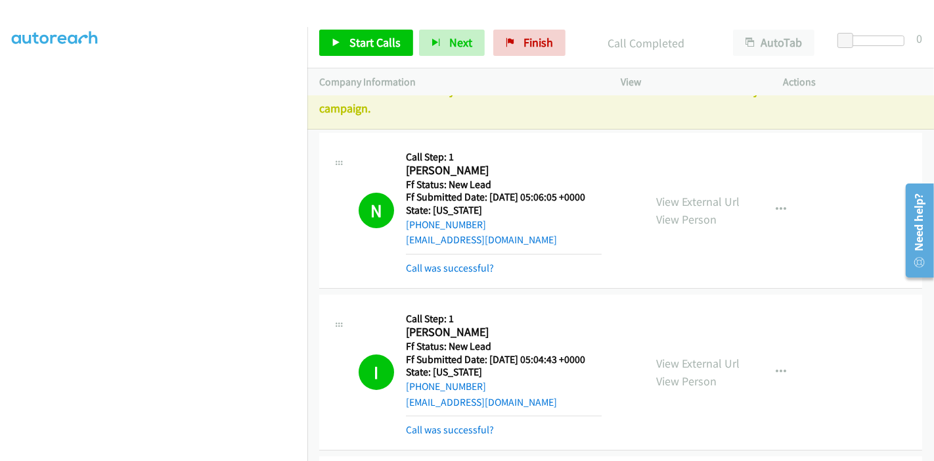
scroll to position [0, 0]
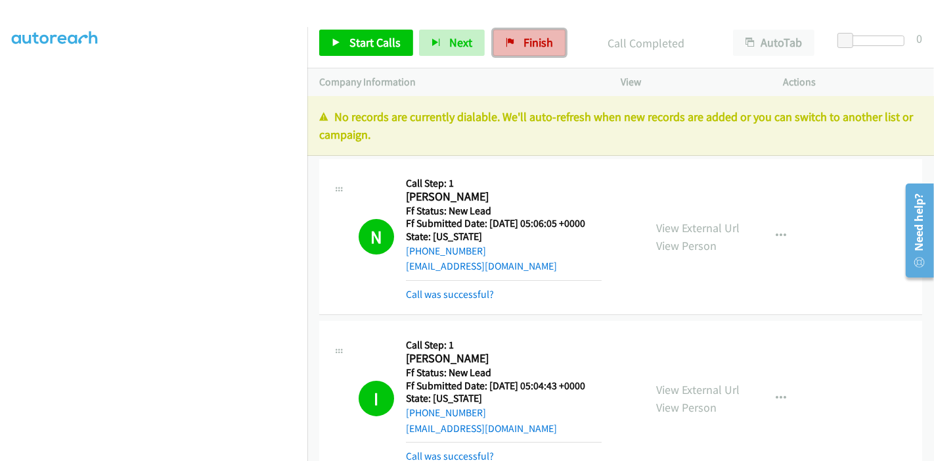
click at [524, 41] on span "Finish" at bounding box center [539, 42] width 30 height 15
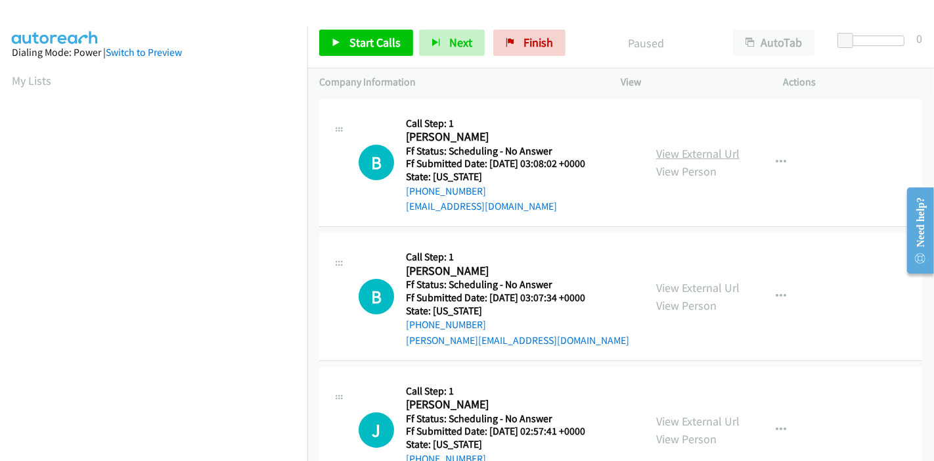
click at [683, 151] on link "View External Url" at bounding box center [697, 153] width 83 height 15
click at [677, 284] on link "View External Url" at bounding box center [697, 287] width 83 height 15
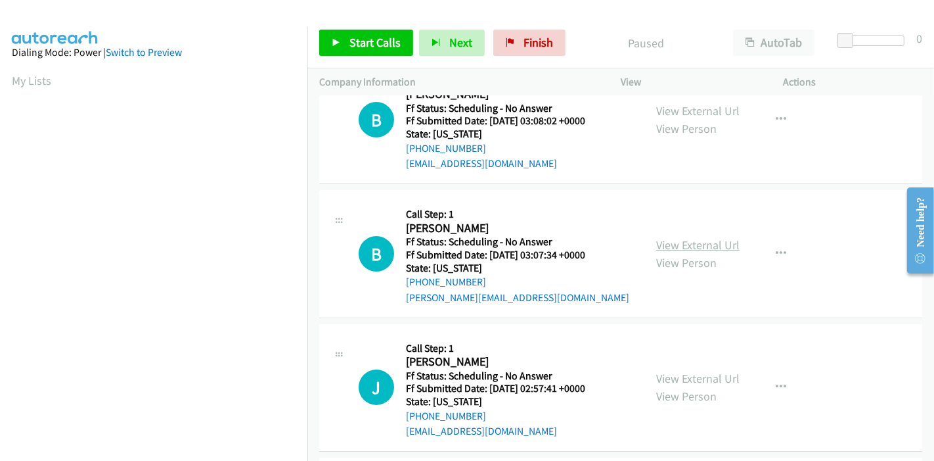
scroll to position [73, 0]
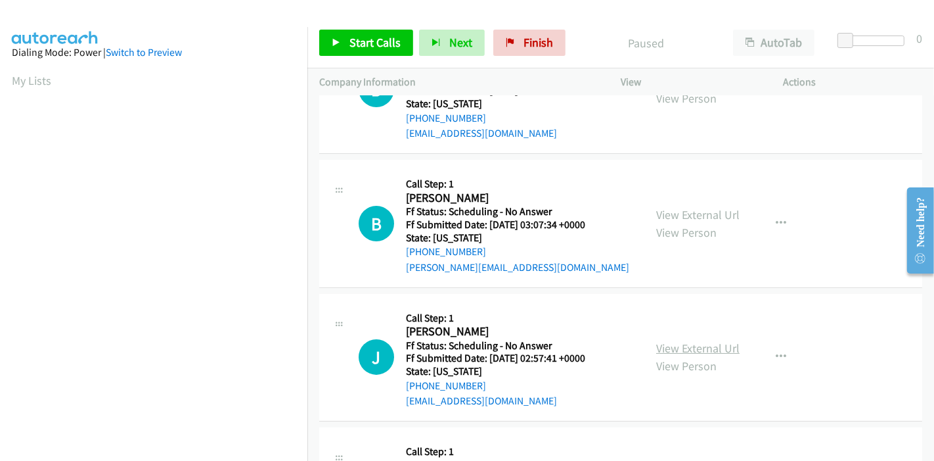
click at [662, 344] on link "View External Url" at bounding box center [697, 347] width 83 height 15
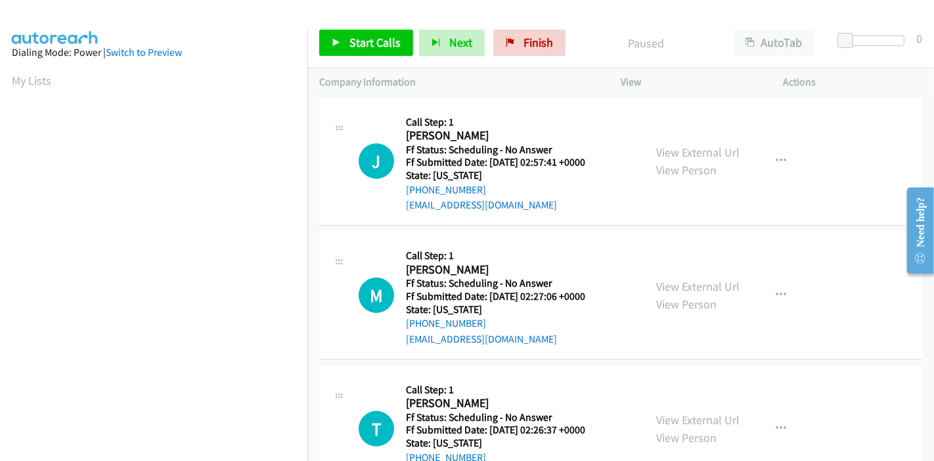
scroll to position [292, 0]
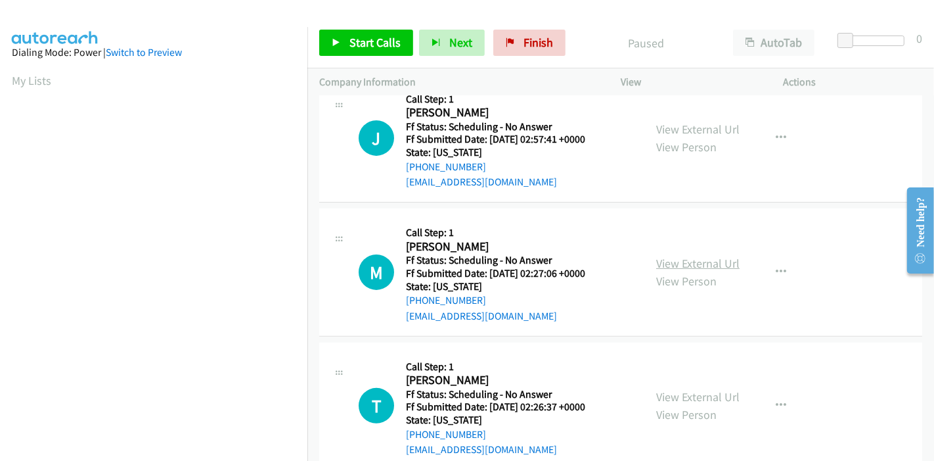
click at [660, 258] on link "View External Url" at bounding box center [697, 263] width 83 height 15
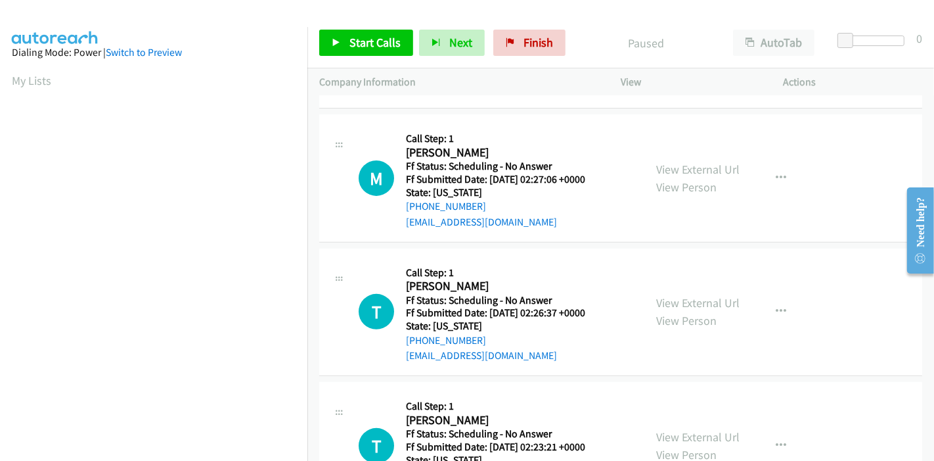
scroll to position [438, 0]
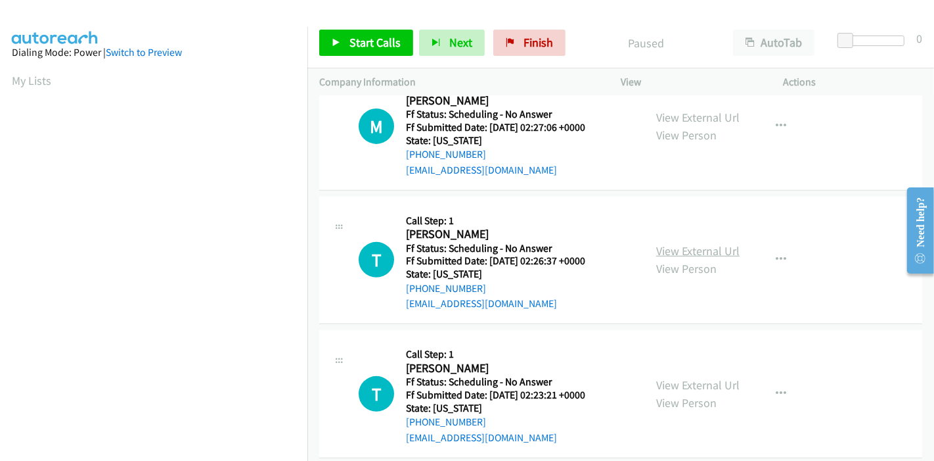
click at [684, 249] on link "View External Url" at bounding box center [697, 250] width 83 height 15
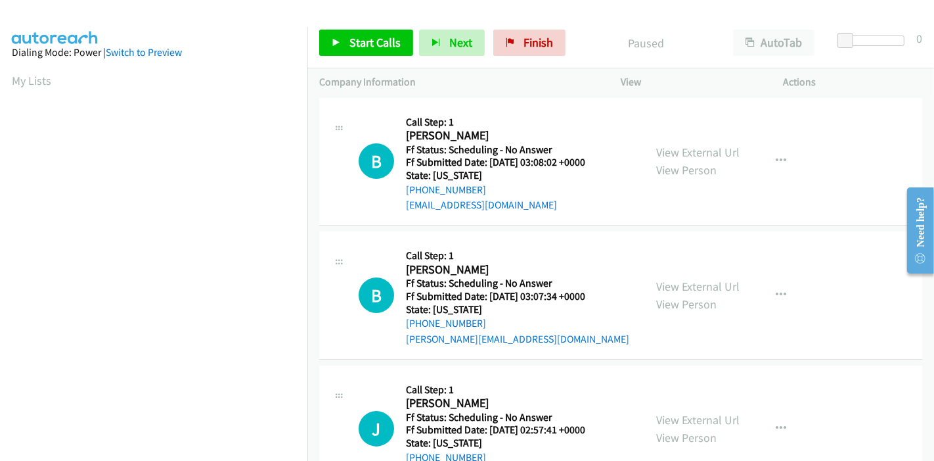
scroll to position [0, 0]
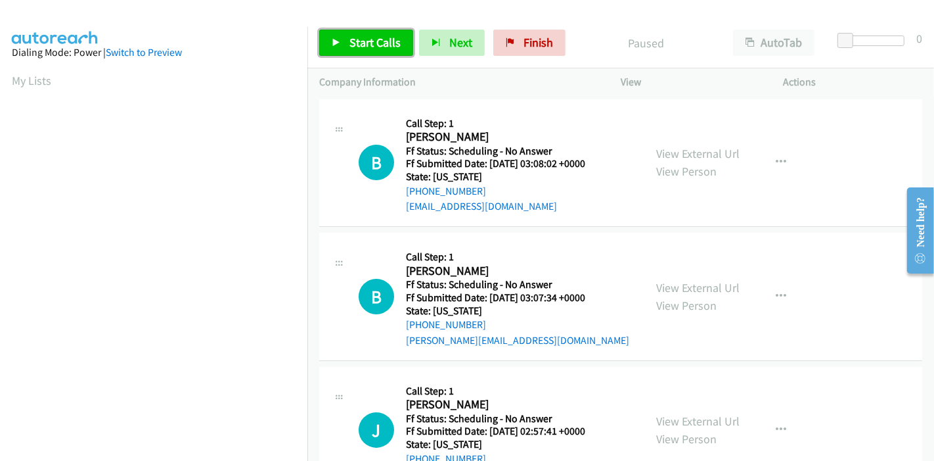
click at [370, 45] on span "Start Calls" at bounding box center [374, 42] width 51 height 15
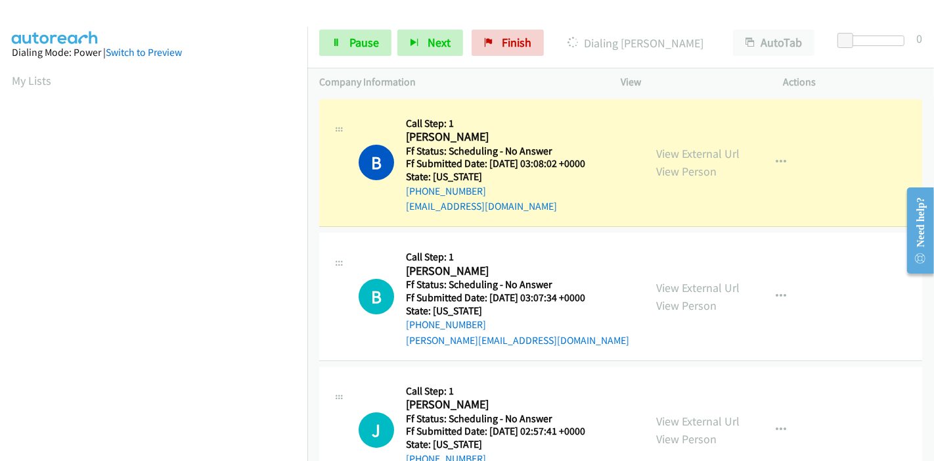
scroll to position [277, 0]
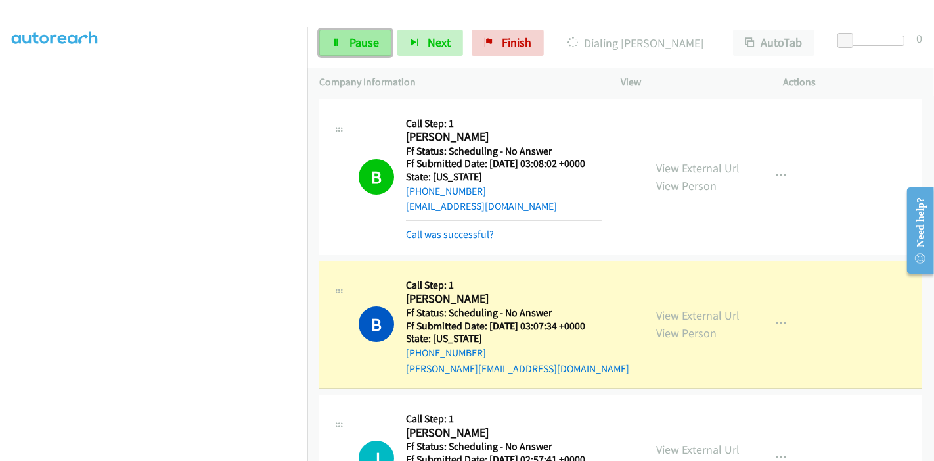
click at [354, 51] on link "Pause" at bounding box center [355, 43] width 72 height 26
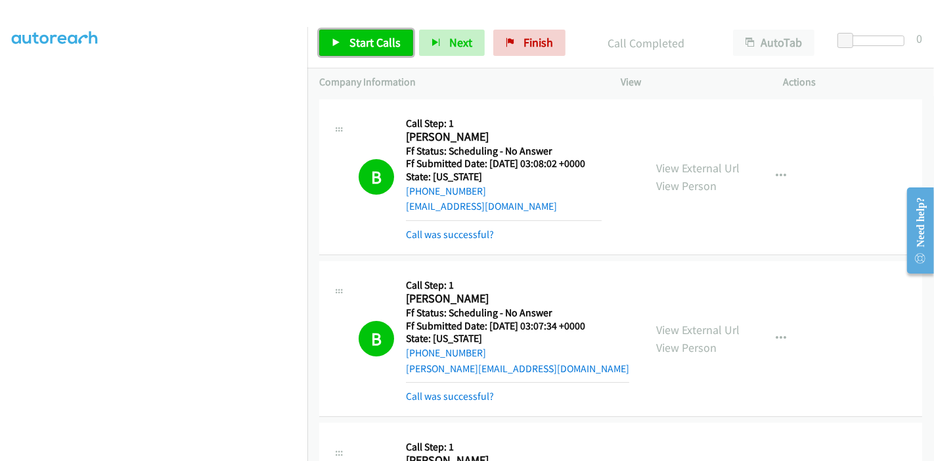
click at [367, 47] on span "Start Calls" at bounding box center [374, 42] width 51 height 15
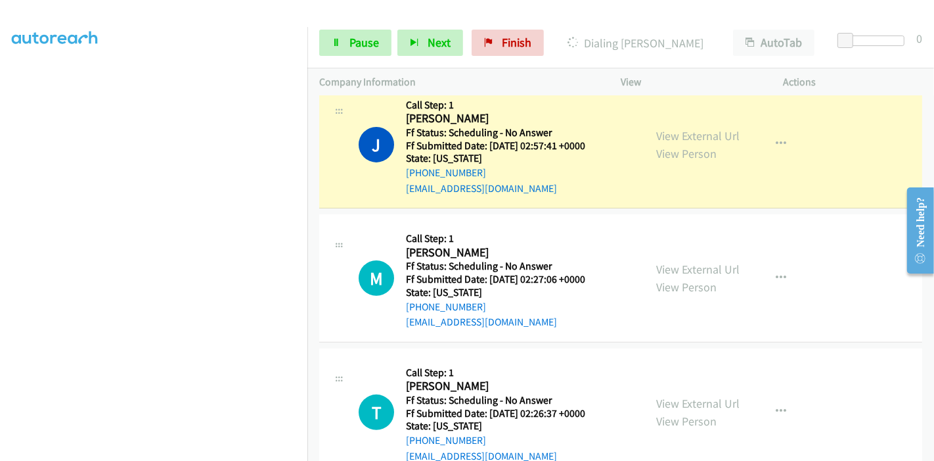
scroll to position [365, 0]
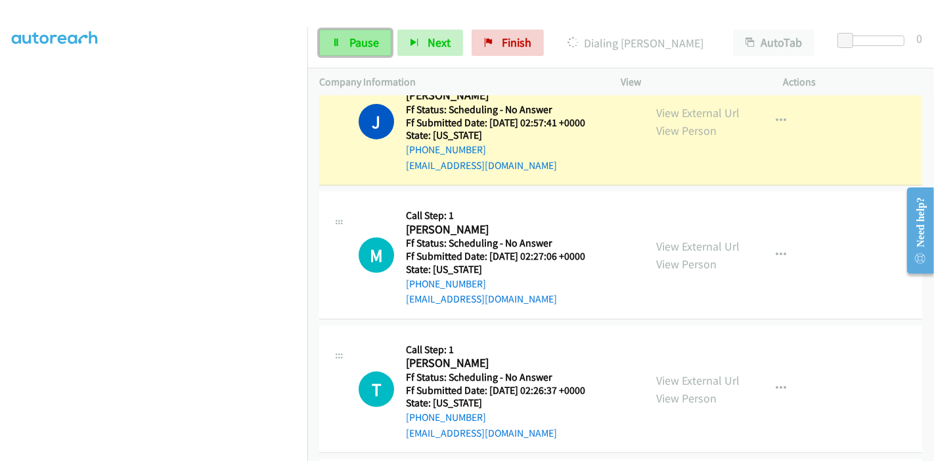
click at [366, 38] on span "Pause" at bounding box center [364, 42] width 30 height 15
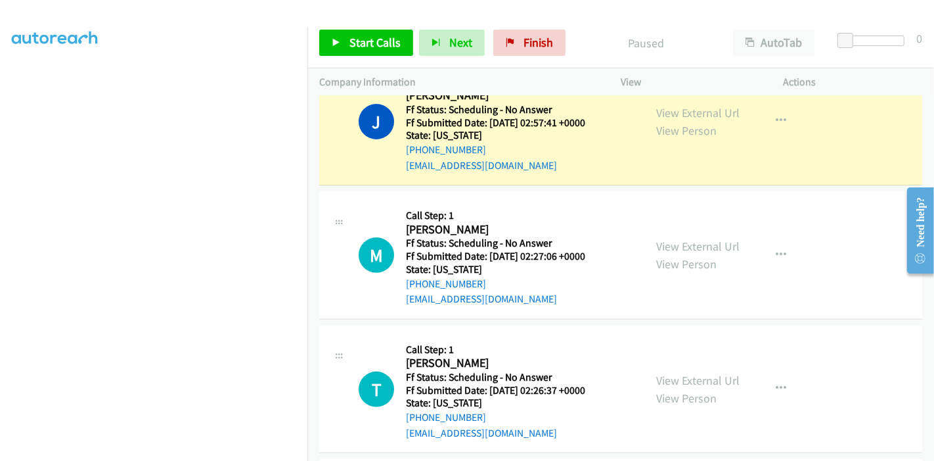
scroll to position [219, 0]
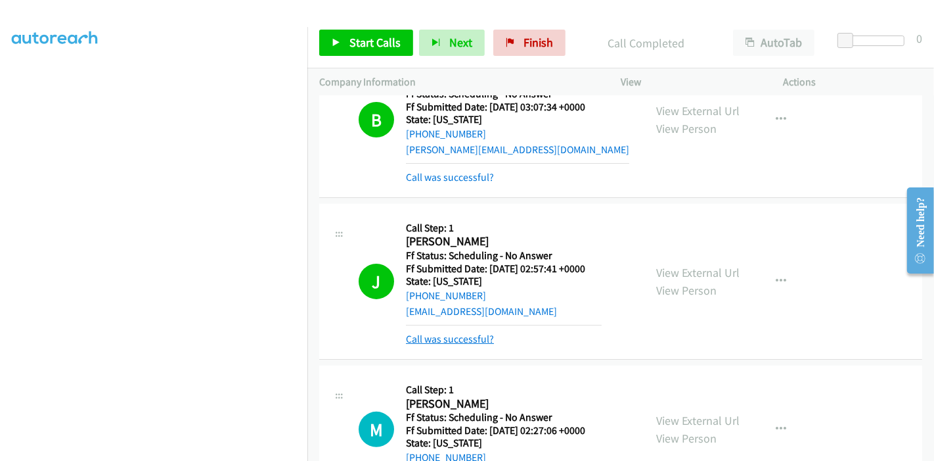
click at [463, 342] on link "Call was successful?" at bounding box center [450, 338] width 88 height 12
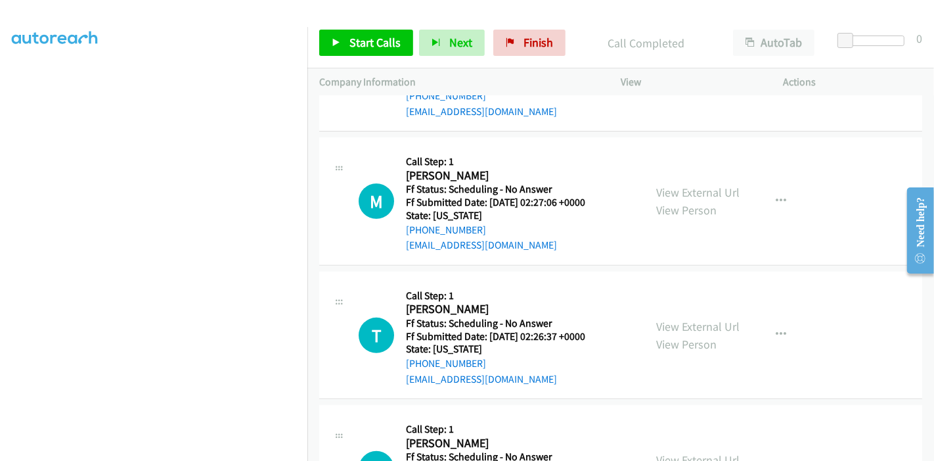
scroll to position [438, 0]
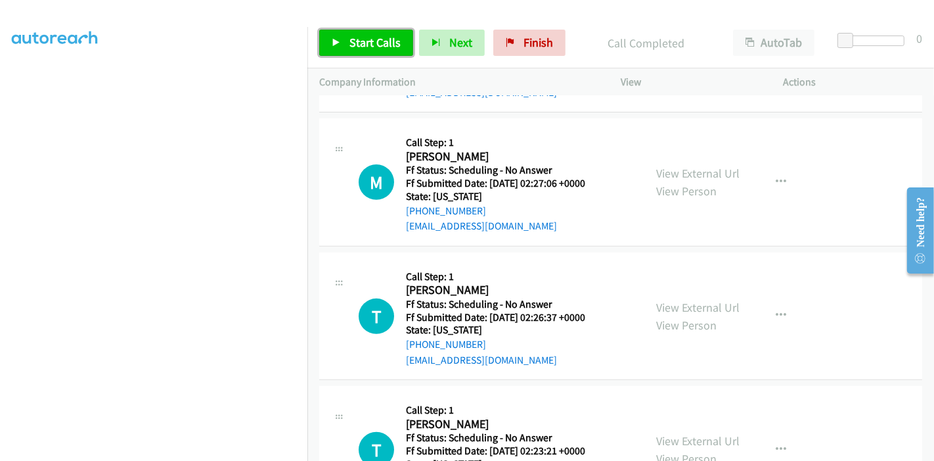
click at [367, 39] on span "Start Calls" at bounding box center [374, 42] width 51 height 15
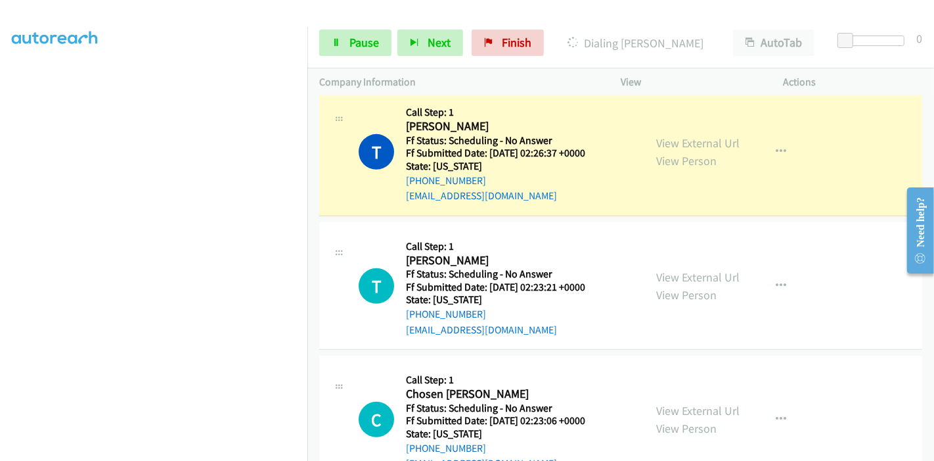
scroll to position [657, 0]
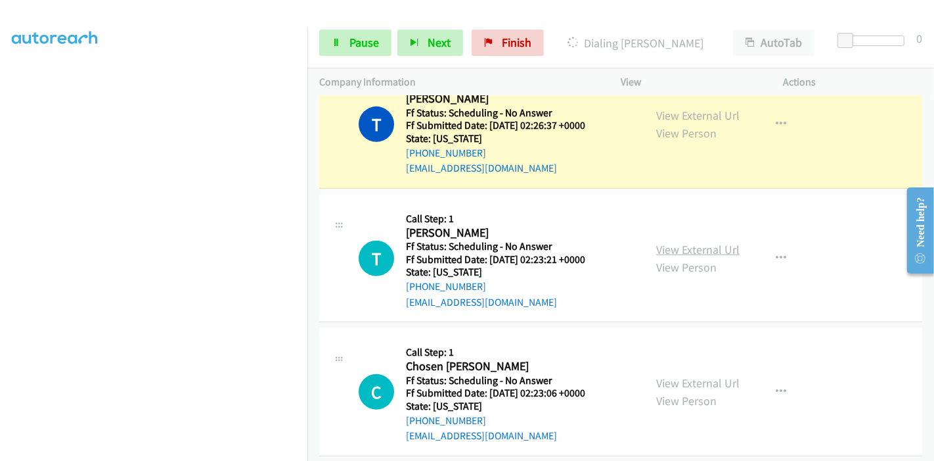
click at [685, 246] on link "View External Url" at bounding box center [697, 249] width 83 height 15
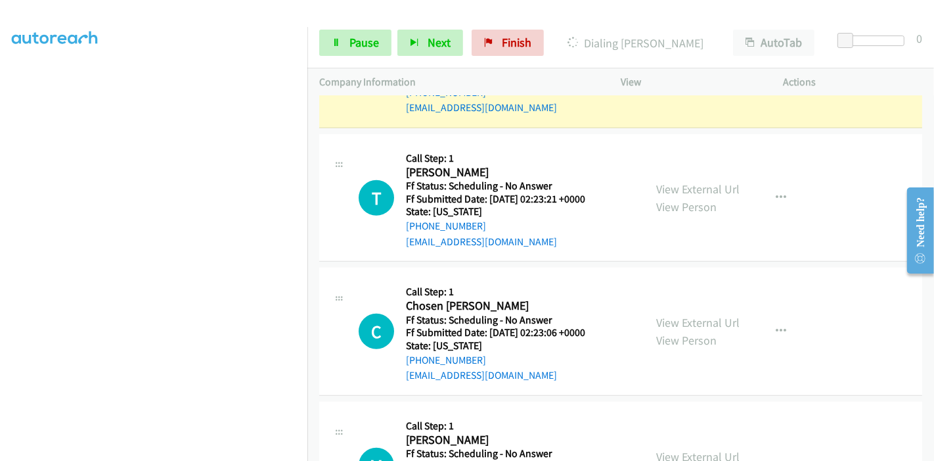
scroll to position [803, 0]
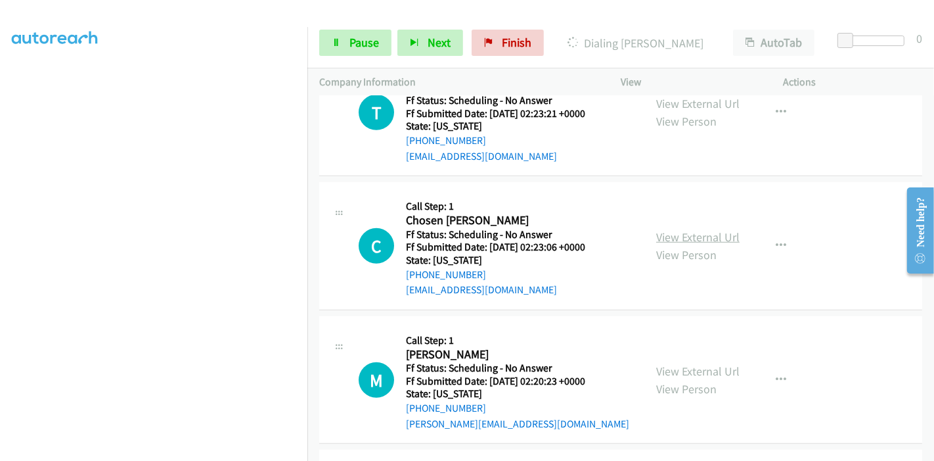
click at [692, 233] on link "View External Url" at bounding box center [697, 236] width 83 height 15
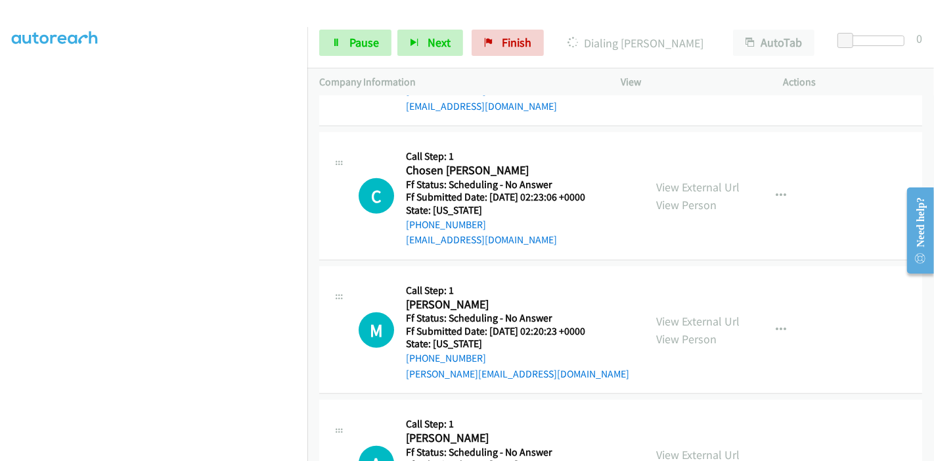
scroll to position [949, 0]
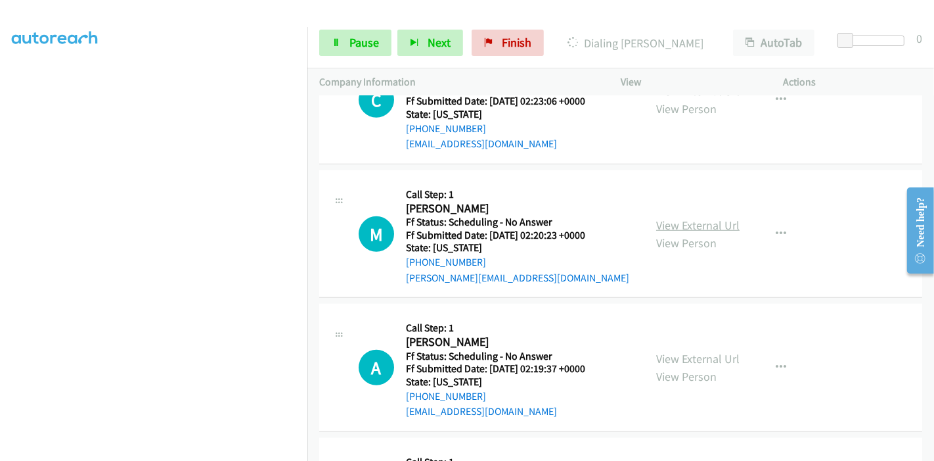
click at [668, 224] on link "View External Url" at bounding box center [697, 224] width 83 height 15
click at [361, 40] on span "Pause" at bounding box center [364, 42] width 30 height 15
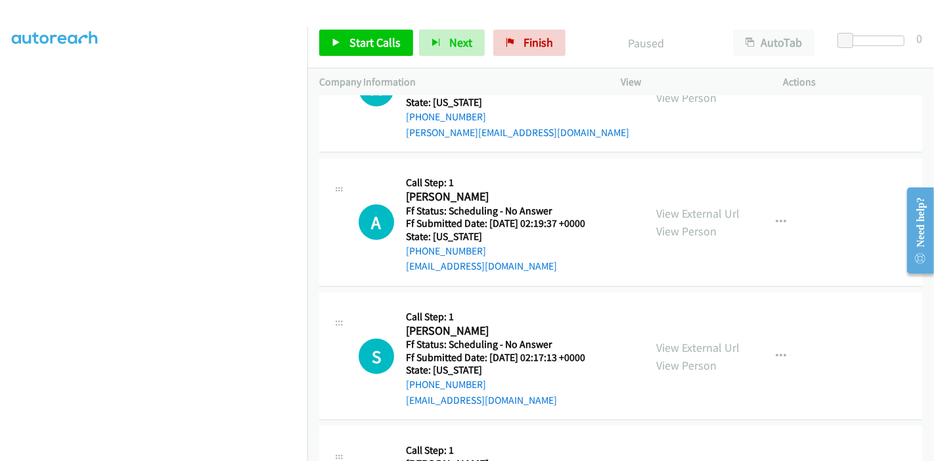
scroll to position [1094, 0]
click at [680, 215] on link "View External Url" at bounding box center [697, 212] width 83 height 15
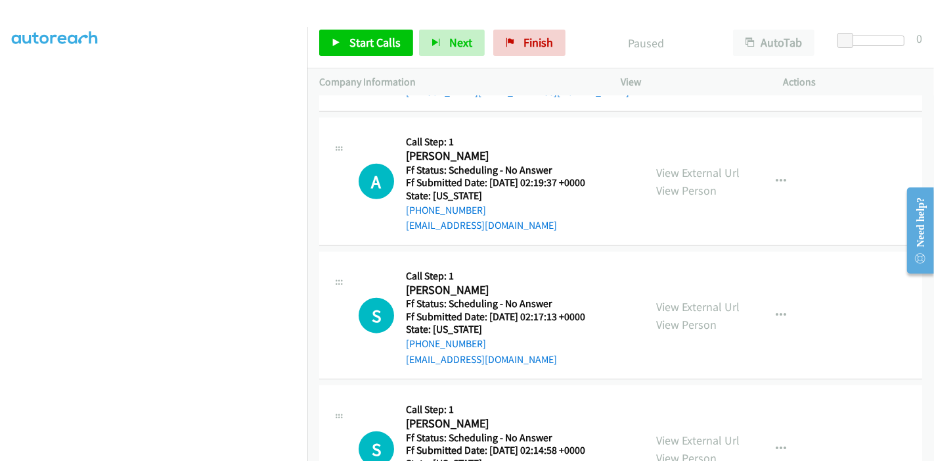
scroll to position [1167, 0]
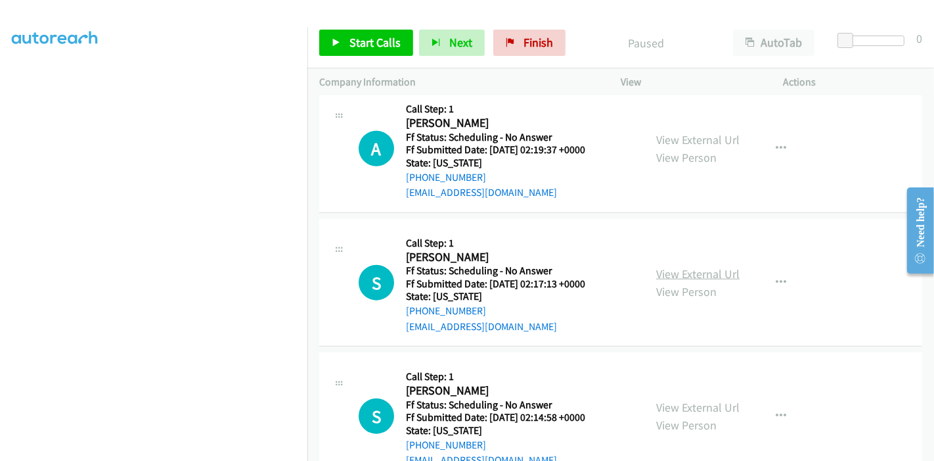
click at [686, 267] on link "View External Url" at bounding box center [697, 273] width 83 height 15
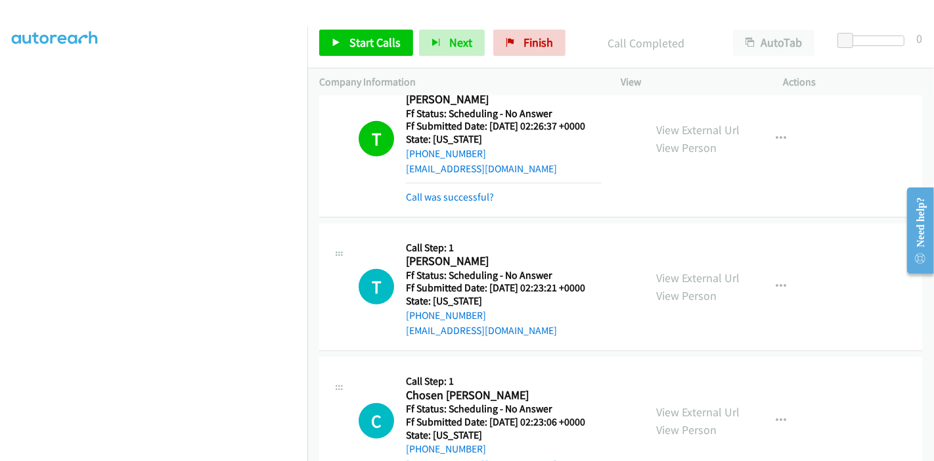
scroll to position [657, 0]
click at [351, 40] on span "Start Calls" at bounding box center [374, 42] width 51 height 15
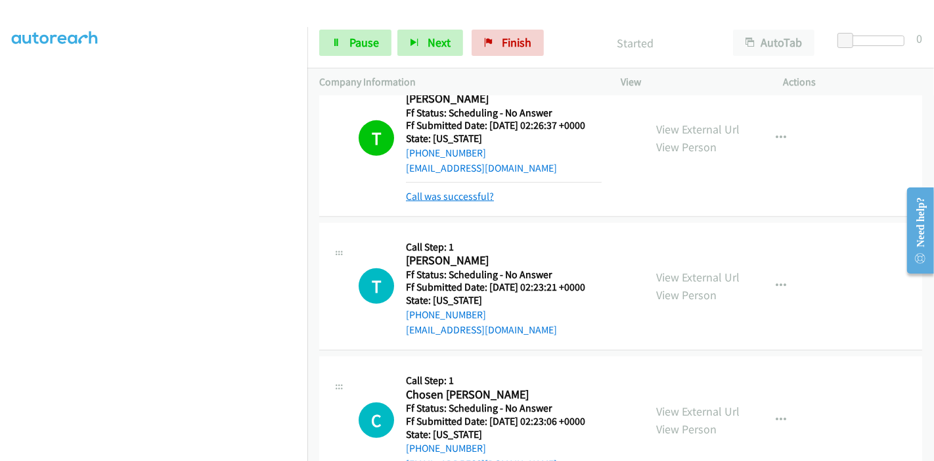
click at [450, 192] on link "Call was successful?" at bounding box center [450, 196] width 88 height 12
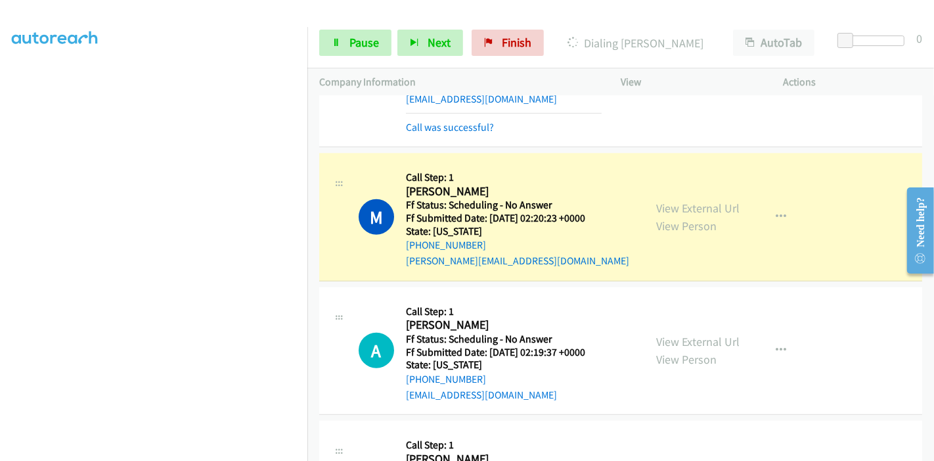
scroll to position [1094, 0]
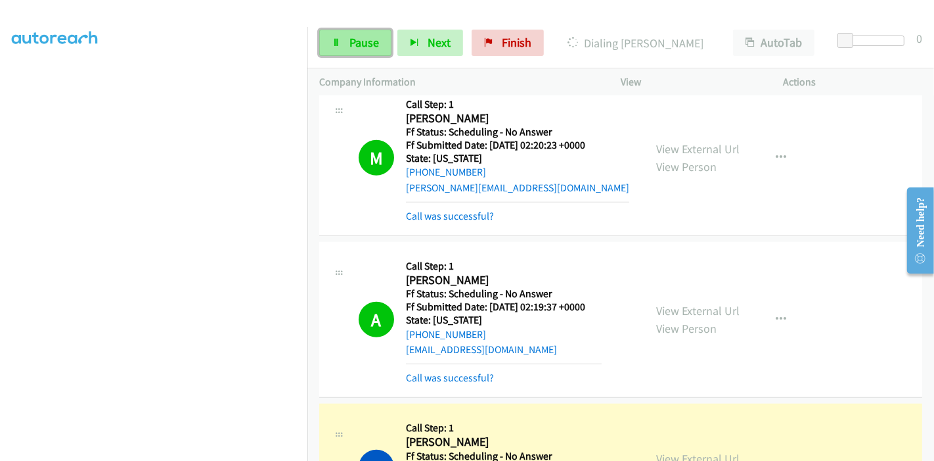
click at [356, 49] on span "Pause" at bounding box center [364, 42] width 30 height 15
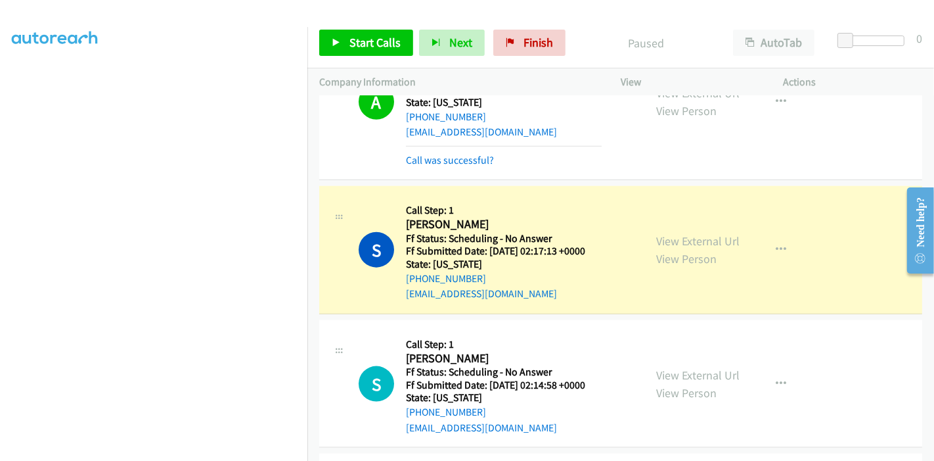
scroll to position [1314, 0]
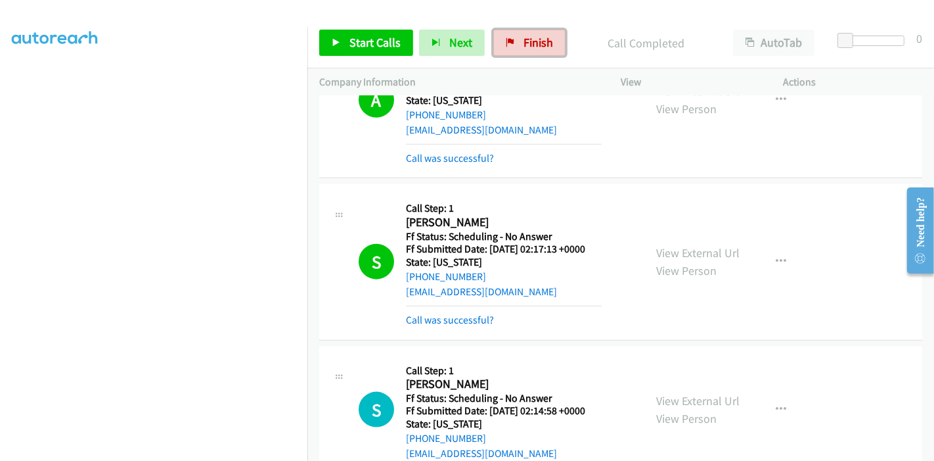
click at [533, 47] on span "Finish" at bounding box center [539, 42] width 30 height 15
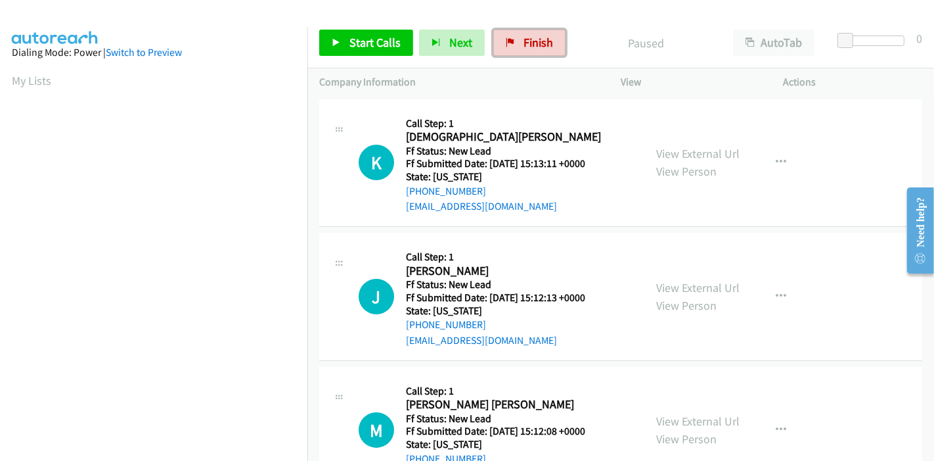
drag, startPoint x: 533, startPoint y: 43, endPoint x: 522, endPoint y: 58, distance: 18.8
click at [533, 43] on span "Finish" at bounding box center [539, 42] width 30 height 15
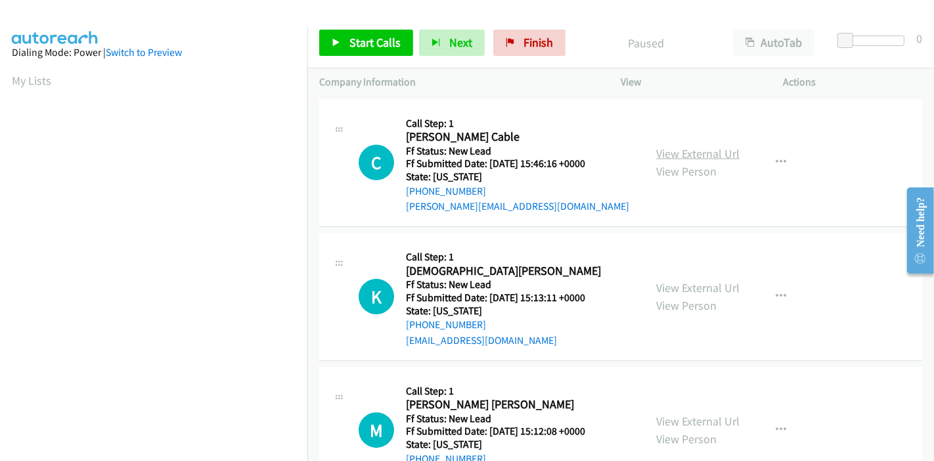
click at [713, 149] on link "View External Url" at bounding box center [697, 153] width 83 height 15
click at [666, 285] on link "View External Url" at bounding box center [697, 287] width 83 height 15
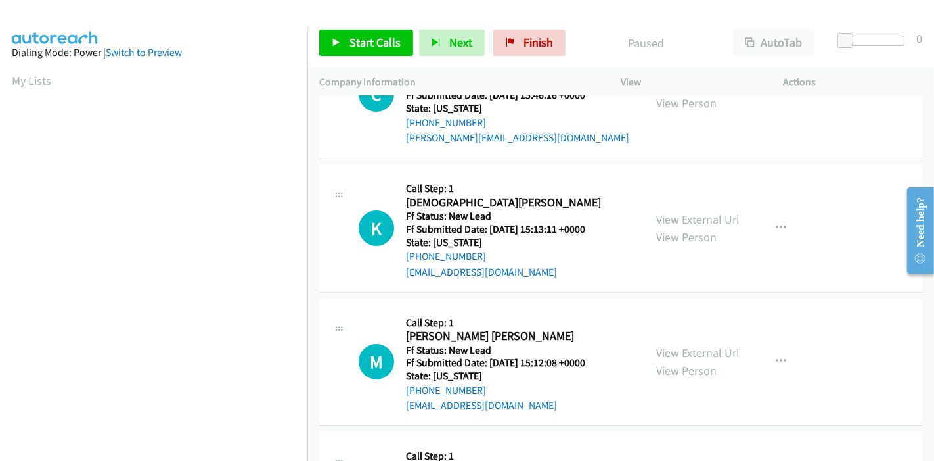
scroll to position [146, 0]
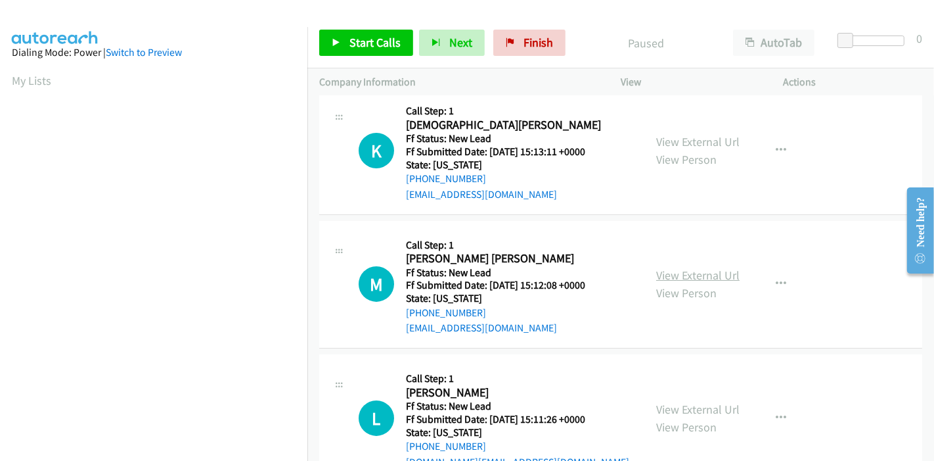
click at [665, 269] on link "View External Url" at bounding box center [697, 274] width 83 height 15
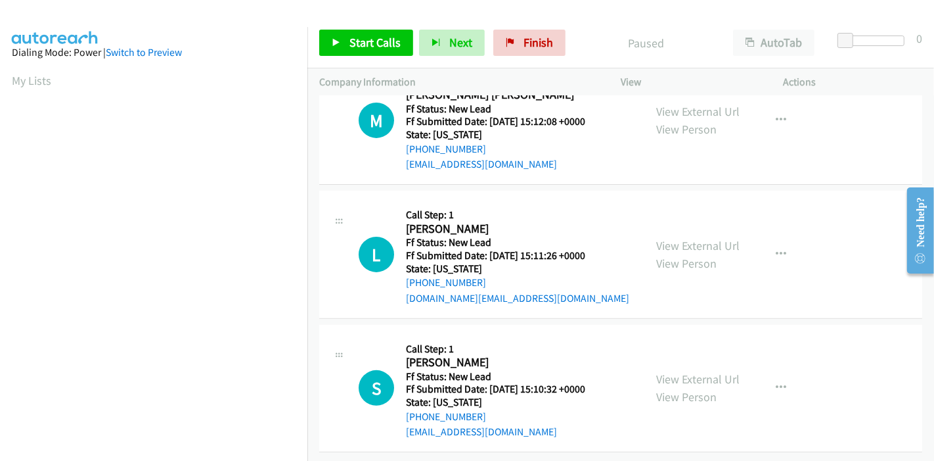
scroll to position [320, 0]
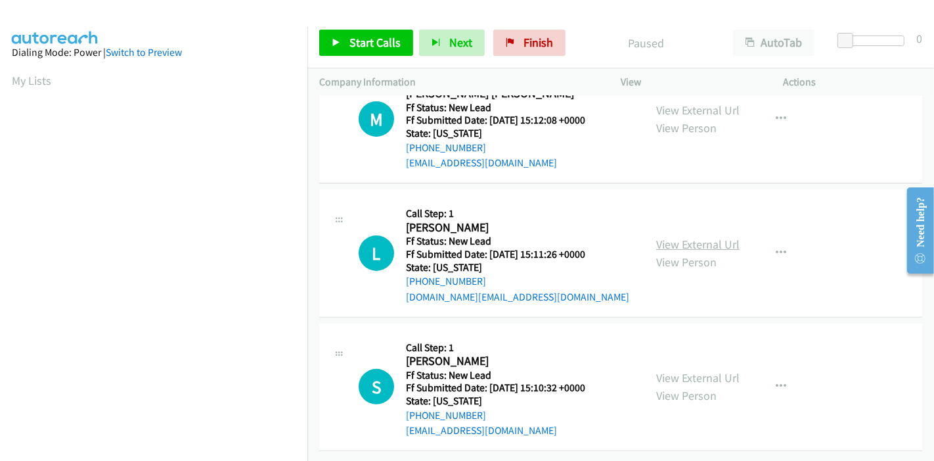
click at [682, 237] on link "View External Url" at bounding box center [697, 244] width 83 height 15
click at [701, 370] on link "View External Url" at bounding box center [697, 377] width 83 height 15
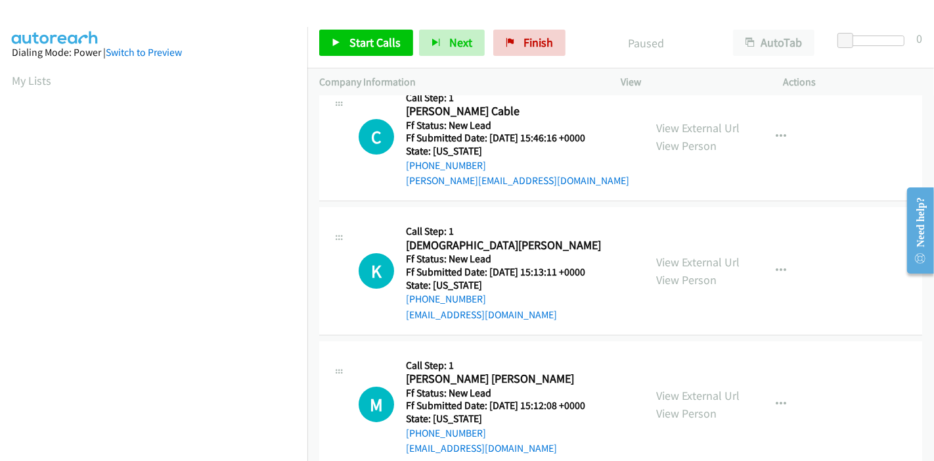
scroll to position [0, 0]
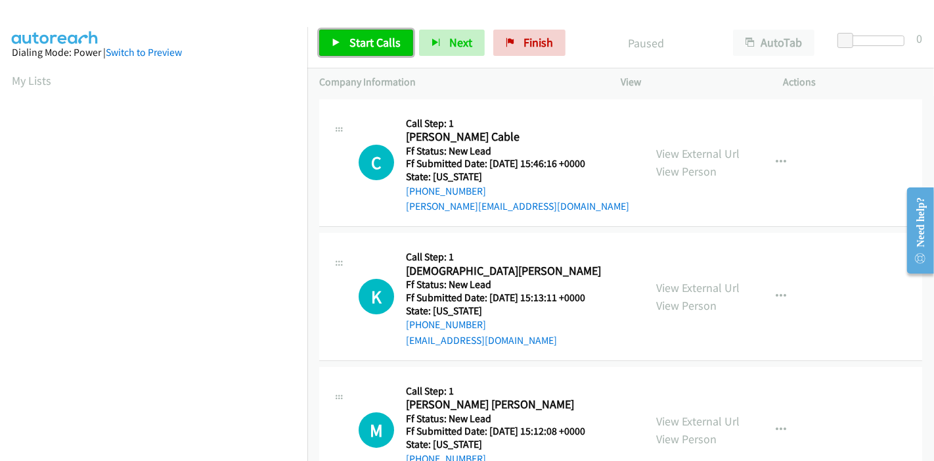
click at [349, 45] on span "Start Calls" at bounding box center [374, 42] width 51 height 15
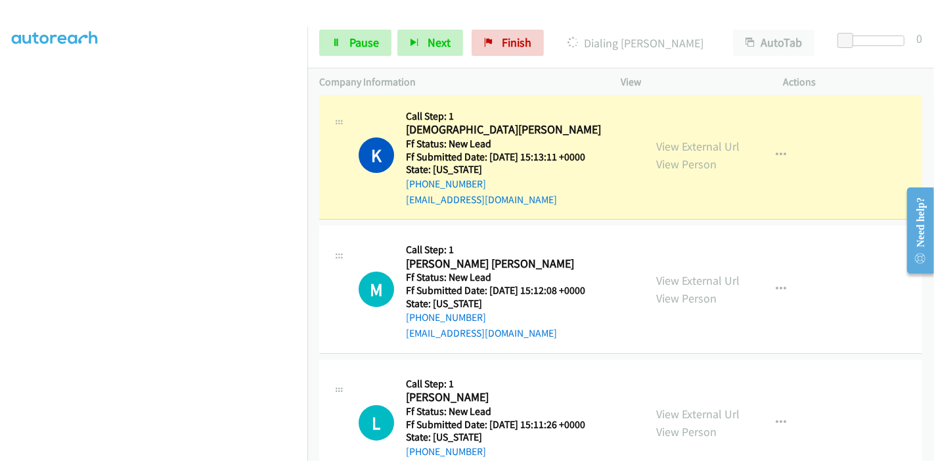
scroll to position [146, 0]
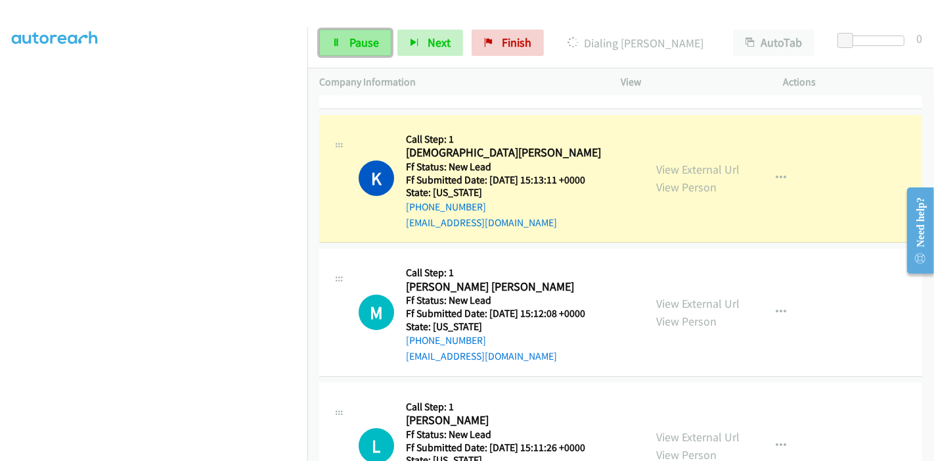
click at [347, 41] on link "Pause" at bounding box center [355, 43] width 72 height 26
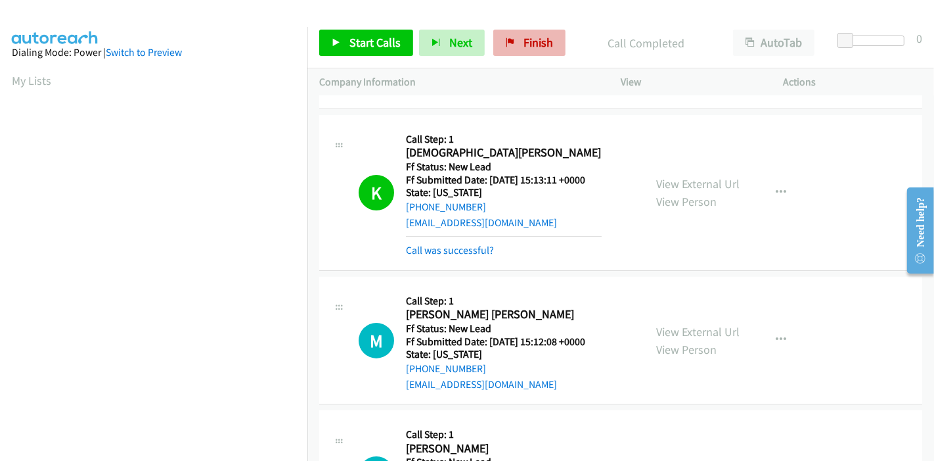
scroll to position [277, 0]
click at [448, 248] on link "Call was successful?" at bounding box center [450, 250] width 88 height 12
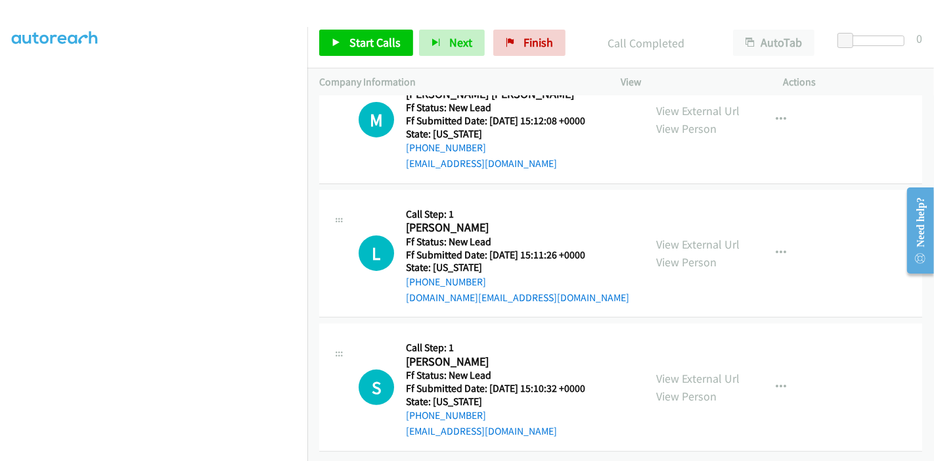
scroll to position [348, 0]
click at [360, 35] on span "Start Calls" at bounding box center [374, 42] width 51 height 15
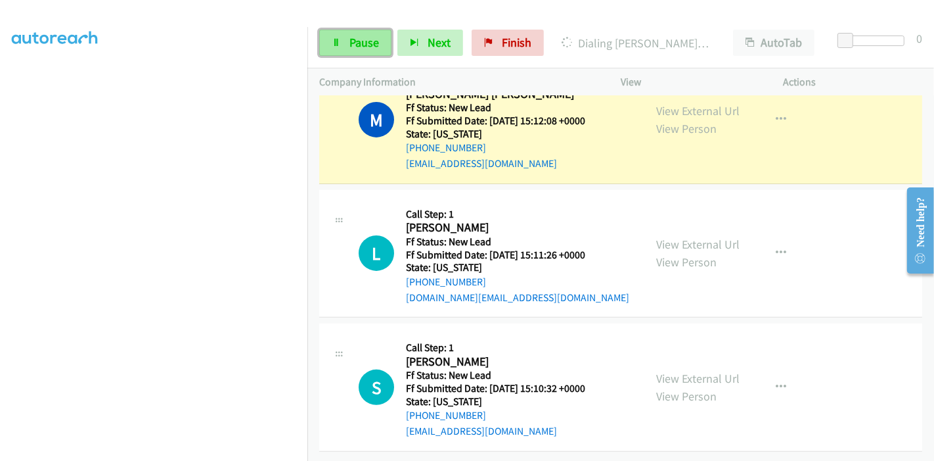
click at [345, 45] on link "Pause" at bounding box center [355, 43] width 72 height 26
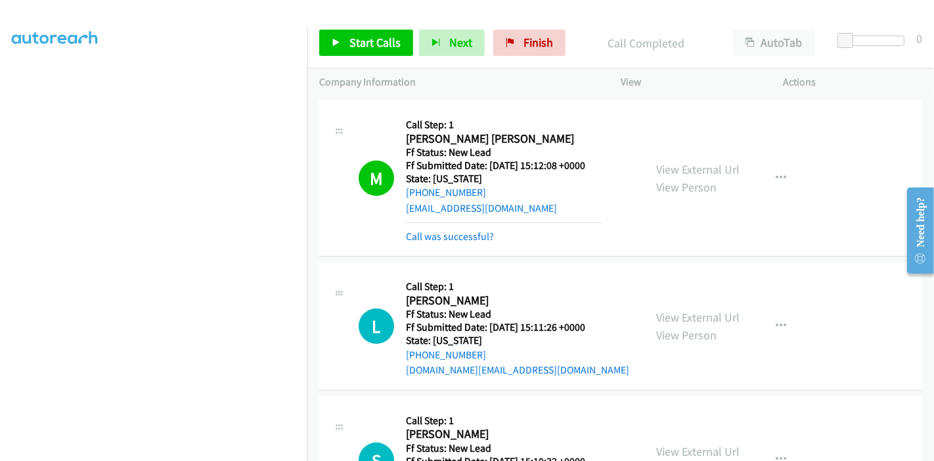
scroll to position [215, 0]
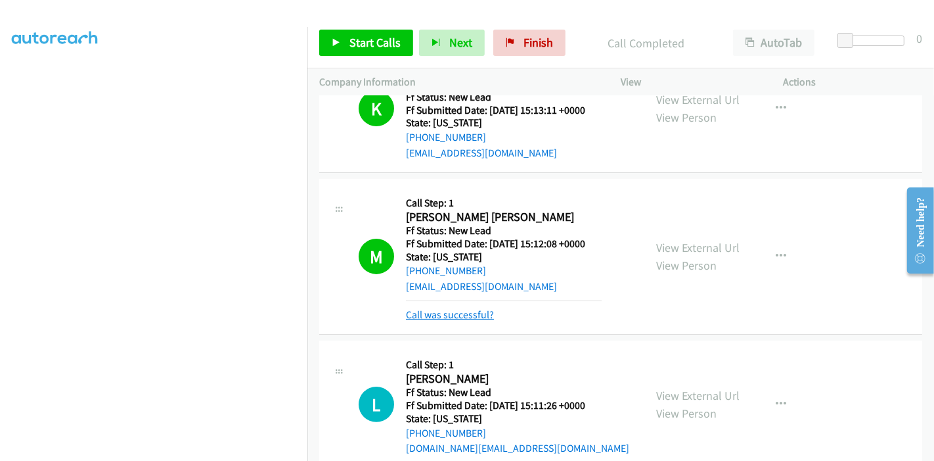
click at [460, 312] on link "Call was successful?" at bounding box center [450, 314] width 88 height 12
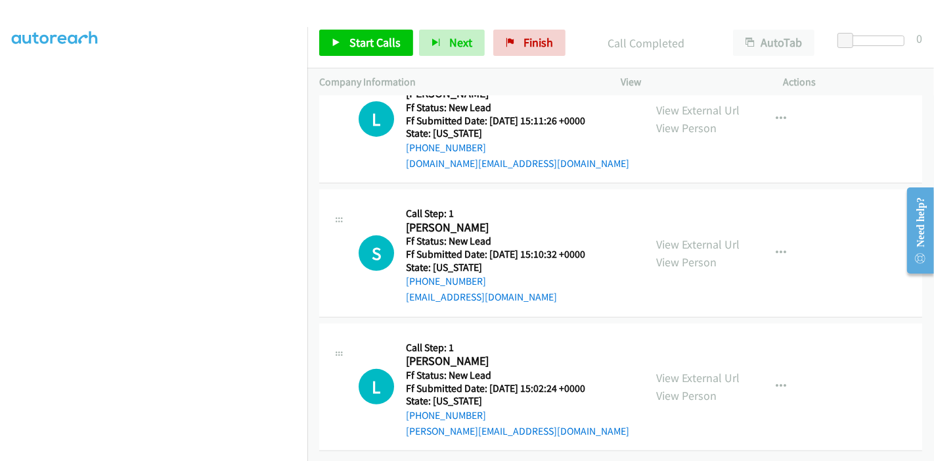
scroll to position [409, 0]
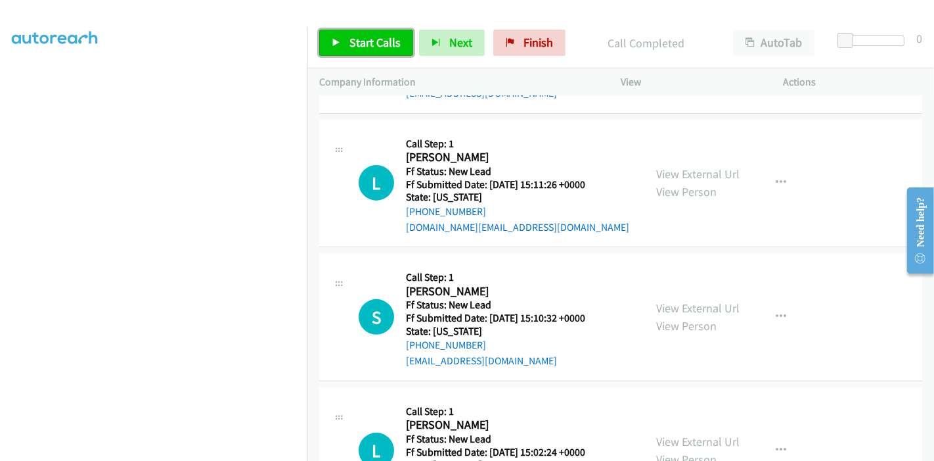
click at [347, 51] on link "Start Calls" at bounding box center [366, 43] width 94 height 26
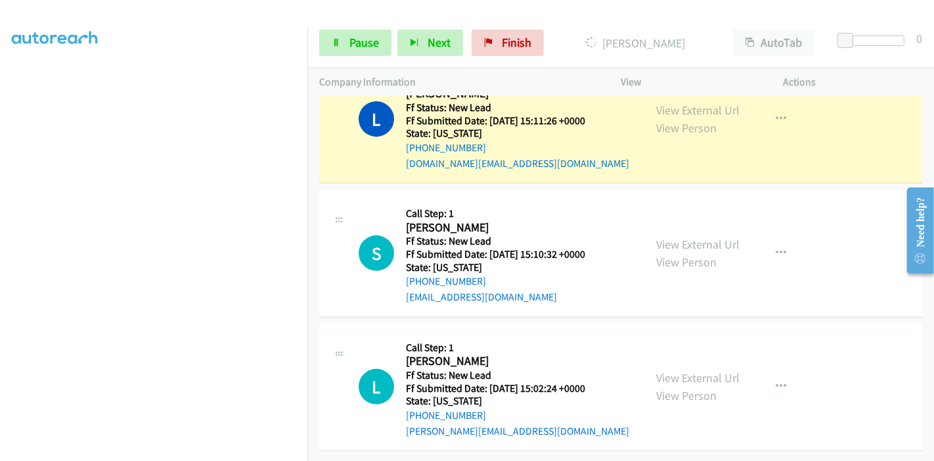
scroll to position [495, 0]
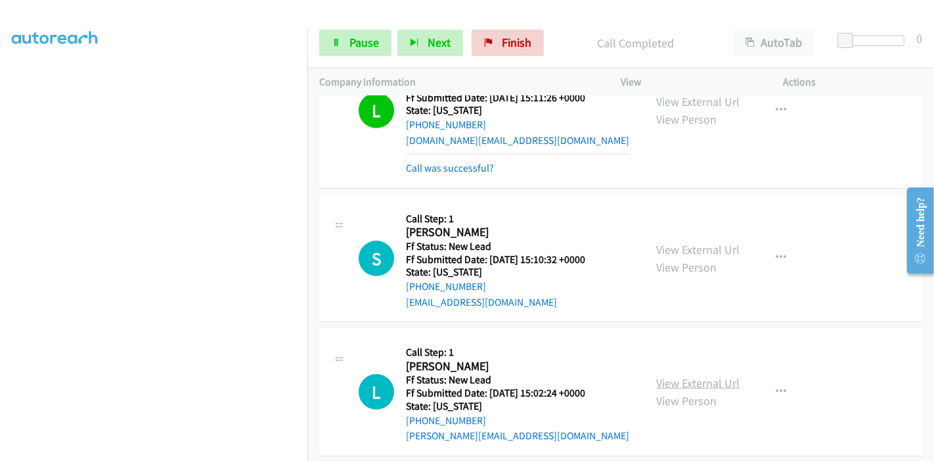
click at [659, 376] on link "View External Url" at bounding box center [697, 382] width 83 height 15
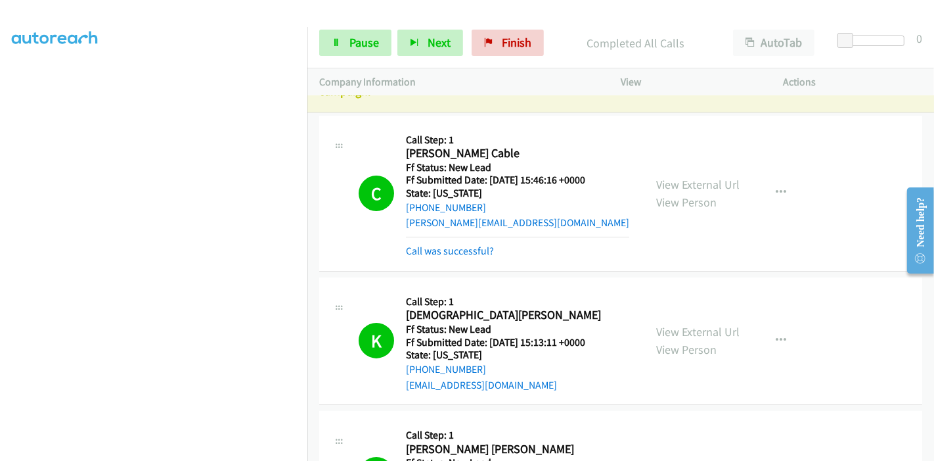
scroll to position [0, 0]
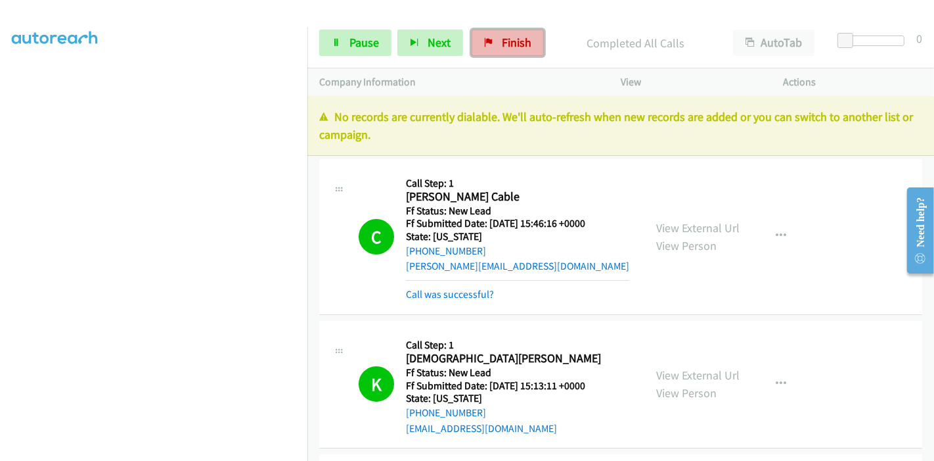
click at [508, 51] on link "Finish" at bounding box center [508, 43] width 72 height 26
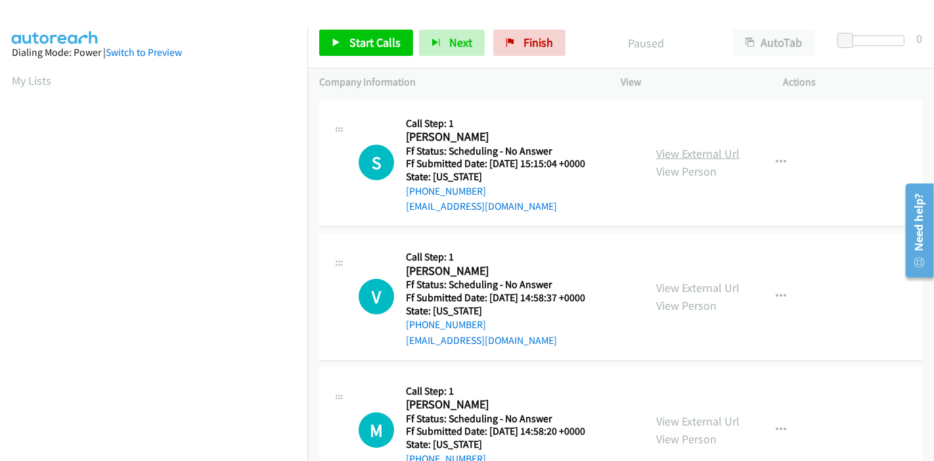
click at [709, 154] on link "View External Url" at bounding box center [697, 153] width 83 height 15
click at [679, 289] on link "View External Url" at bounding box center [697, 287] width 83 height 15
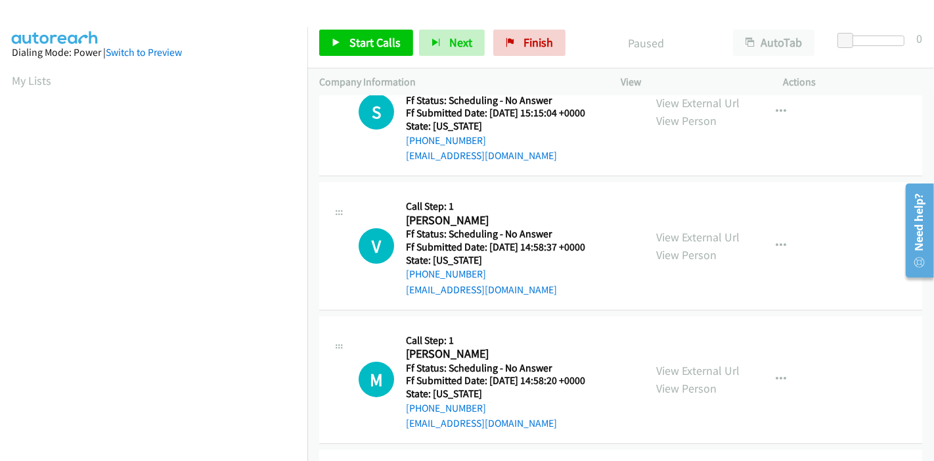
scroll to position [73, 0]
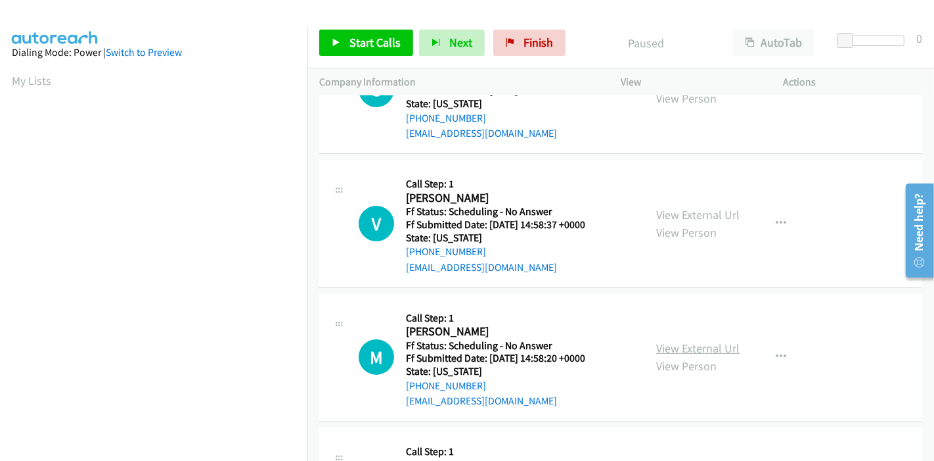
click at [680, 344] on link "View External Url" at bounding box center [697, 347] width 83 height 15
click at [354, 51] on link "Start Calls" at bounding box center [366, 43] width 94 height 26
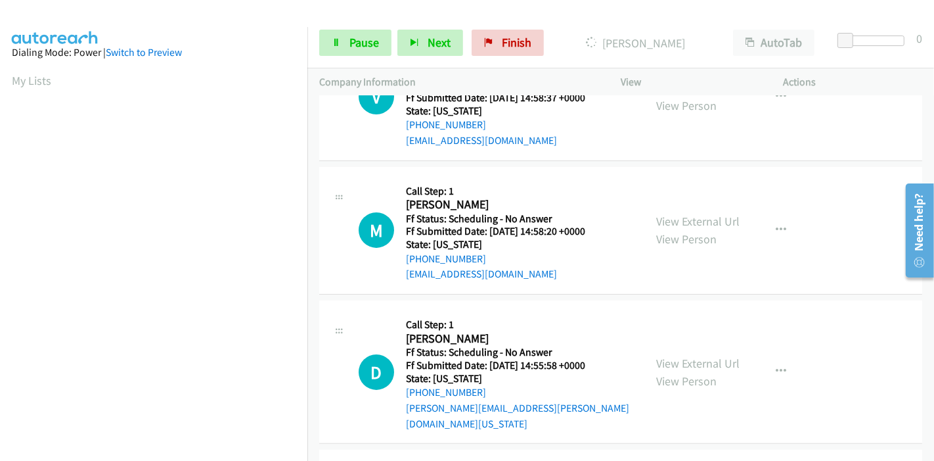
scroll to position [219, 0]
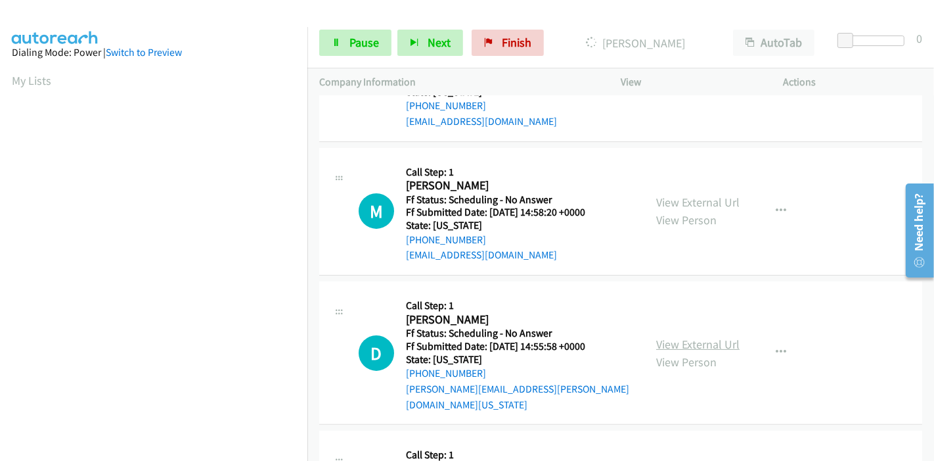
click at [667, 336] on link "View External Url" at bounding box center [697, 343] width 83 height 15
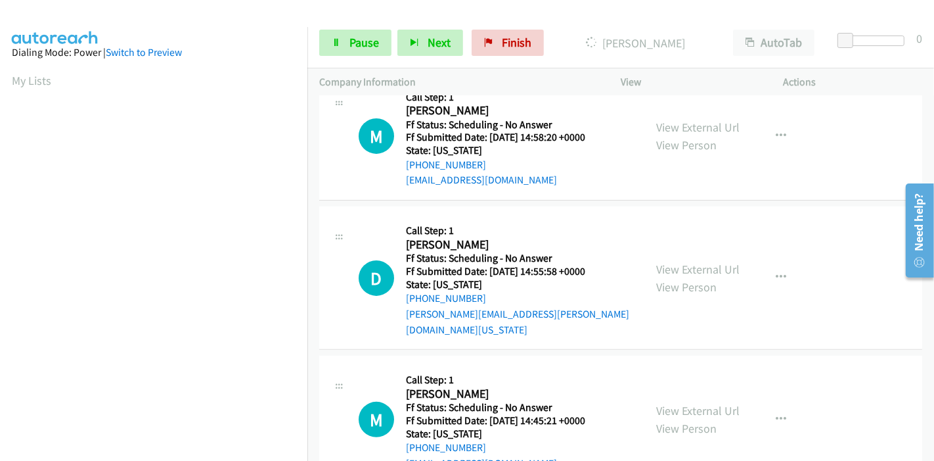
scroll to position [365, 0]
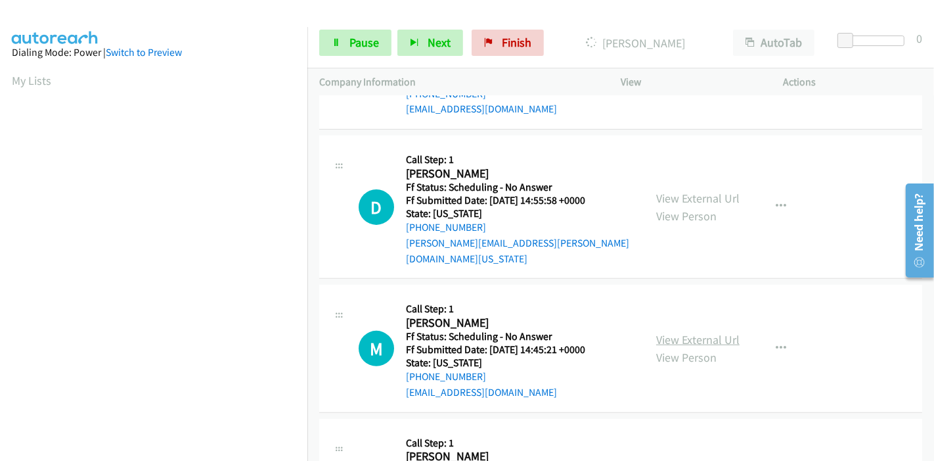
click at [659, 332] on link "View External Url" at bounding box center [697, 339] width 83 height 15
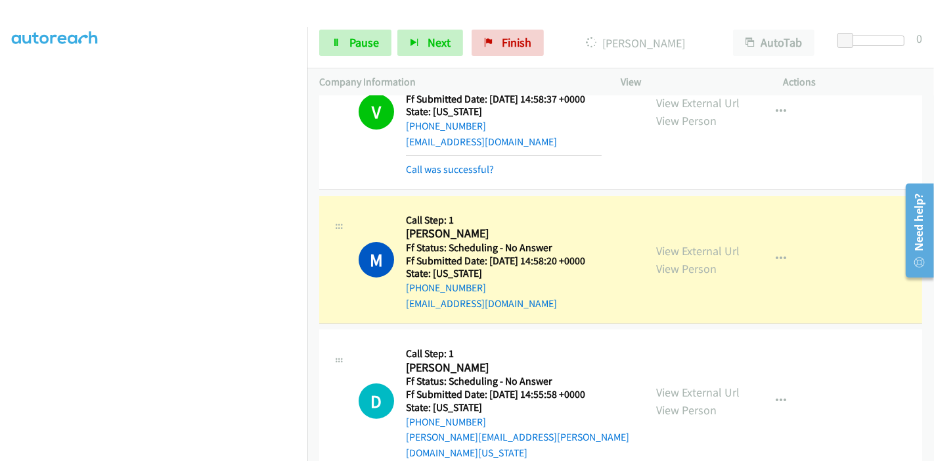
scroll to position [219, 0]
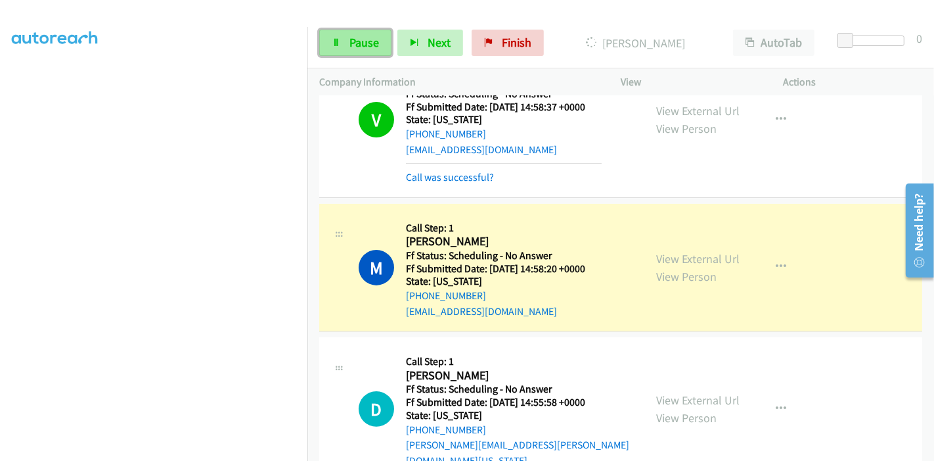
click at [338, 51] on link "Pause" at bounding box center [355, 43] width 72 height 26
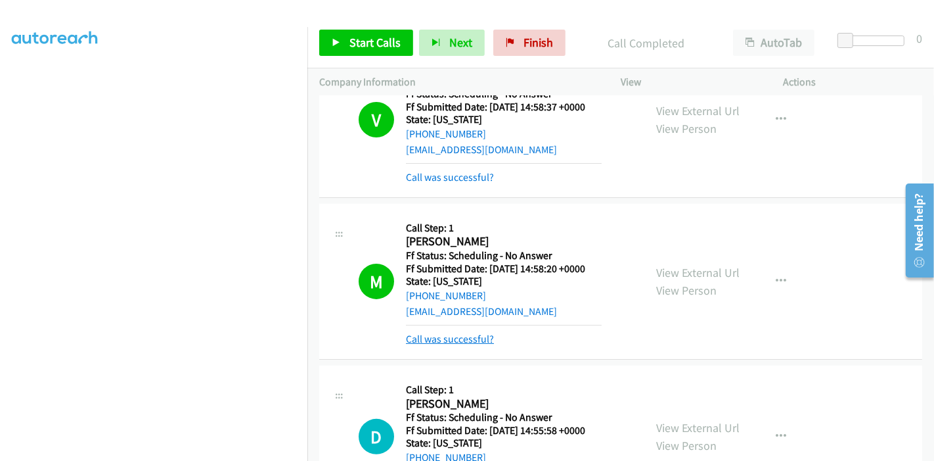
click at [461, 340] on link "Call was successful?" at bounding box center [450, 338] width 88 height 12
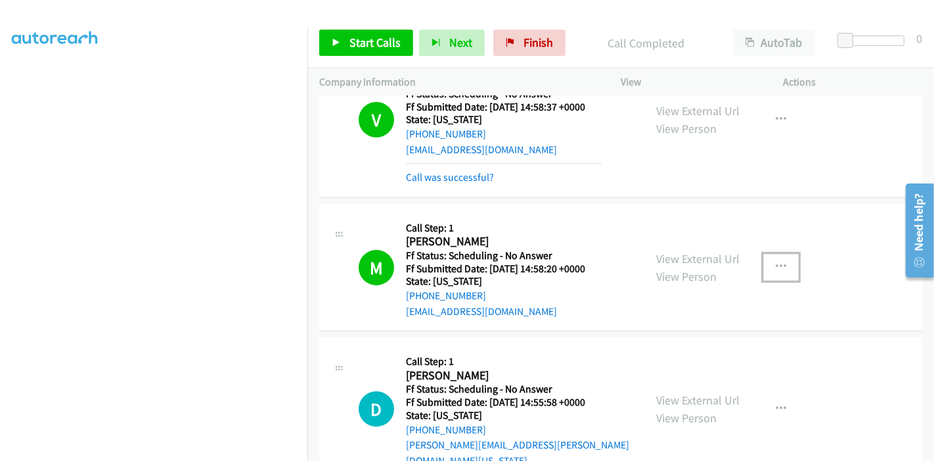
click at [776, 267] on icon "button" at bounding box center [781, 266] width 11 height 11
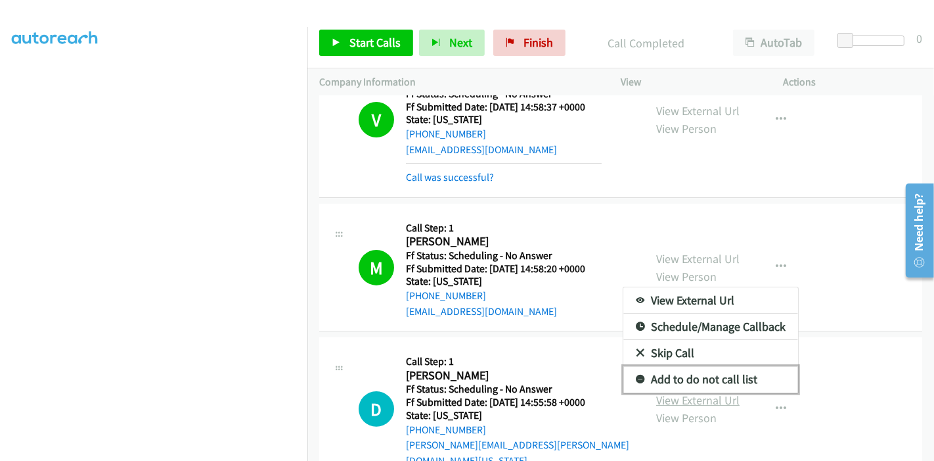
click at [679, 382] on link "Add to do not call list" at bounding box center [710, 379] width 175 height 26
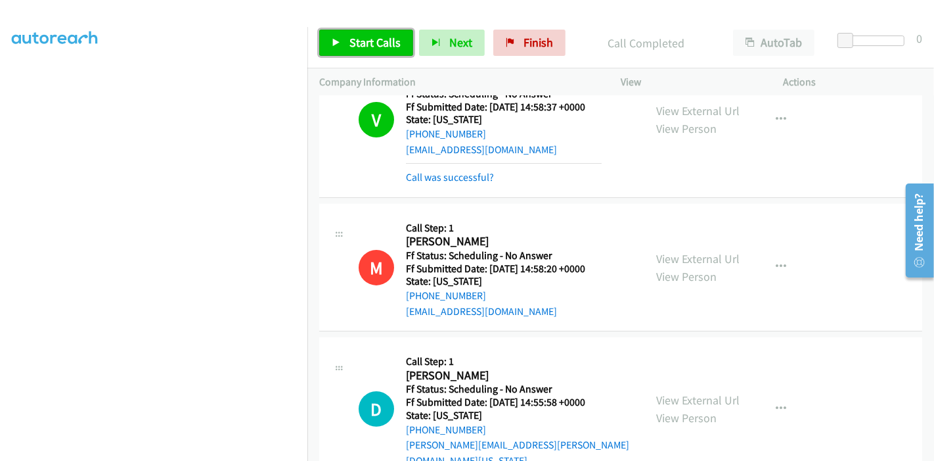
click at [351, 40] on span "Start Calls" at bounding box center [374, 42] width 51 height 15
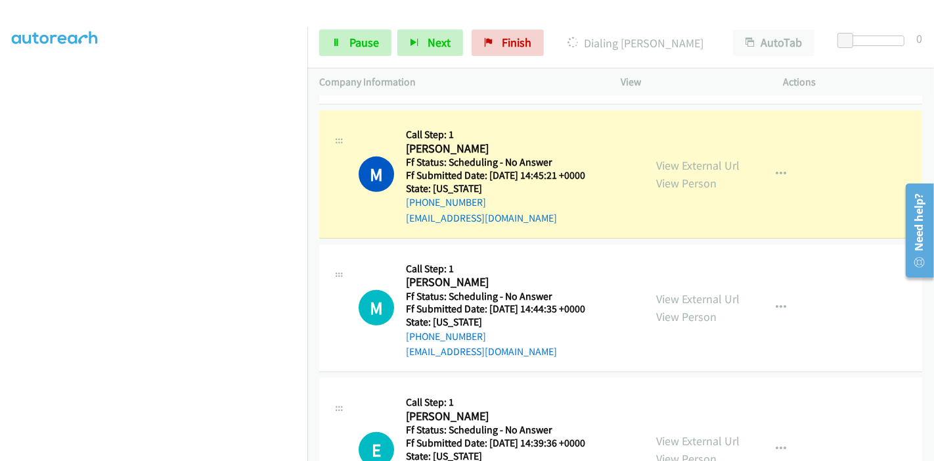
scroll to position [730, 0]
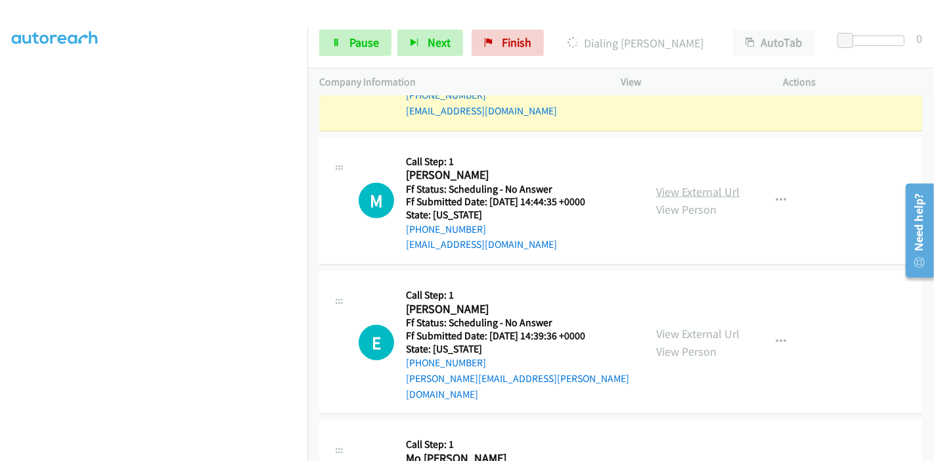
click at [672, 184] on link "View External Url" at bounding box center [697, 191] width 83 height 15
click at [681, 326] on link "View External Url" at bounding box center [697, 333] width 83 height 15
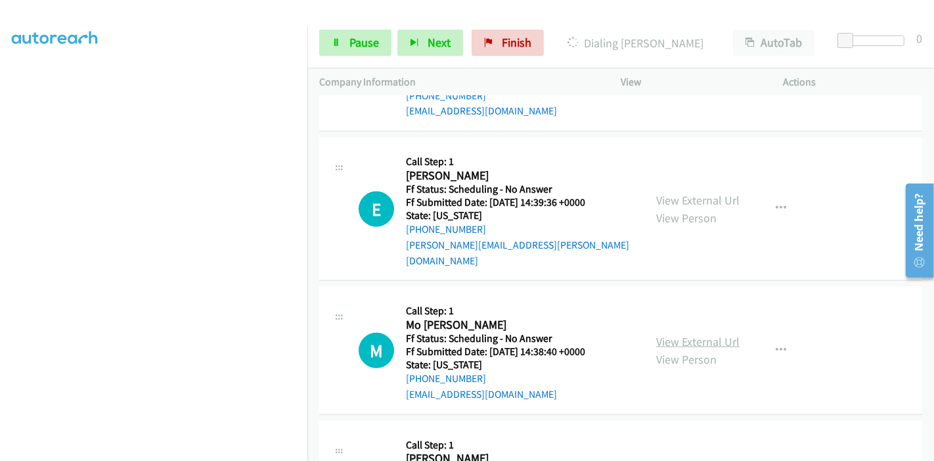
scroll to position [876, 0]
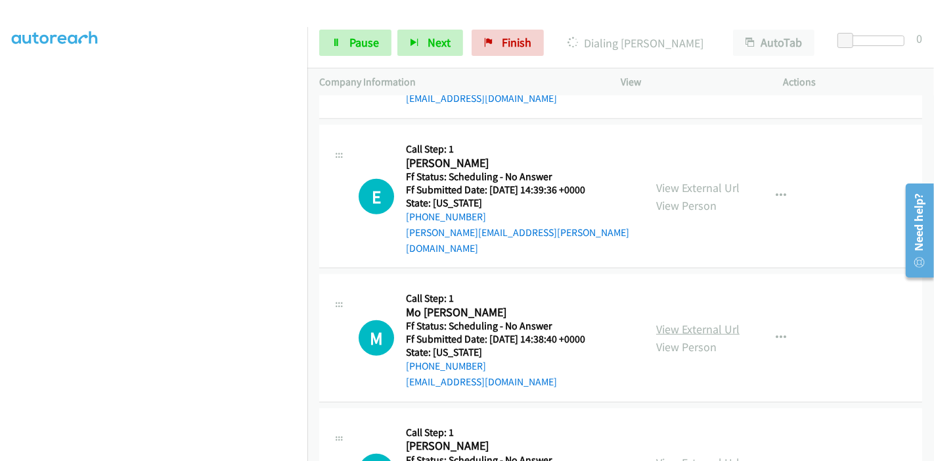
click at [665, 321] on link "View External Url" at bounding box center [697, 328] width 83 height 15
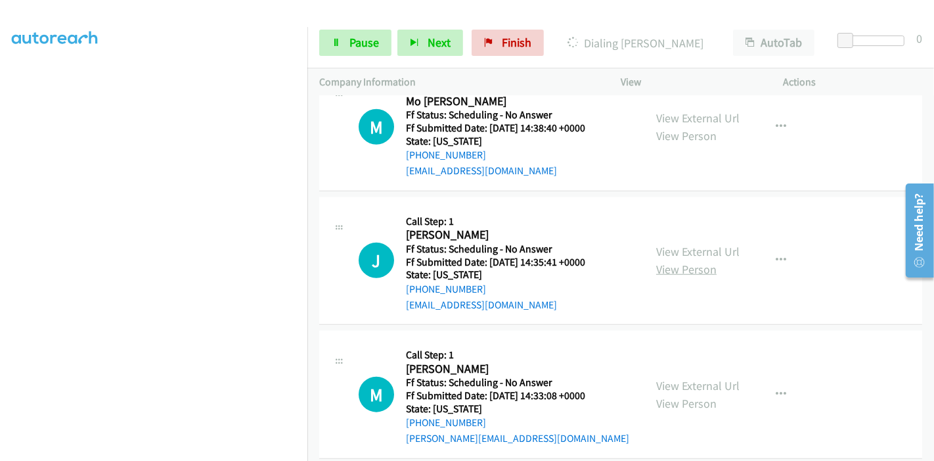
scroll to position [1094, 0]
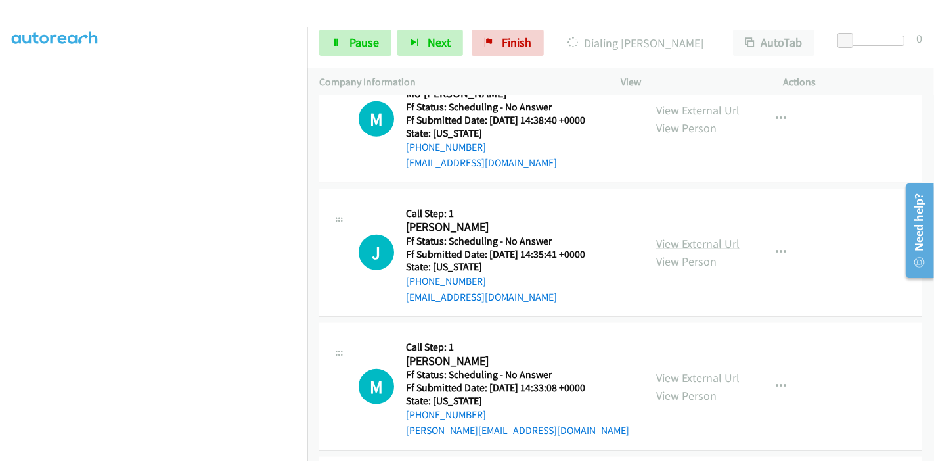
click at [673, 236] on link "View External Url" at bounding box center [697, 243] width 83 height 15
click at [675, 370] on link "View External Url" at bounding box center [697, 377] width 83 height 15
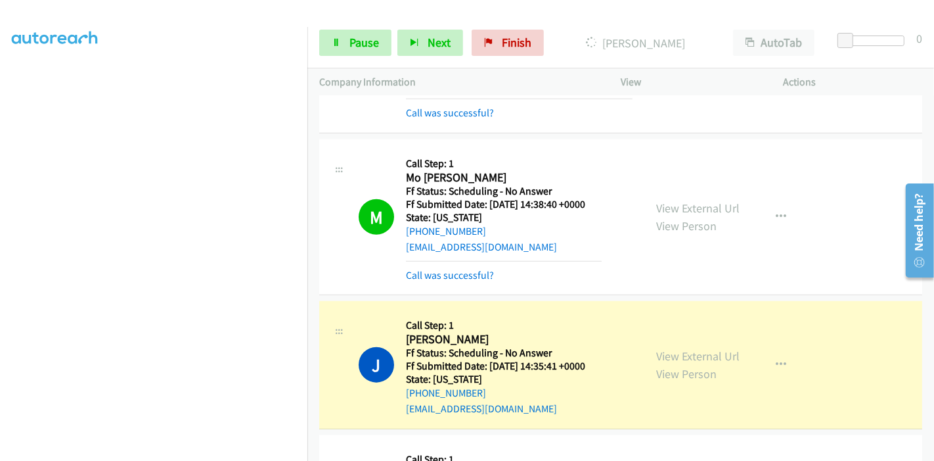
scroll to position [1167, 0]
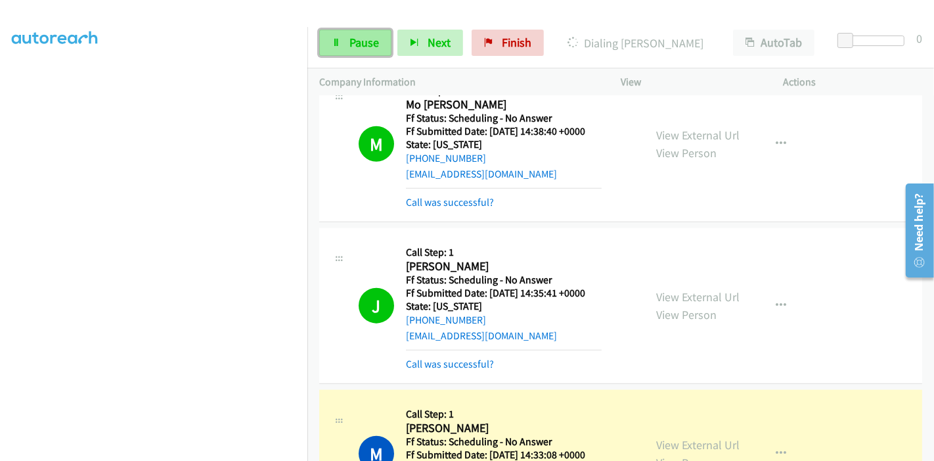
click at [367, 45] on span "Pause" at bounding box center [364, 42] width 30 height 15
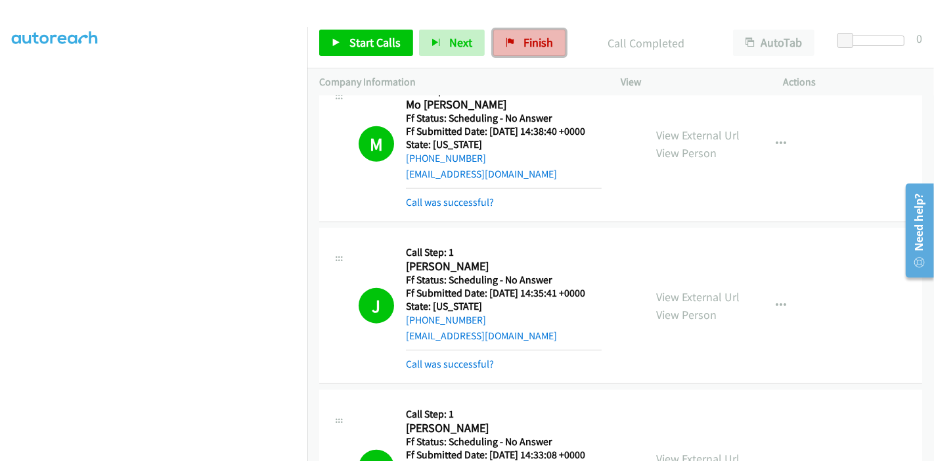
click at [524, 37] on span "Finish" at bounding box center [539, 42] width 30 height 15
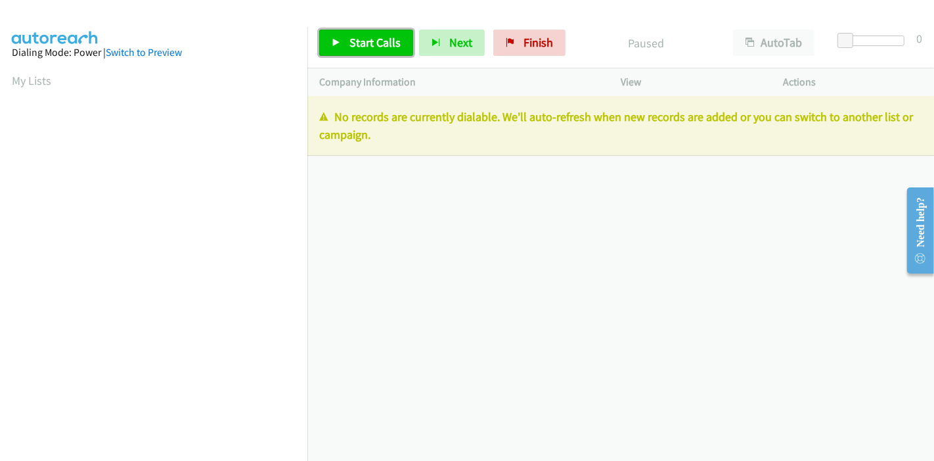
click at [347, 35] on link "Start Calls" at bounding box center [366, 43] width 94 height 26
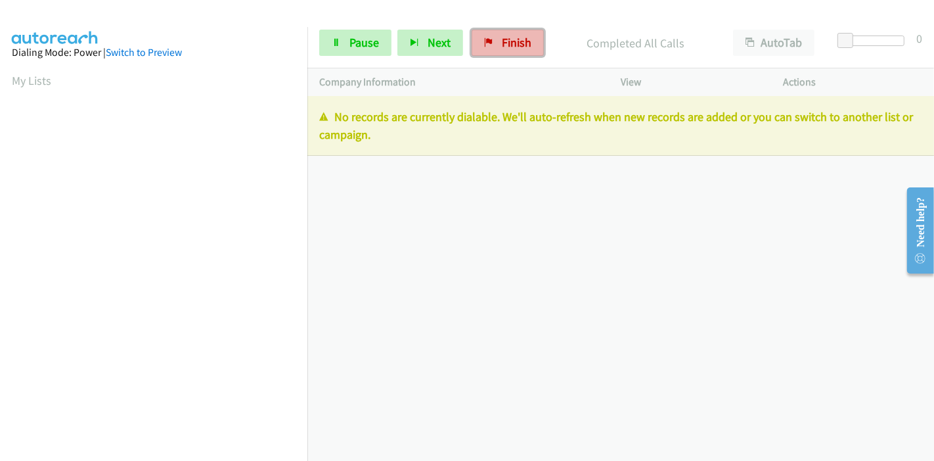
click at [491, 49] on link "Finish" at bounding box center [508, 43] width 72 height 26
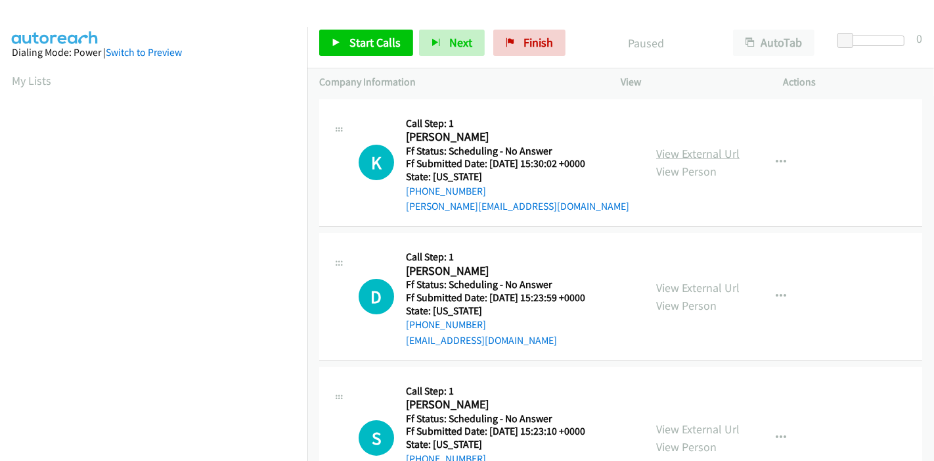
click at [681, 152] on link "View External Url" at bounding box center [697, 153] width 83 height 15
click at [688, 284] on link "View External Url" at bounding box center [697, 287] width 83 height 15
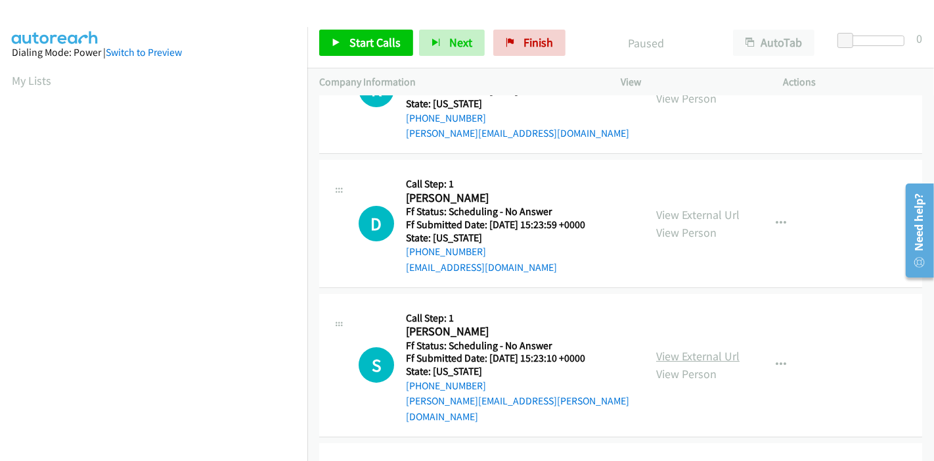
click at [666, 348] on link "View External Url" at bounding box center [697, 355] width 83 height 15
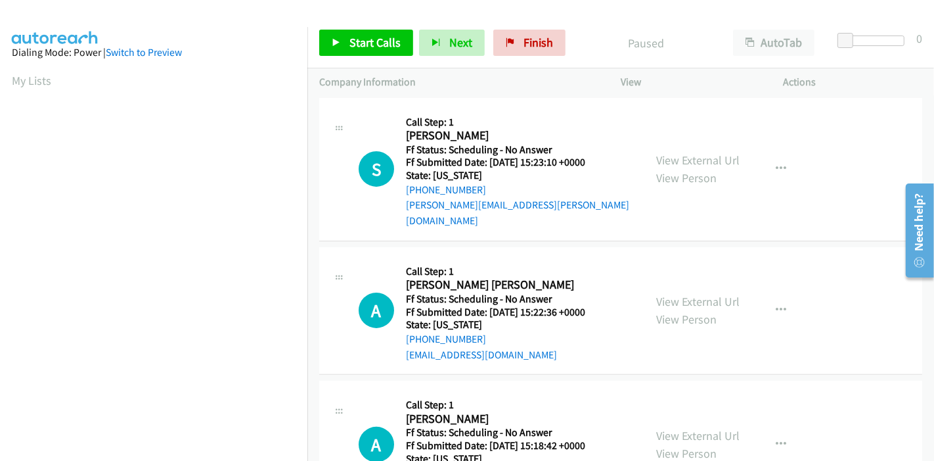
scroll to position [292, 0]
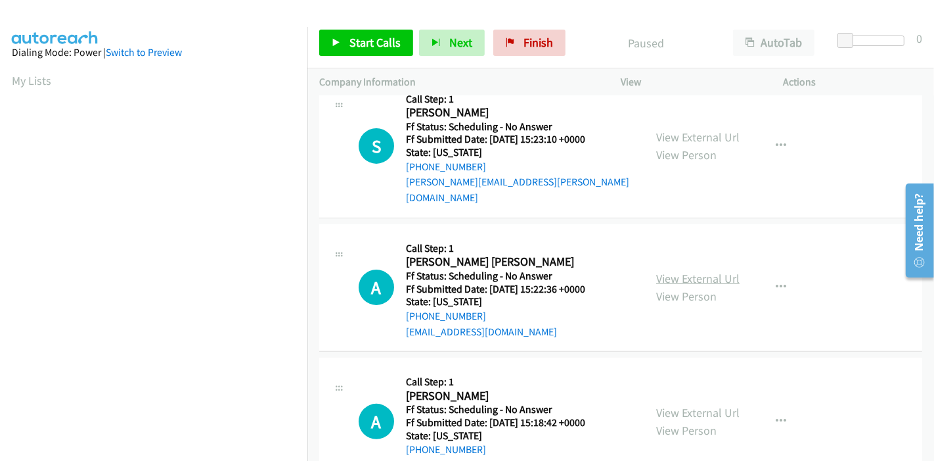
click at [679, 271] on link "View External Url" at bounding box center [697, 278] width 83 height 15
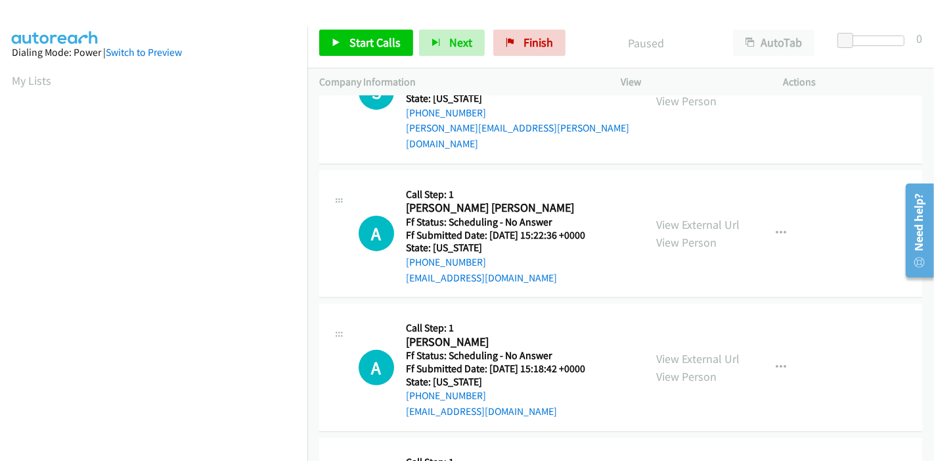
scroll to position [365, 0]
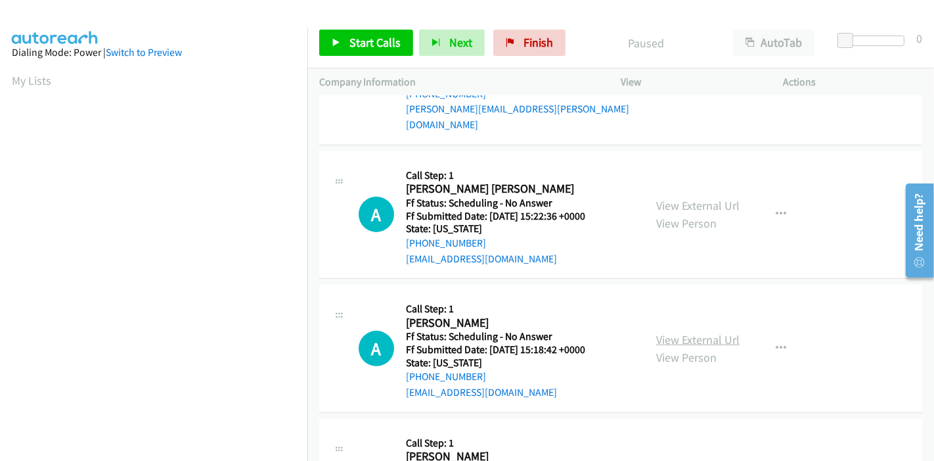
click at [690, 332] on link "View External Url" at bounding box center [697, 339] width 83 height 15
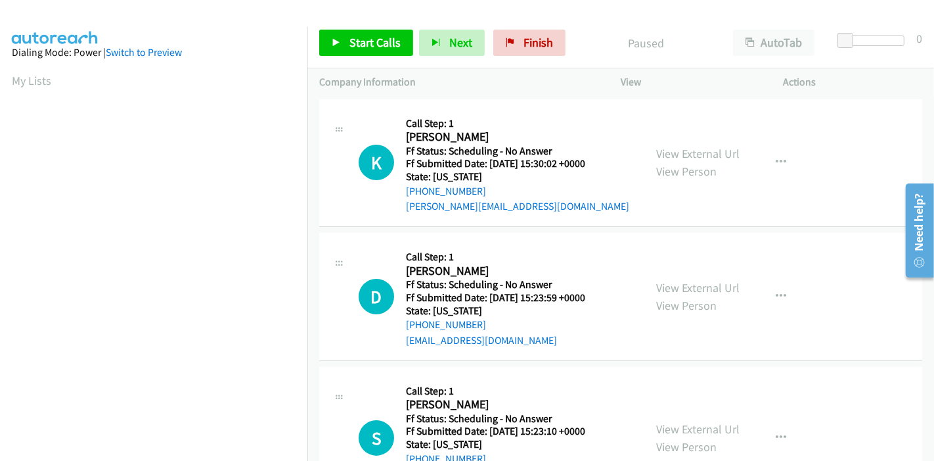
scroll to position [0, 0]
click at [579, 248] on div "Callback Scheduled Call Step: 1 D. Brookins America/Chicago Ff Status: Scheduli…" at bounding box center [504, 296] width 196 height 104
click at [339, 41] on icon at bounding box center [336, 43] width 9 height 9
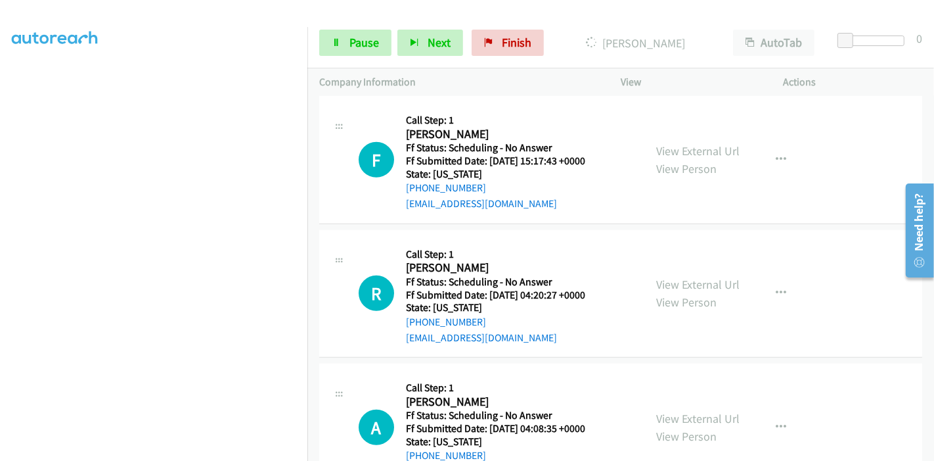
scroll to position [803, 0]
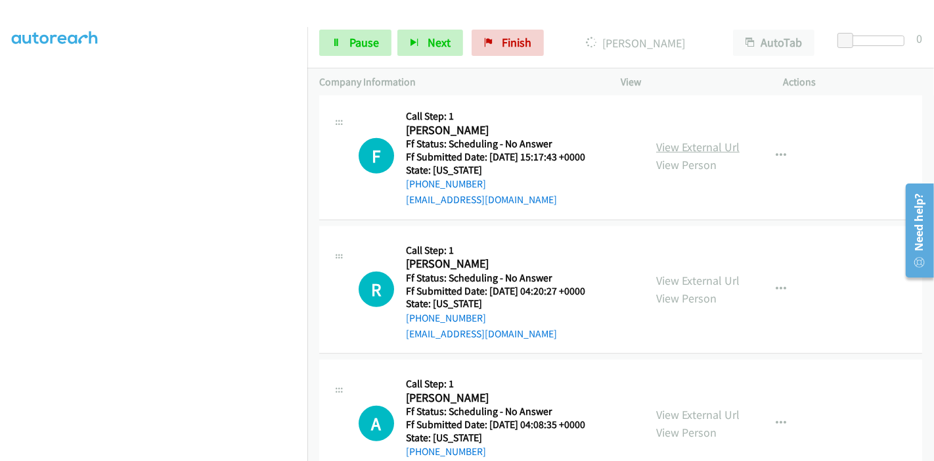
click at [688, 139] on link "View External Url" at bounding box center [697, 146] width 83 height 15
click at [665, 273] on link "View External Url" at bounding box center [697, 280] width 83 height 15
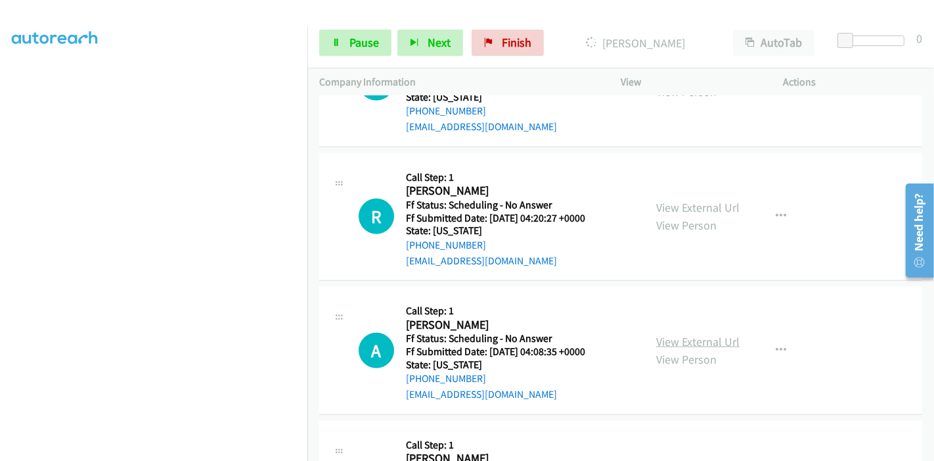
click at [664, 334] on link "View External Url" at bounding box center [697, 341] width 83 height 15
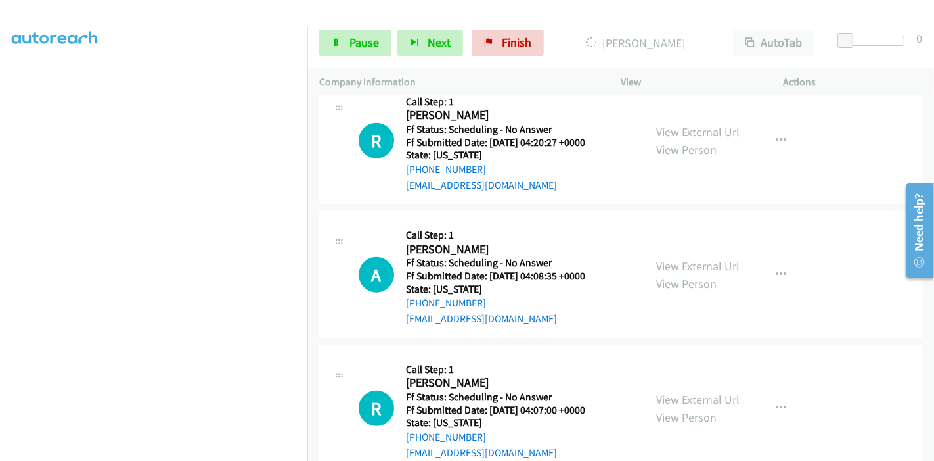
scroll to position [1022, 0]
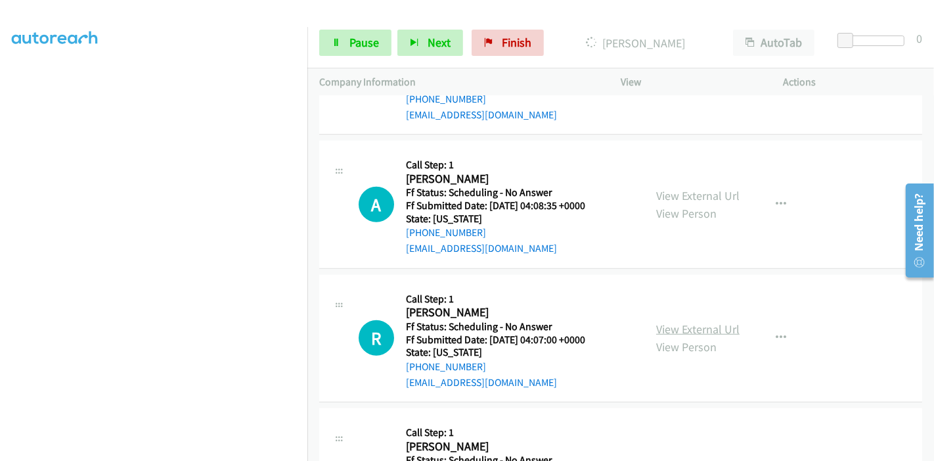
click at [677, 321] on link "View External Url" at bounding box center [697, 328] width 83 height 15
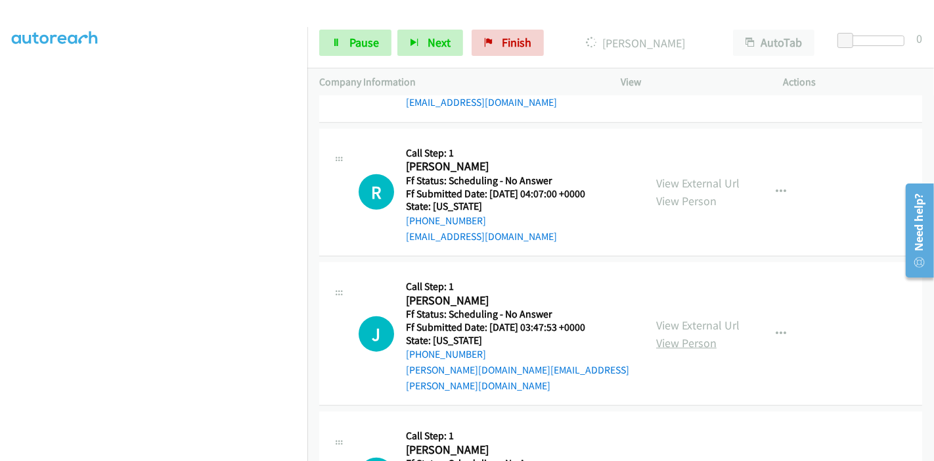
scroll to position [1196, 0]
click at [708, 317] on link "View External Url" at bounding box center [697, 324] width 83 height 15
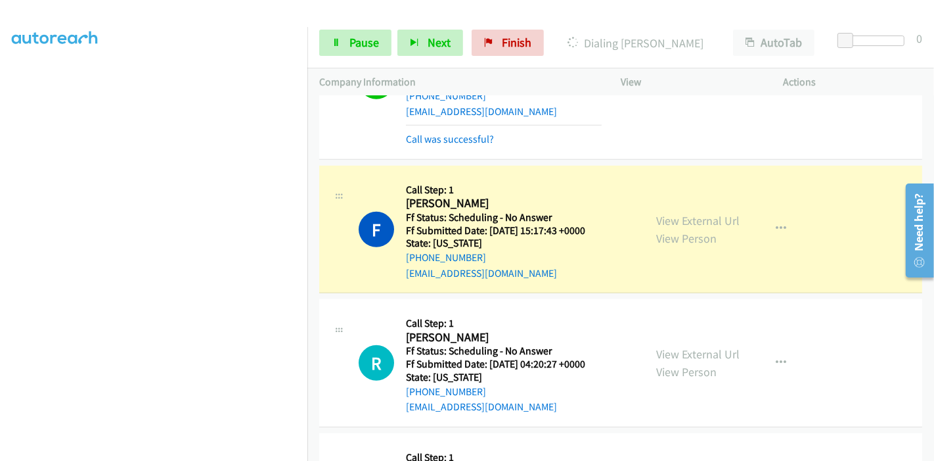
scroll to position [830, 0]
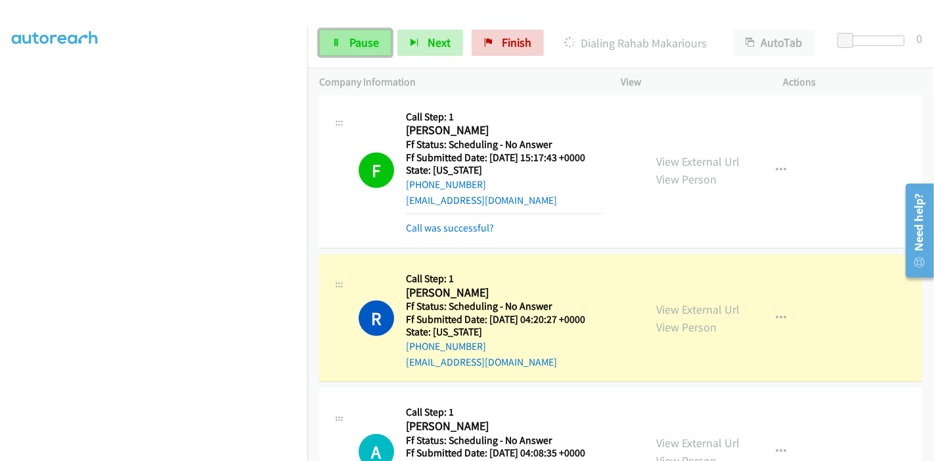
click at [352, 46] on span "Pause" at bounding box center [364, 42] width 30 height 15
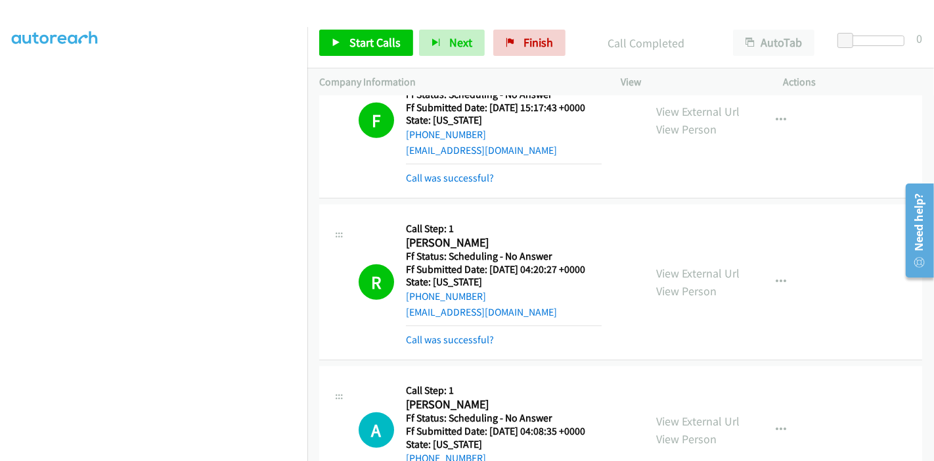
scroll to position [903, 0]
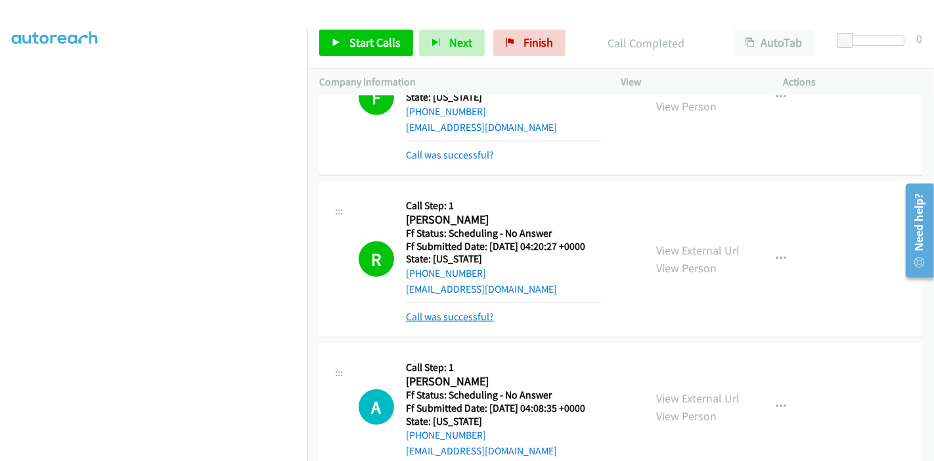
click at [471, 310] on link "Call was successful?" at bounding box center [450, 316] width 88 height 12
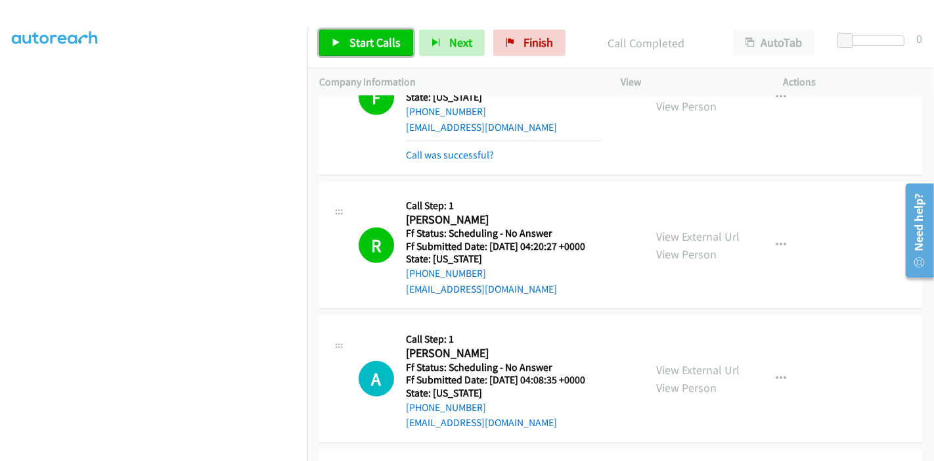
click at [334, 36] on link "Start Calls" at bounding box center [366, 43] width 94 height 26
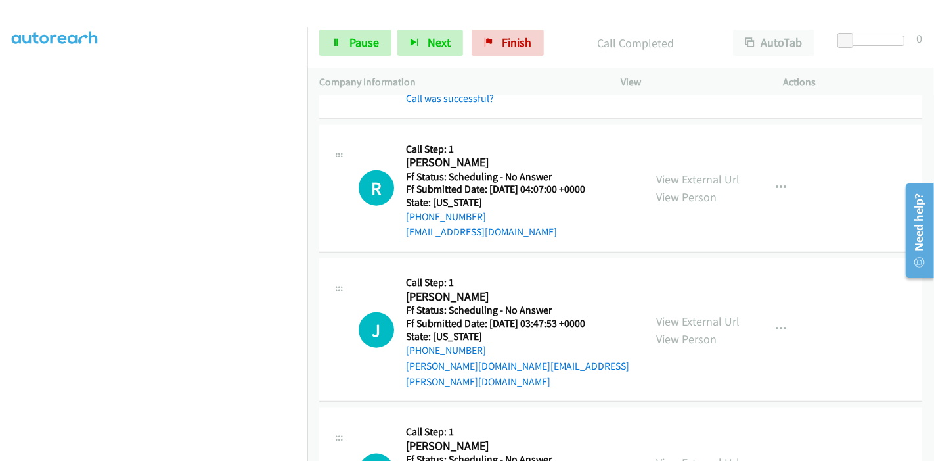
scroll to position [1269, 0]
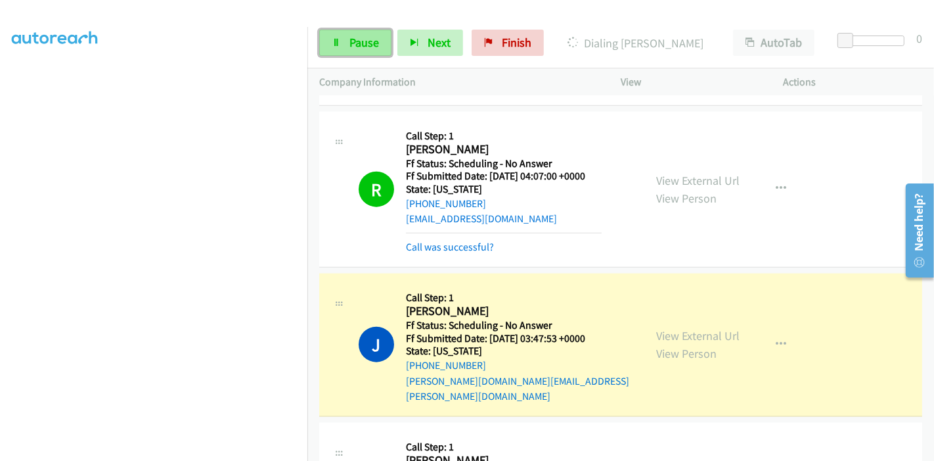
click at [361, 43] on span "Pause" at bounding box center [364, 42] width 30 height 15
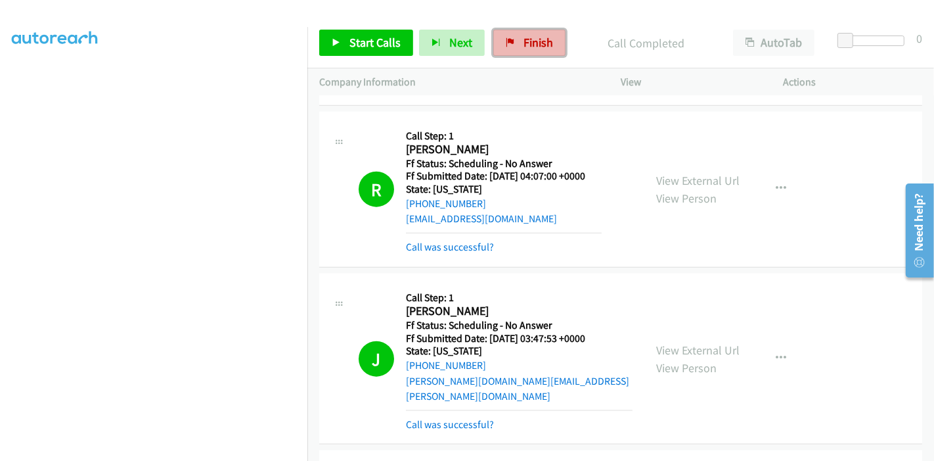
click at [541, 42] on span "Finish" at bounding box center [539, 42] width 30 height 15
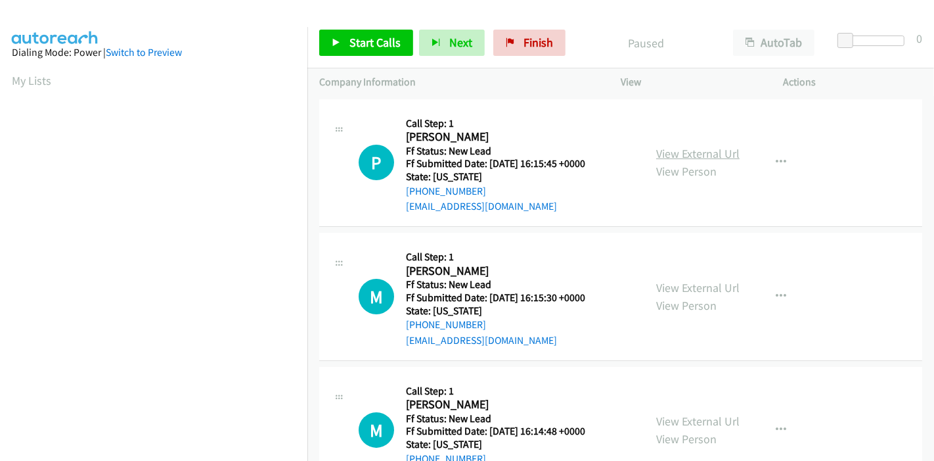
click at [683, 150] on link "View External Url" at bounding box center [697, 153] width 83 height 15
click at [687, 282] on link "View External Url" at bounding box center [697, 287] width 83 height 15
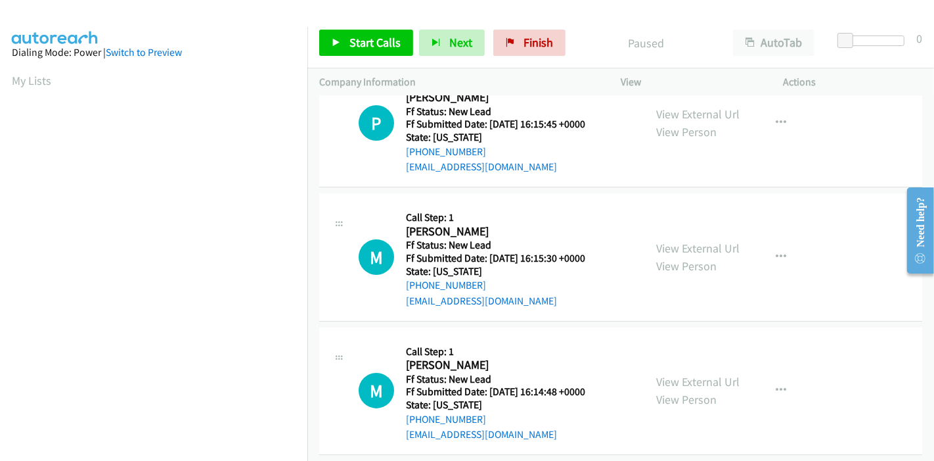
scroll to position [73, 0]
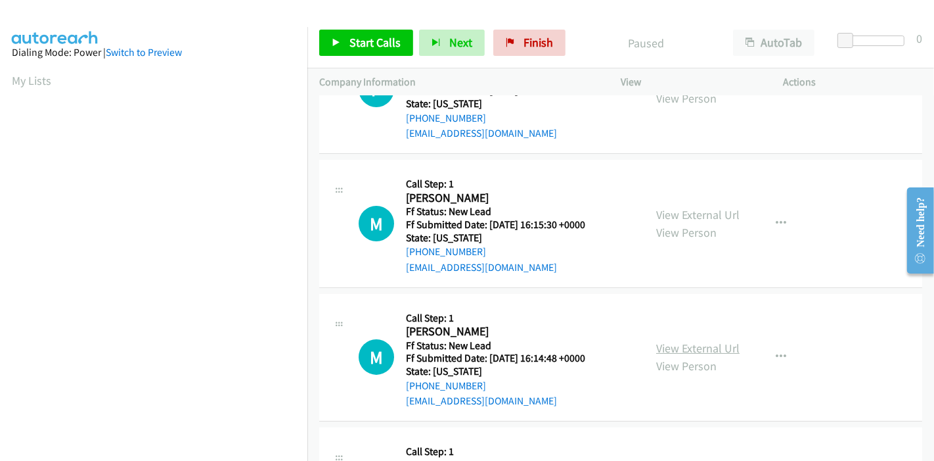
click at [666, 342] on link "View External Url" at bounding box center [697, 347] width 83 height 15
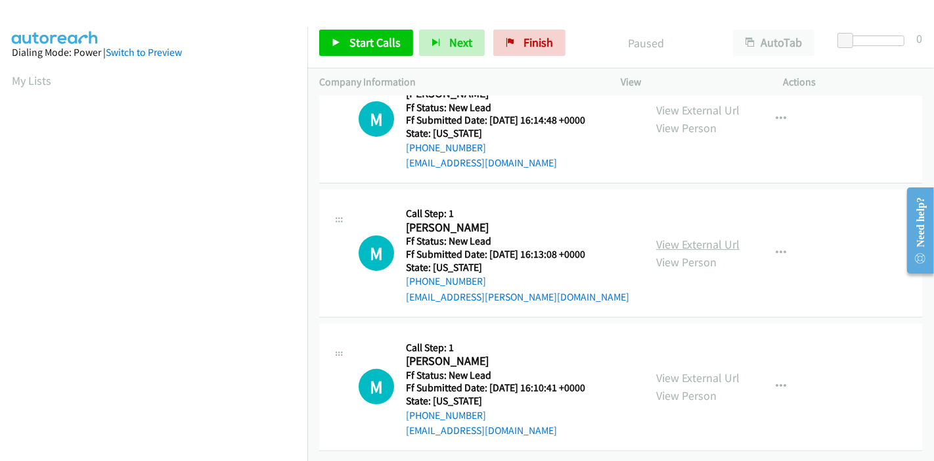
scroll to position [320, 0]
click at [687, 237] on link "View External Url" at bounding box center [697, 244] width 83 height 15
click at [664, 370] on link "View External Url" at bounding box center [697, 377] width 83 height 15
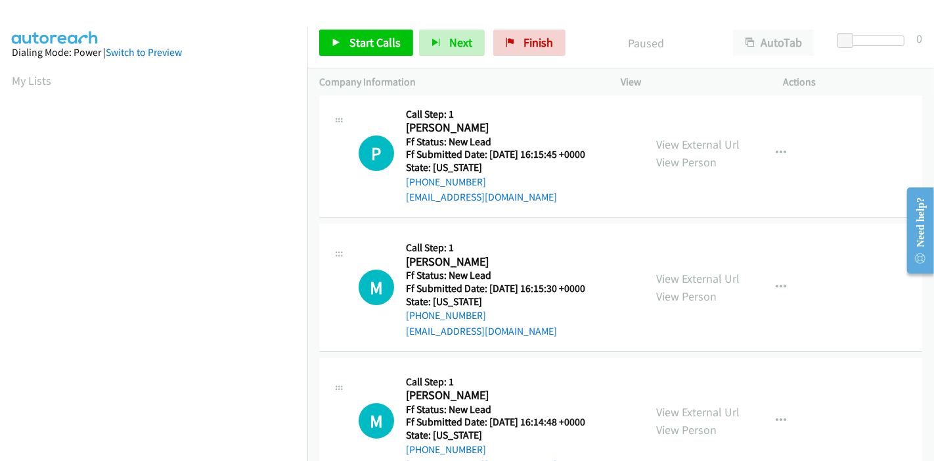
scroll to position [0, 0]
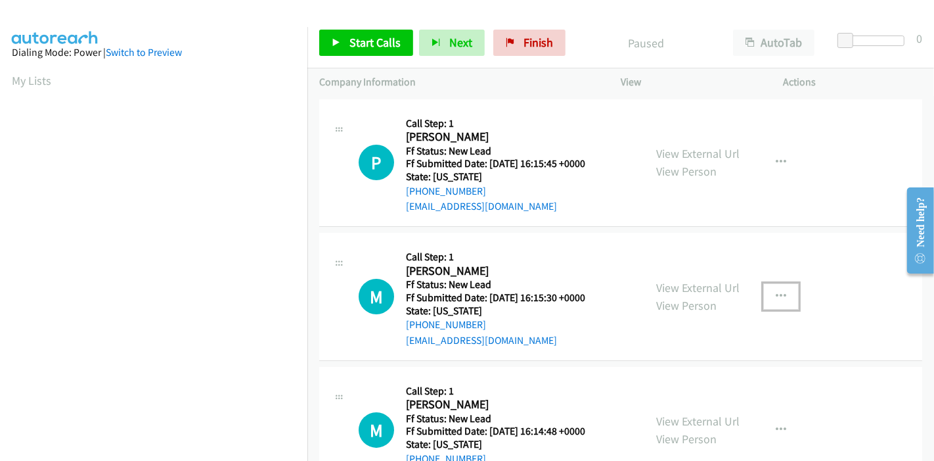
click at [779, 294] on icon "button" at bounding box center [781, 296] width 11 height 11
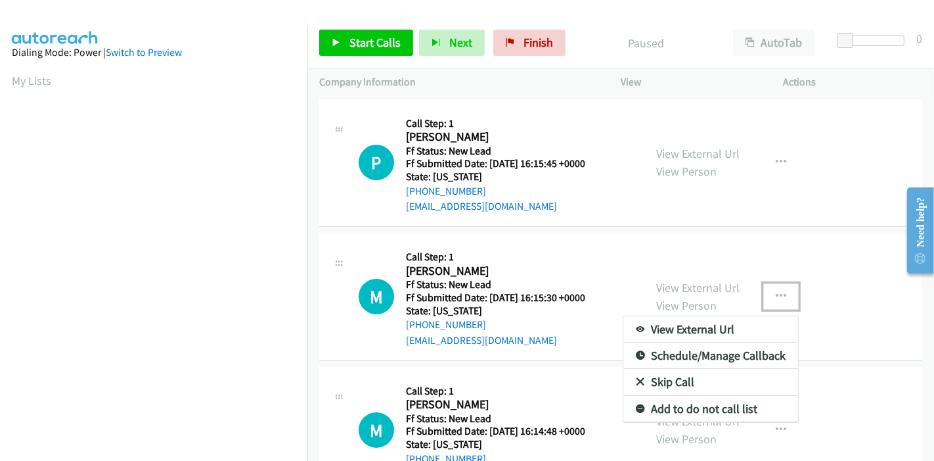
click at [668, 371] on link "Skip Call" at bounding box center [710, 382] width 175 height 26
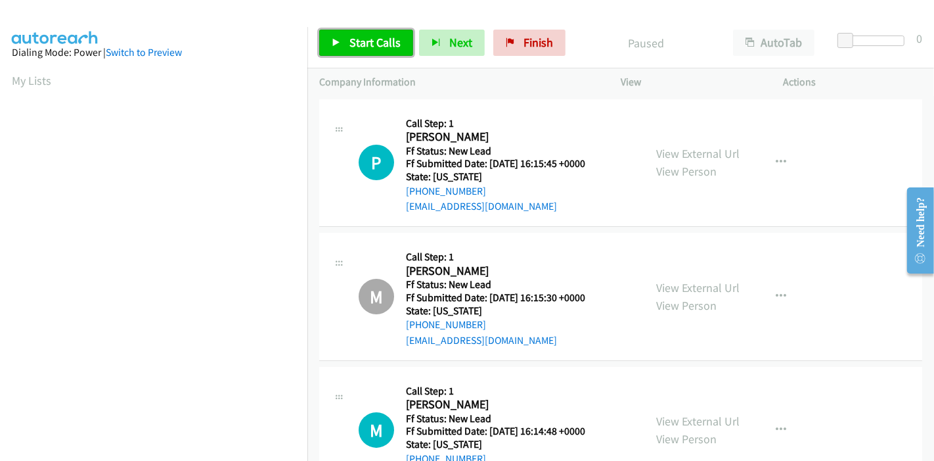
click at [357, 37] on span "Start Calls" at bounding box center [374, 42] width 51 height 15
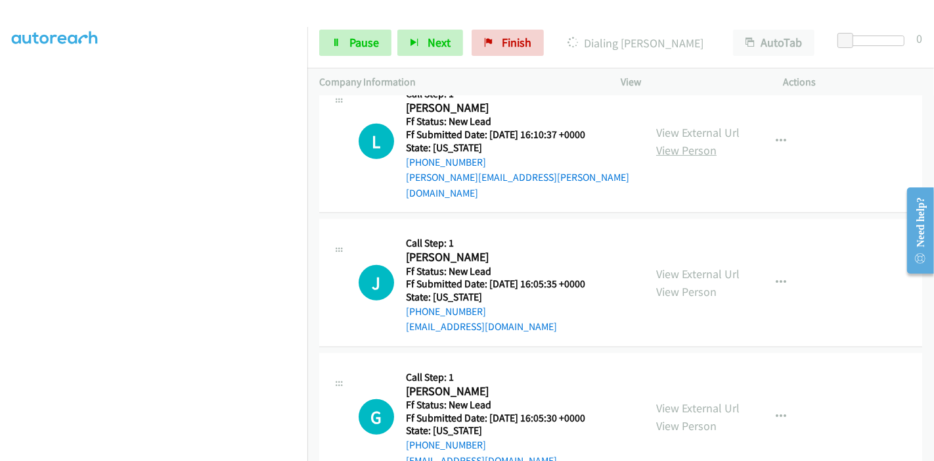
scroll to position [776, 0]
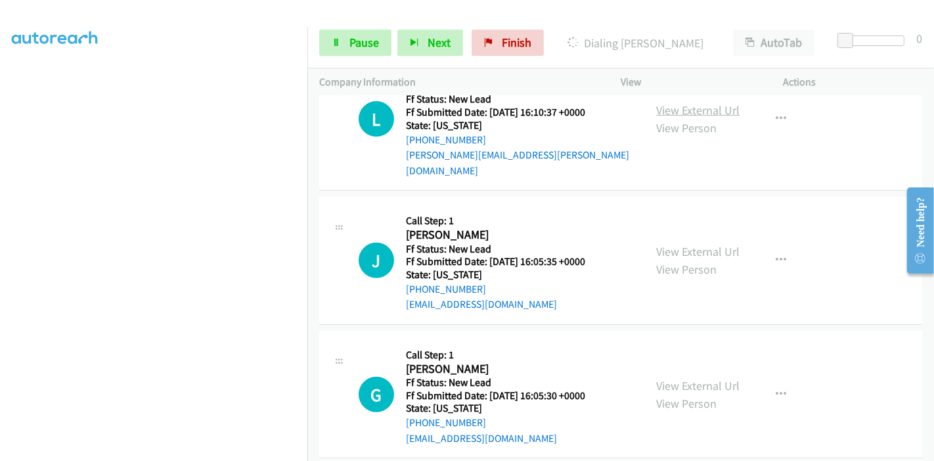
click at [700, 102] on link "View External Url" at bounding box center [697, 109] width 83 height 15
click at [677, 244] on link "View External Url" at bounding box center [697, 251] width 83 height 15
click at [675, 378] on link "View External Url" at bounding box center [697, 385] width 83 height 15
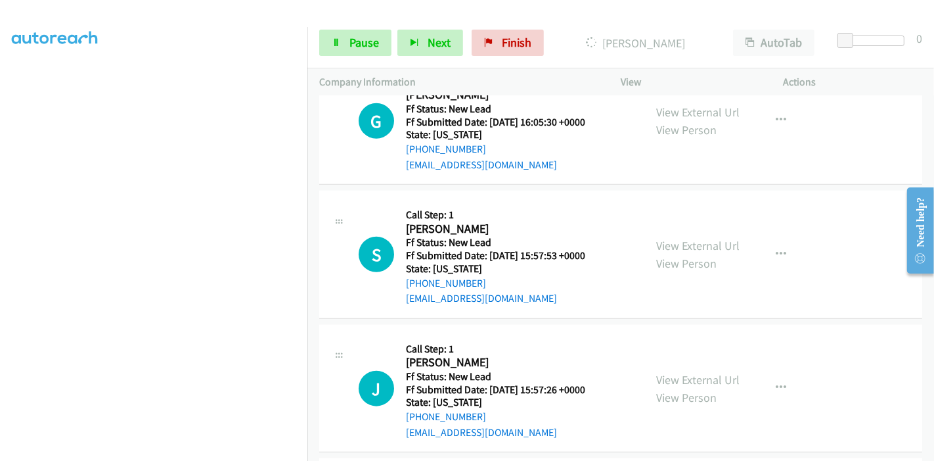
scroll to position [1138, 0]
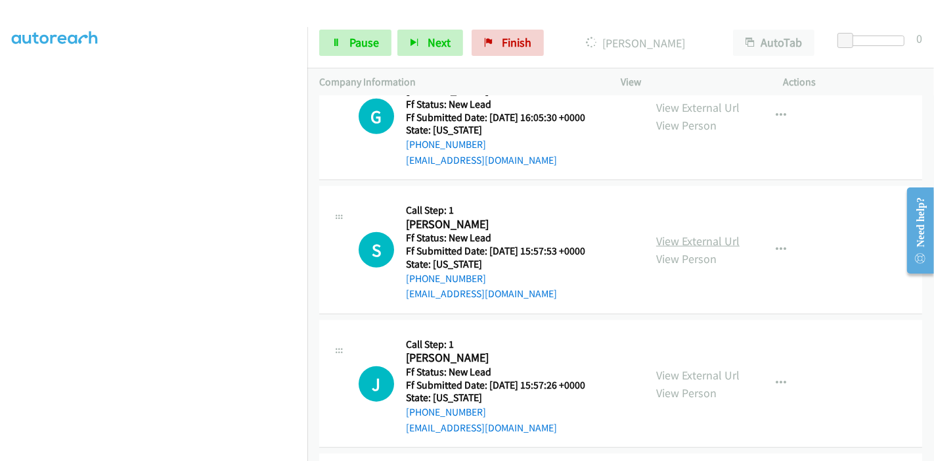
click at [683, 233] on link "View External Url" at bounding box center [697, 240] width 83 height 15
click at [675, 367] on link "View External Url" at bounding box center [697, 374] width 83 height 15
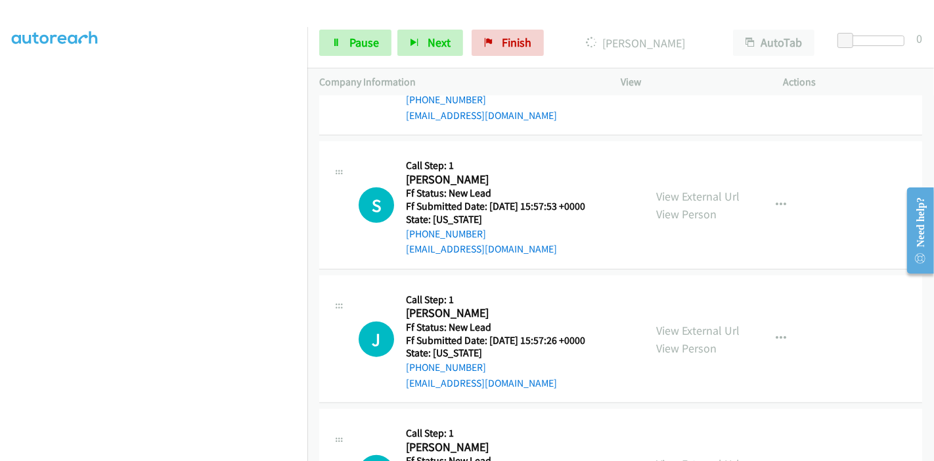
scroll to position [1260, 0]
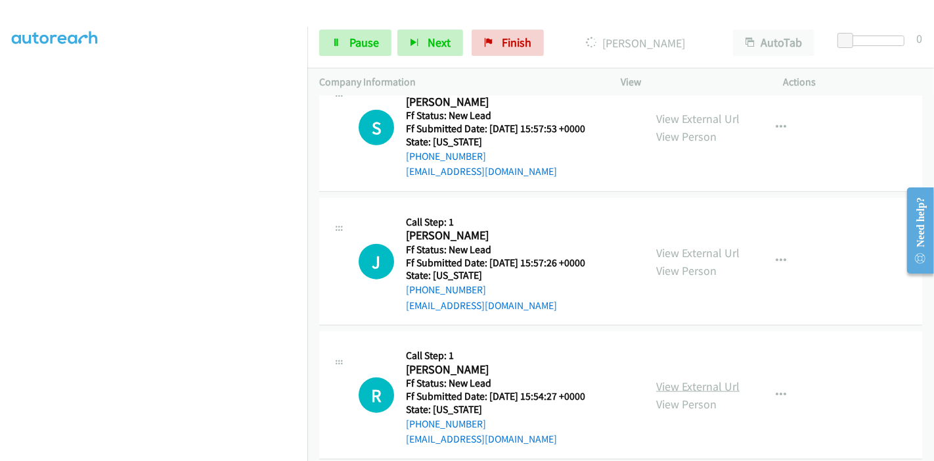
click at [662, 378] on link "View External Url" at bounding box center [697, 385] width 83 height 15
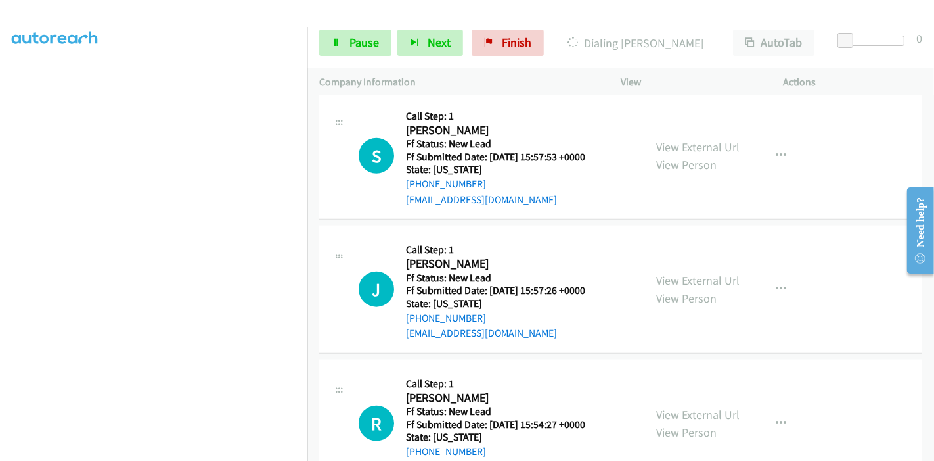
scroll to position [1288, 0]
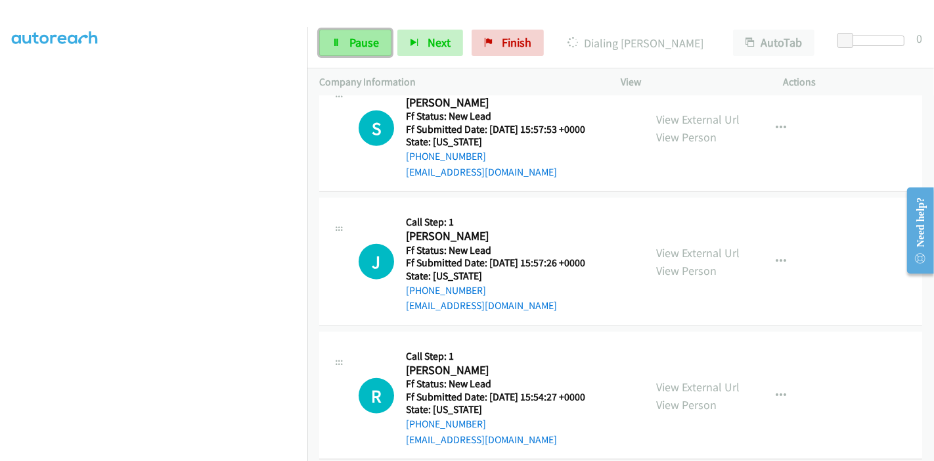
click at [345, 53] on link "Pause" at bounding box center [355, 43] width 72 height 26
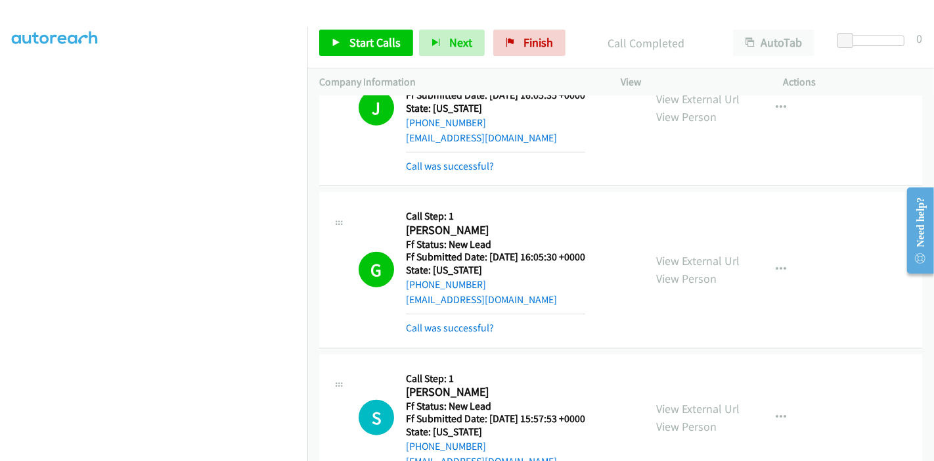
scroll to position [1024, 0]
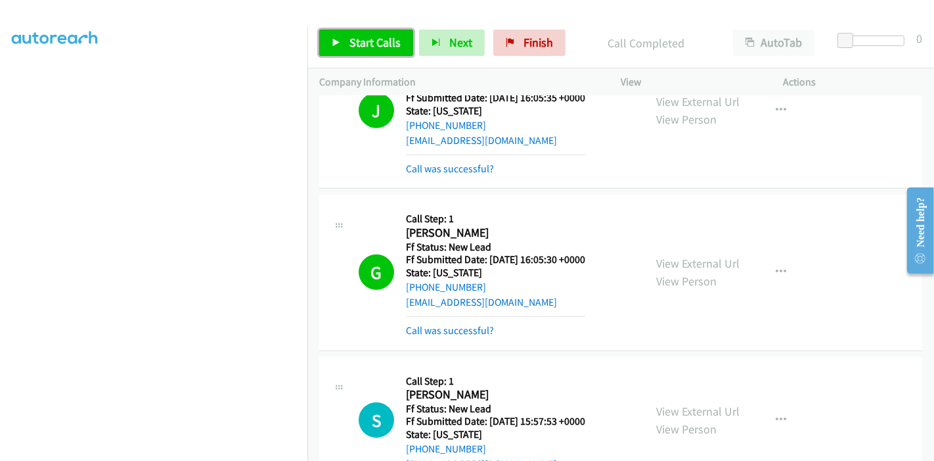
click at [371, 38] on span "Start Calls" at bounding box center [374, 42] width 51 height 15
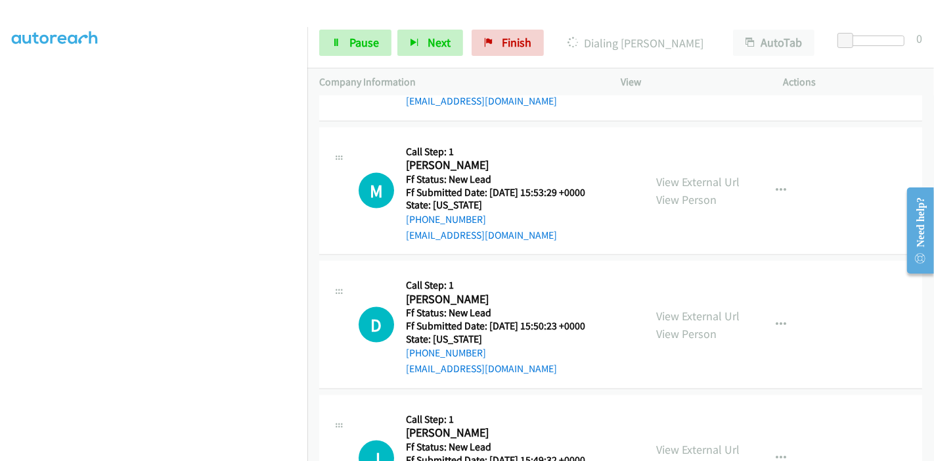
scroll to position [1695, 0]
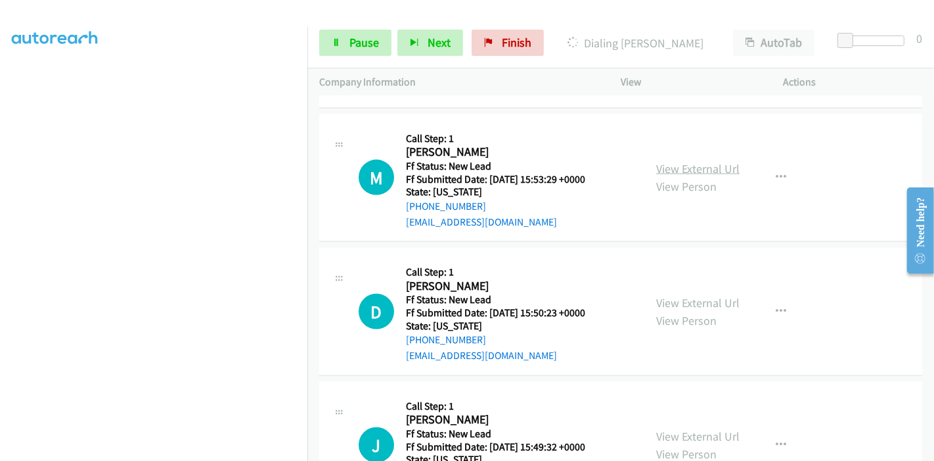
click at [677, 161] on link "View External Url" at bounding box center [697, 168] width 83 height 15
click at [657, 295] on link "View External Url" at bounding box center [697, 302] width 83 height 15
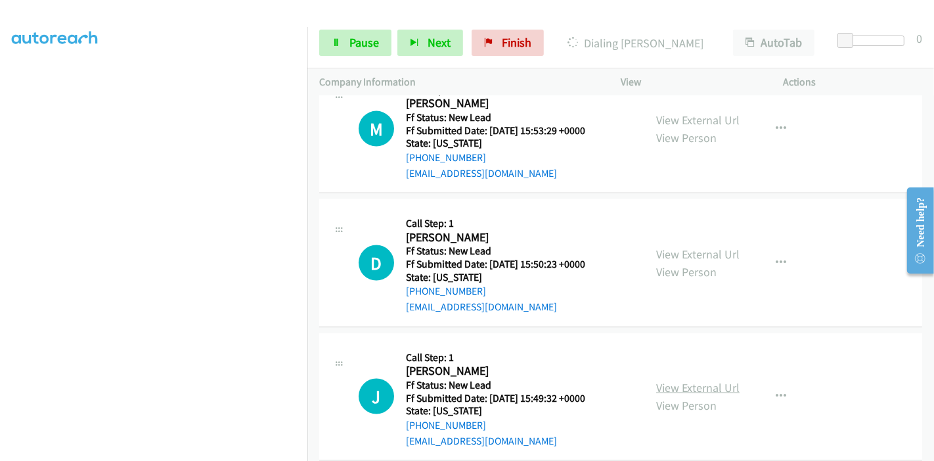
click at [664, 380] on link "View External Url" at bounding box center [697, 387] width 83 height 15
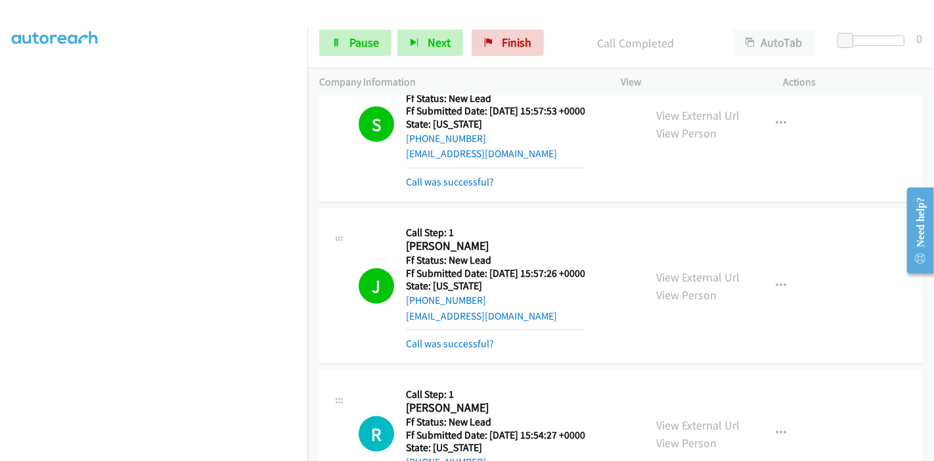
scroll to position [1479, 0]
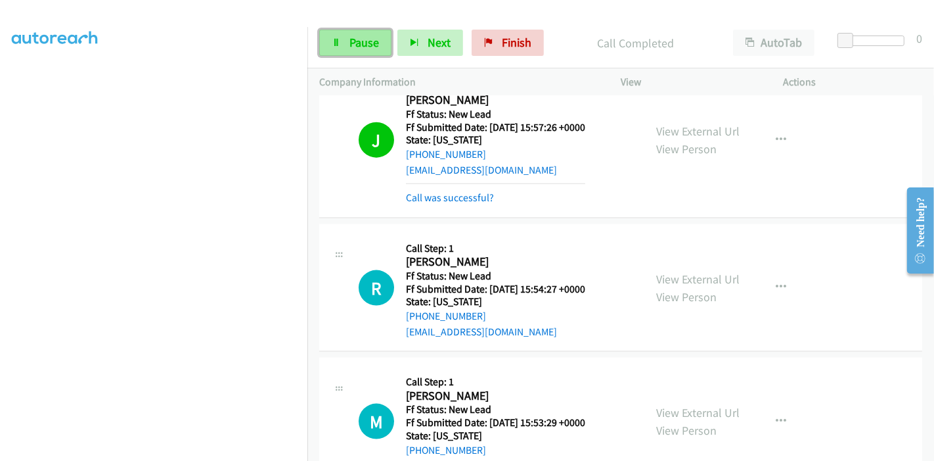
click at [338, 46] on icon at bounding box center [336, 43] width 9 height 9
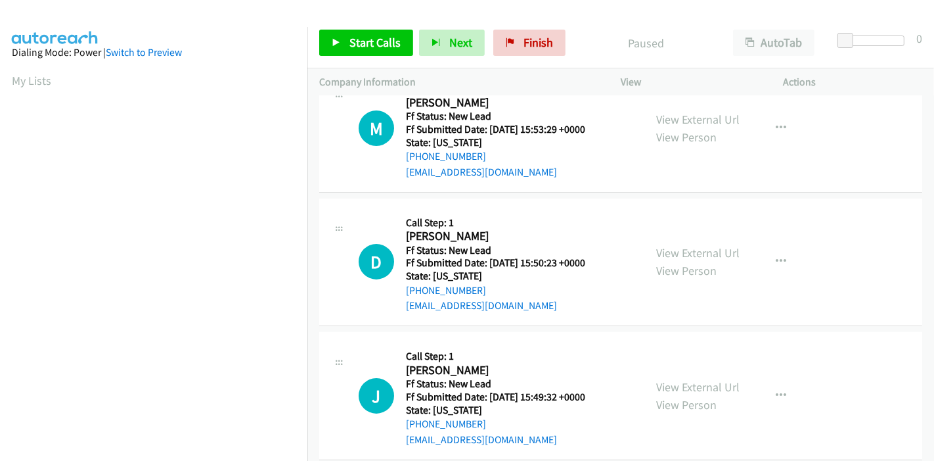
scroll to position [187, 0]
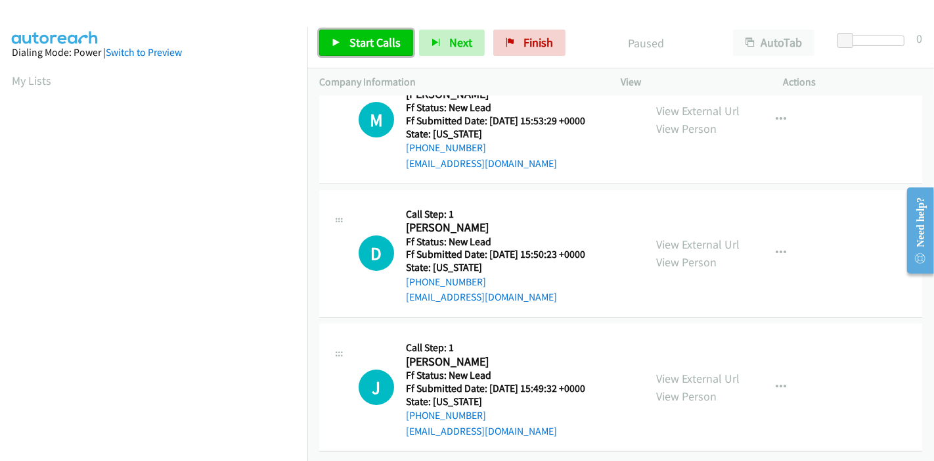
click at [341, 35] on link "Start Calls" at bounding box center [366, 43] width 94 height 26
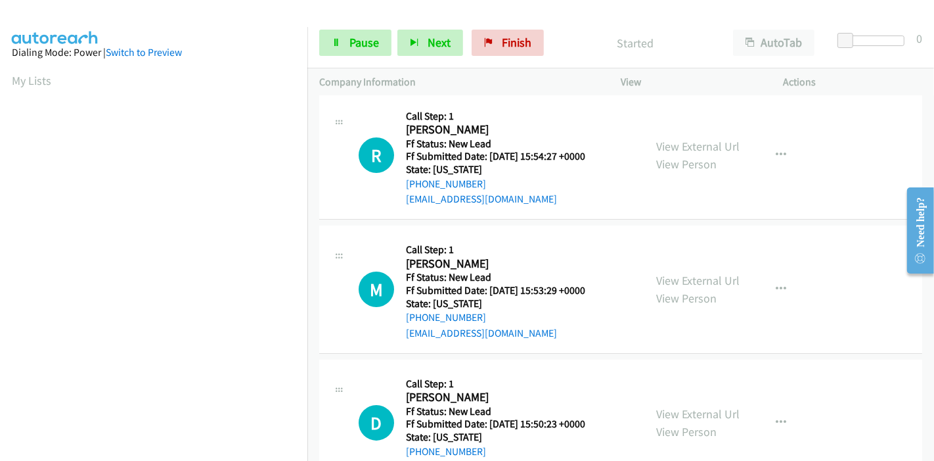
scroll to position [0, 0]
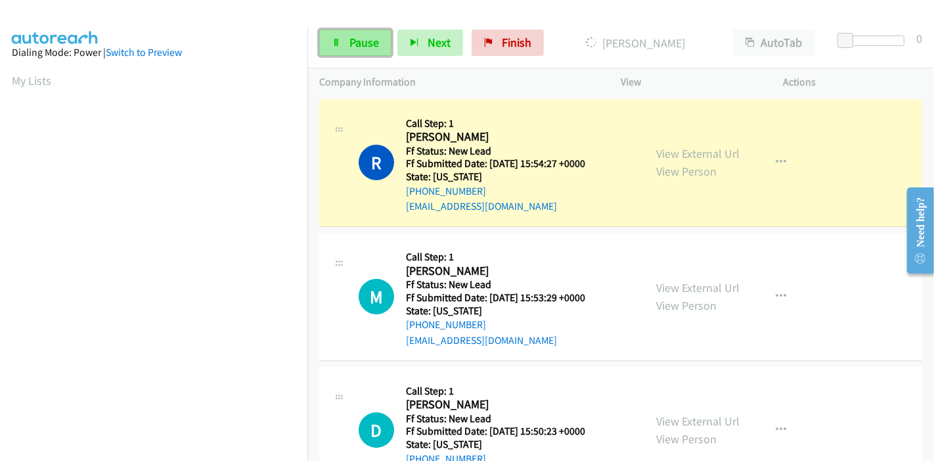
click at [353, 42] on span "Pause" at bounding box center [364, 42] width 30 height 15
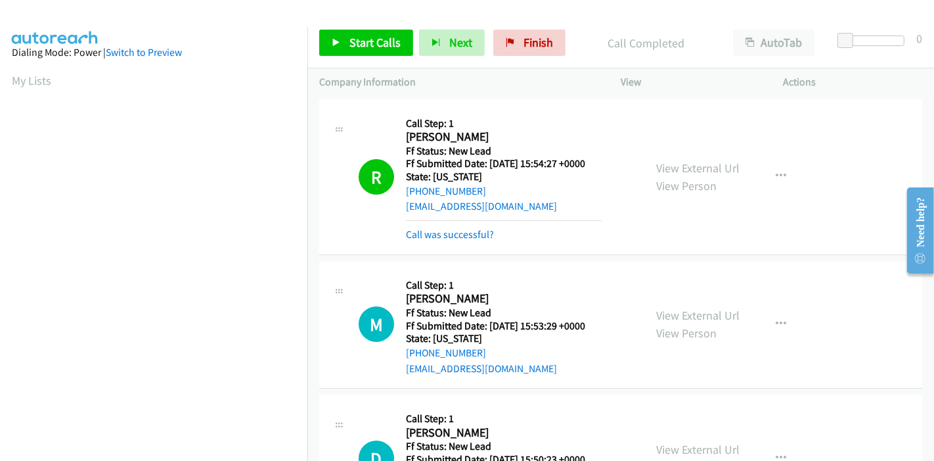
scroll to position [277, 0]
click at [459, 240] on div "Call was successful?" at bounding box center [504, 235] width 196 height 16
click at [462, 235] on link "Call was successful?" at bounding box center [450, 234] width 88 height 12
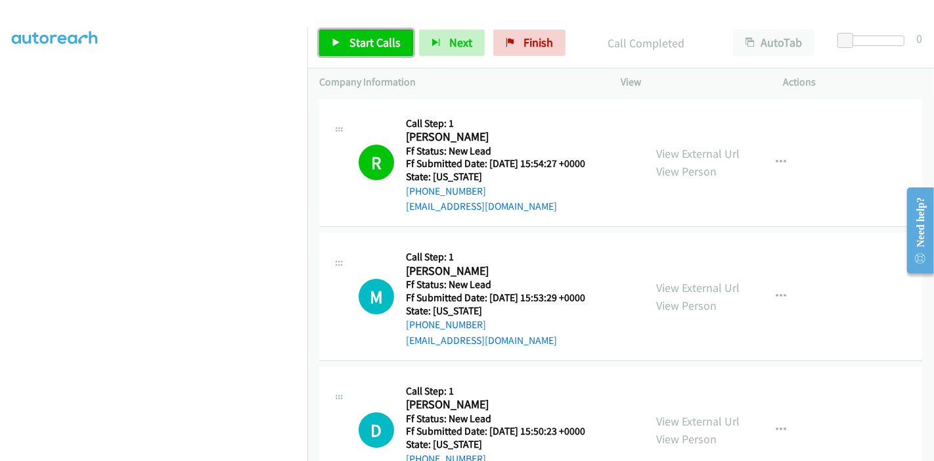
click at [334, 47] on link "Start Calls" at bounding box center [366, 43] width 94 height 26
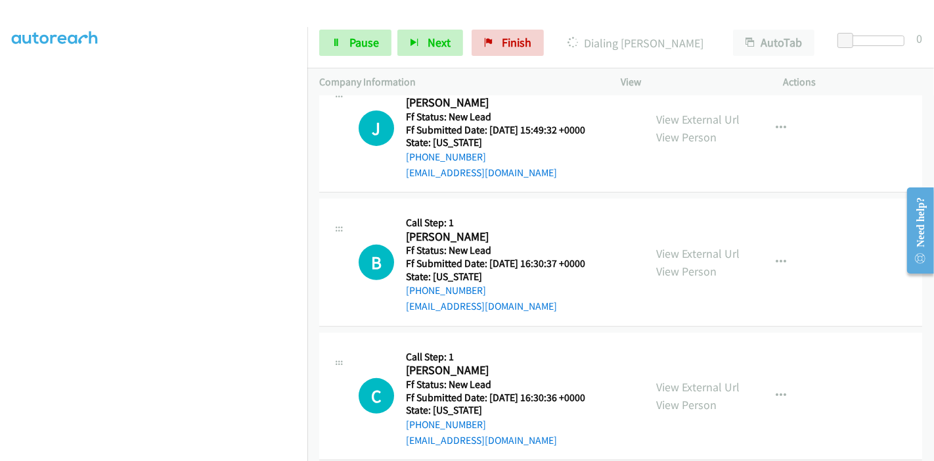
scroll to position [469, 0]
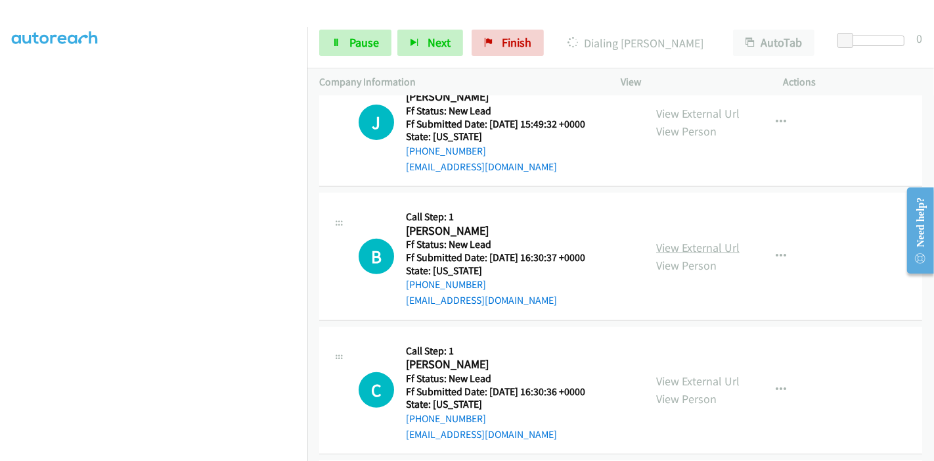
click at [682, 244] on link "View External Url" at bounding box center [697, 247] width 83 height 15
click at [656, 384] on link "View External Url" at bounding box center [697, 380] width 83 height 15
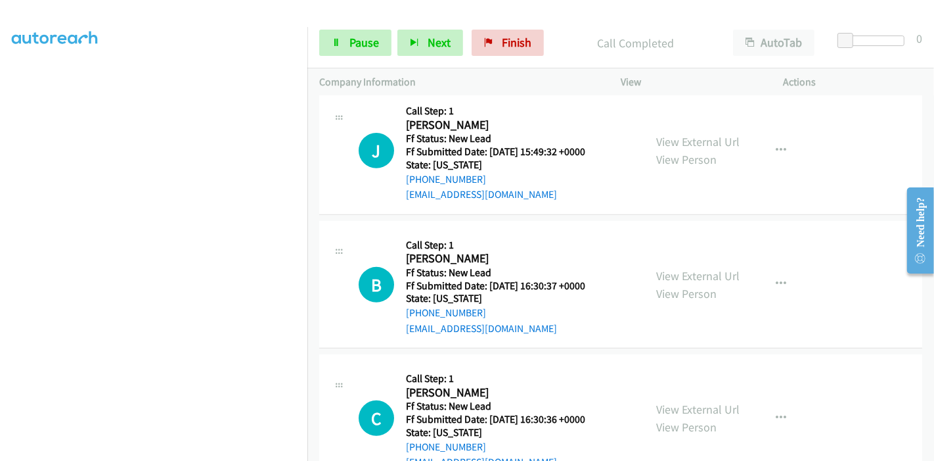
scroll to position [497, 0]
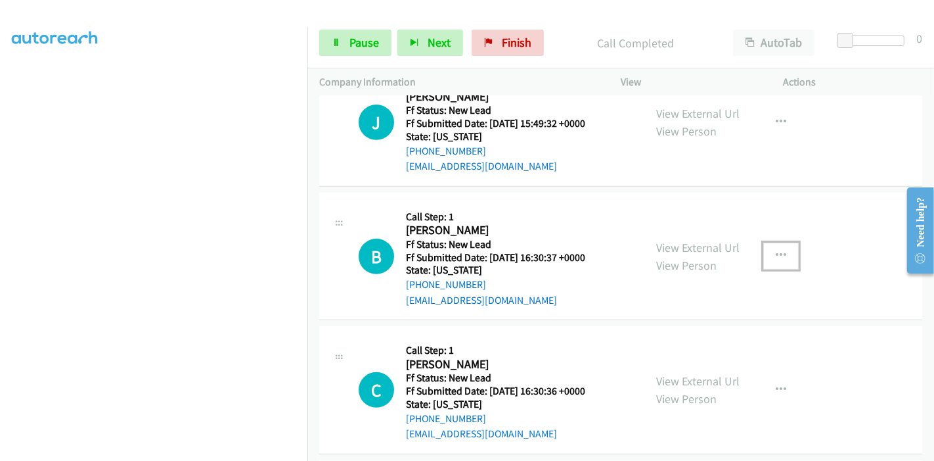
click at [776, 256] on icon "button" at bounding box center [781, 255] width 11 height 11
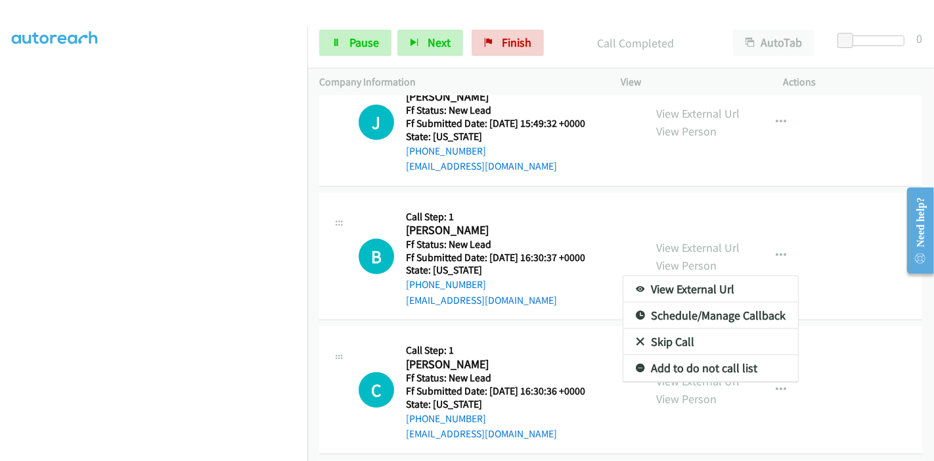
click at [660, 338] on link "Skip Call" at bounding box center [710, 341] width 175 height 26
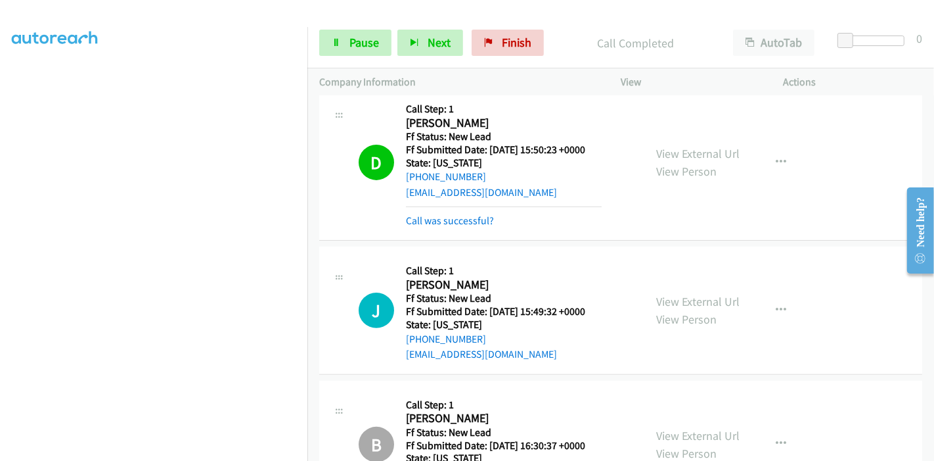
scroll to position [278, 0]
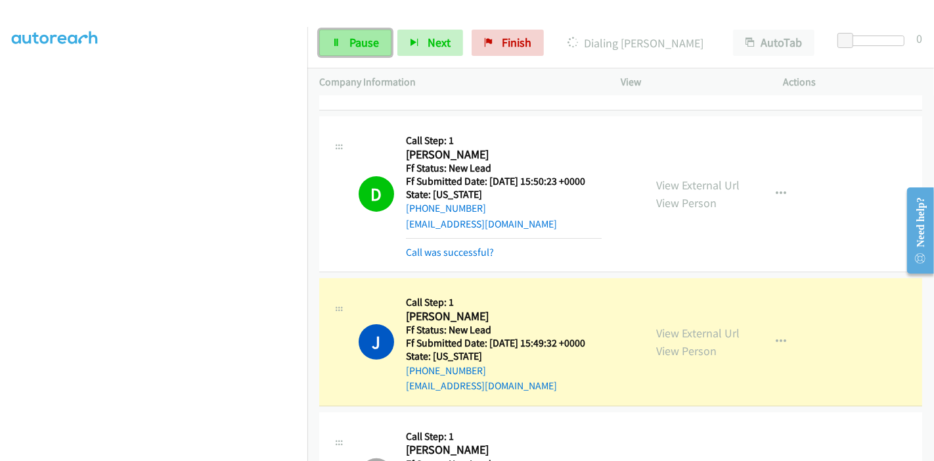
click at [356, 47] on span "Pause" at bounding box center [364, 42] width 30 height 15
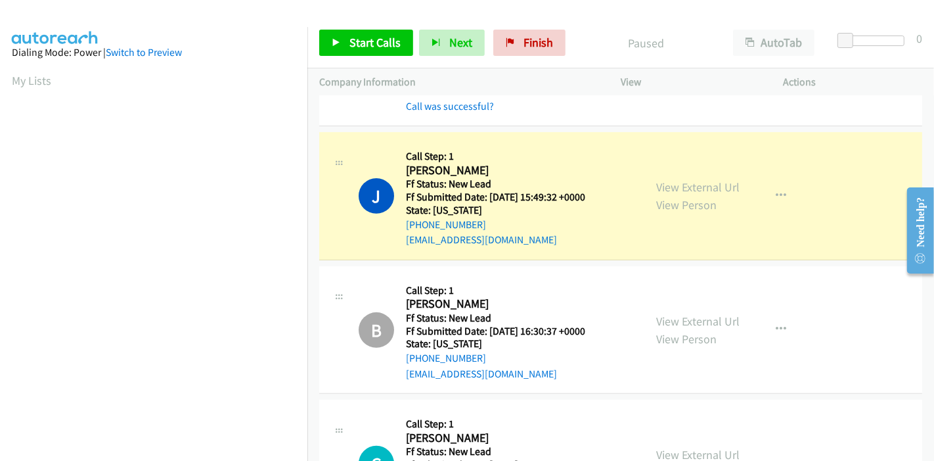
scroll to position [277, 0]
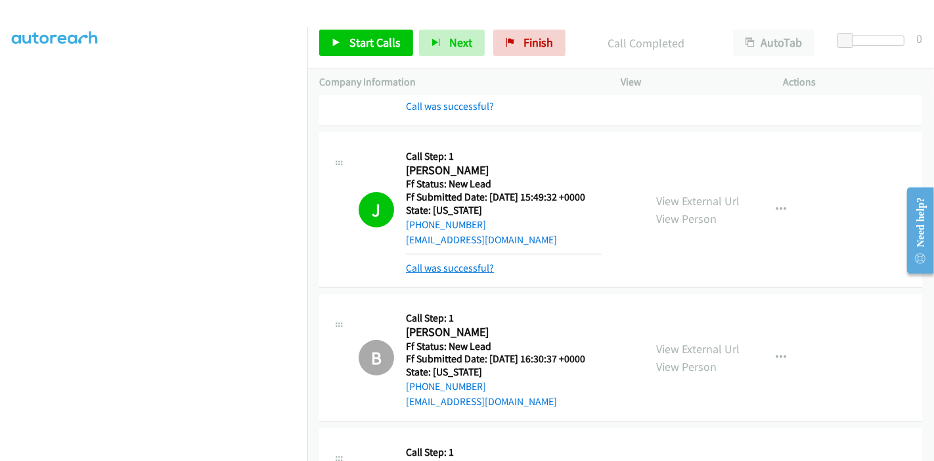
click at [464, 267] on link "Call was successful?" at bounding box center [450, 267] width 88 height 12
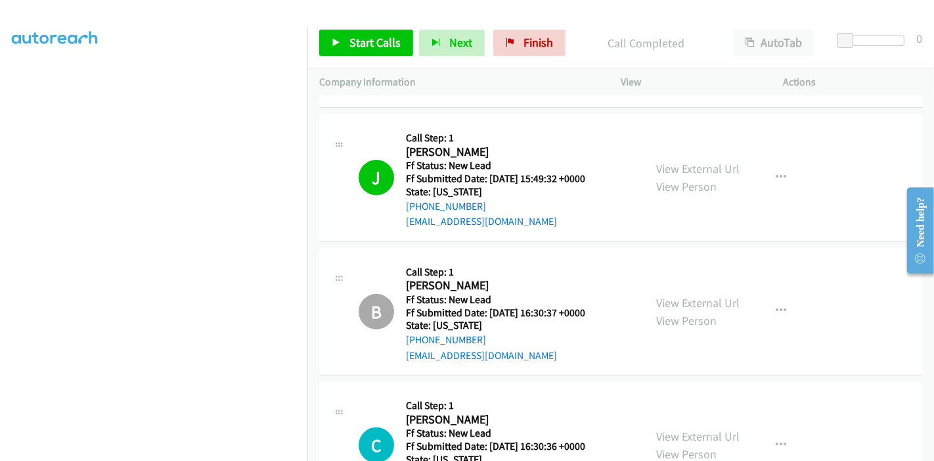
scroll to position [424, 0]
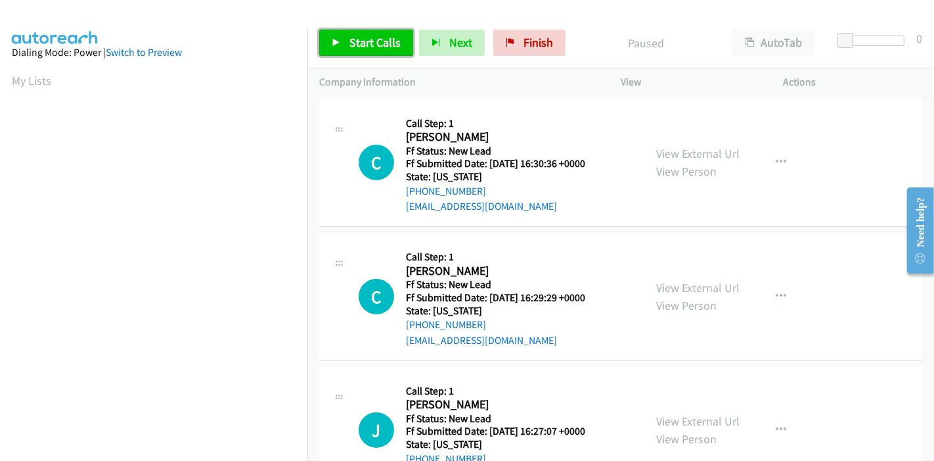
click at [367, 38] on span "Start Calls" at bounding box center [374, 42] width 51 height 15
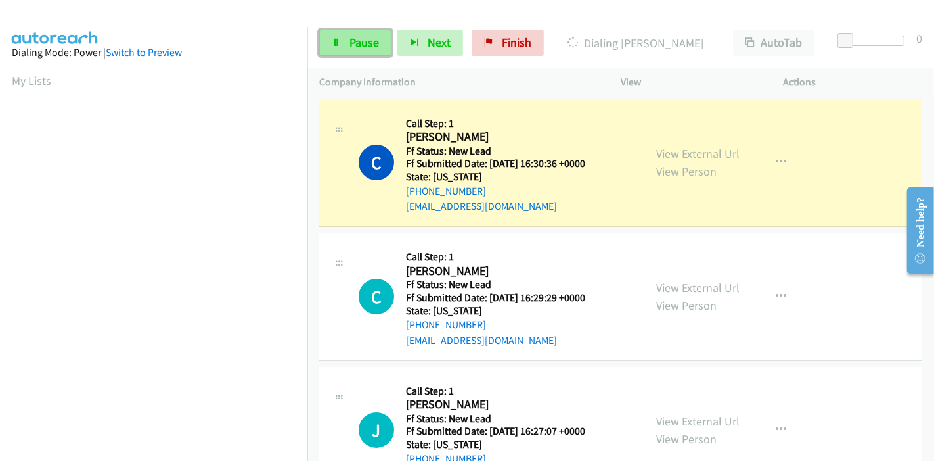
click at [349, 45] on span "Pause" at bounding box center [364, 42] width 30 height 15
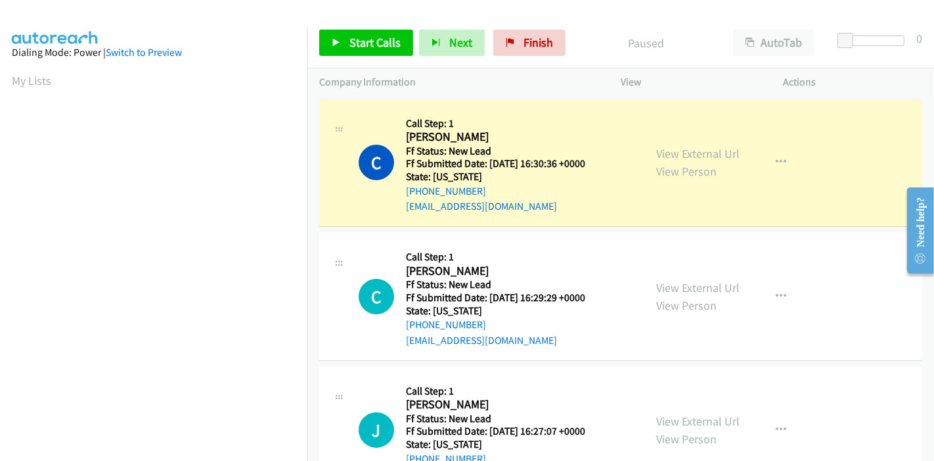
scroll to position [277, 0]
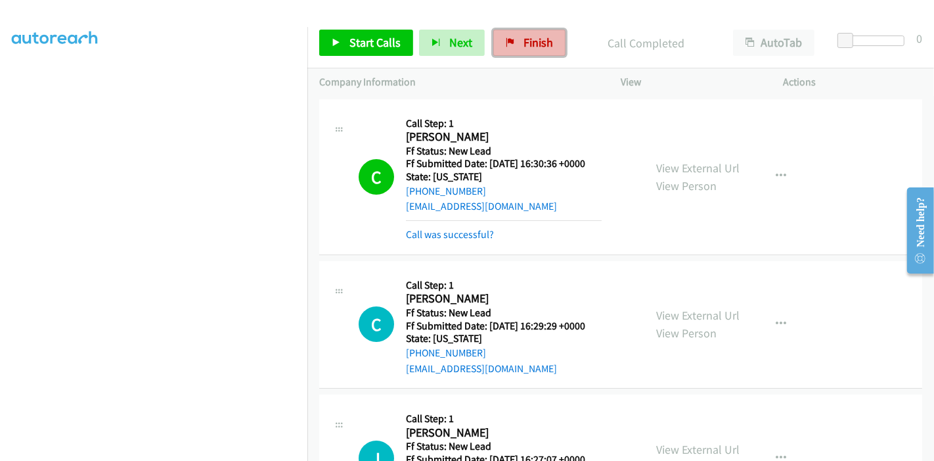
click at [532, 39] on span "Finish" at bounding box center [539, 42] width 30 height 15
